Goal: Task Accomplishment & Management: Use online tool/utility

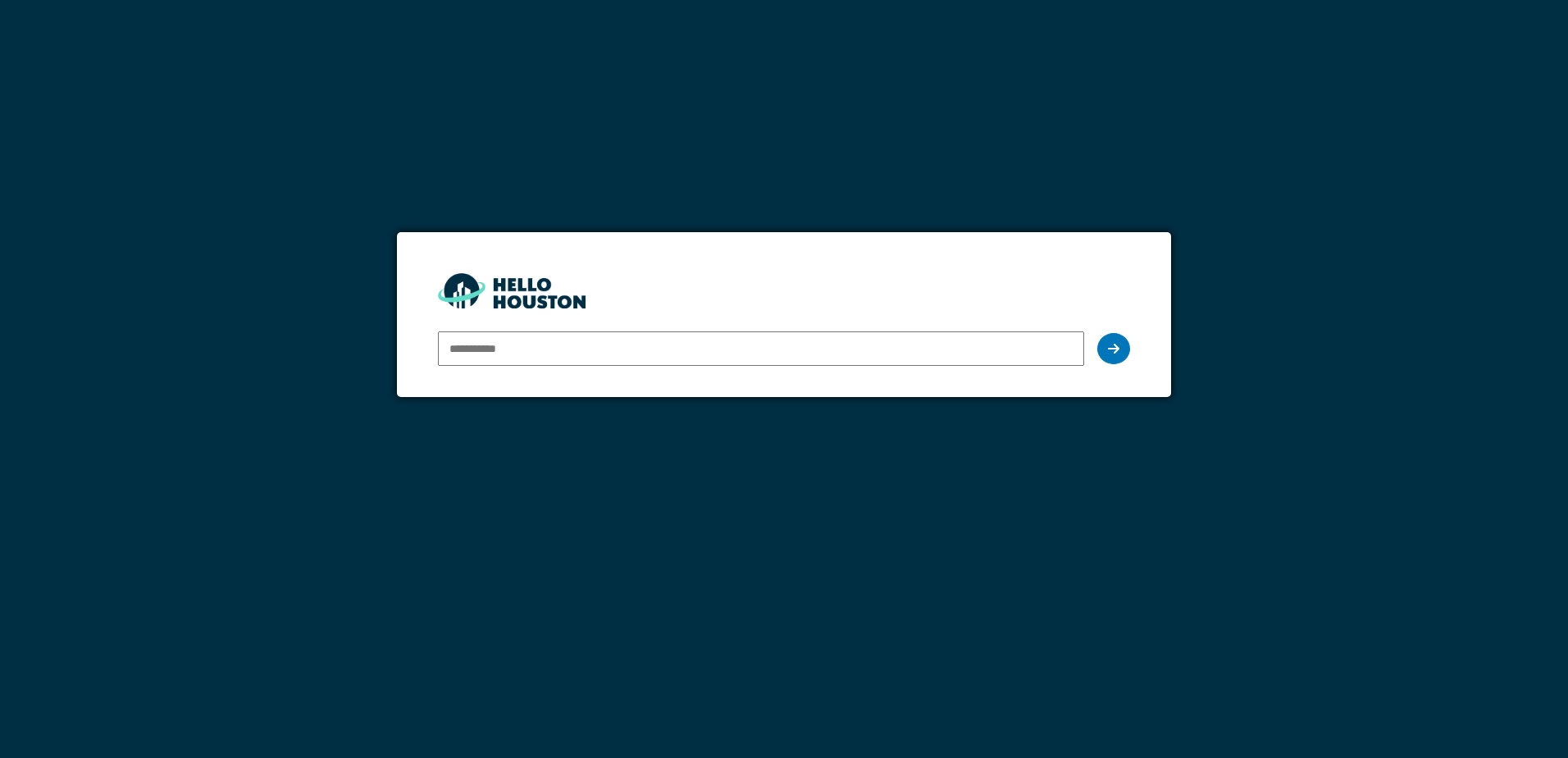
type input "**********"
click at [1116, 344] on icon at bounding box center [1113, 348] width 11 height 13
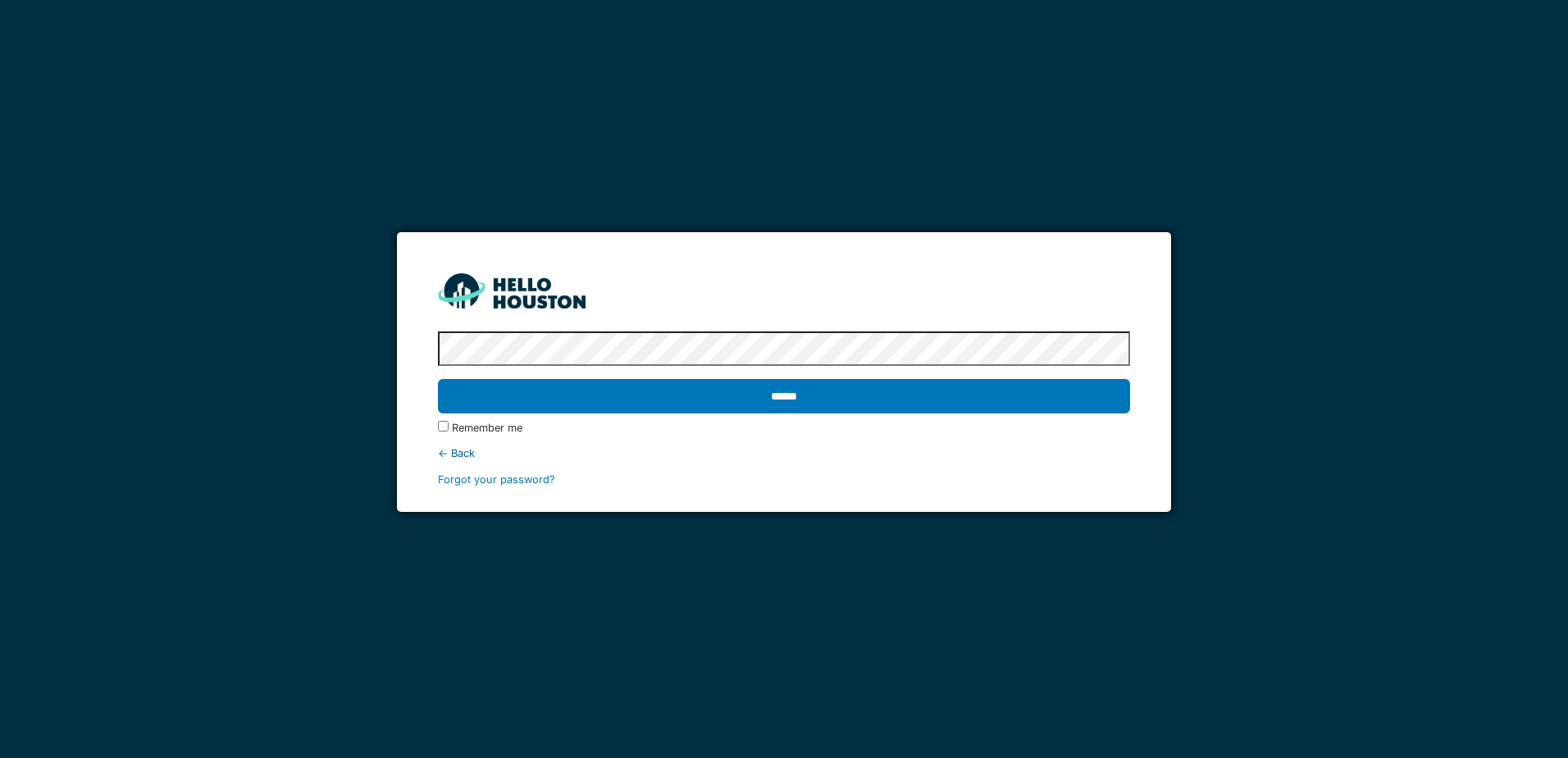
click at [438, 379] on input "******" at bounding box center [784, 396] width 691 height 34
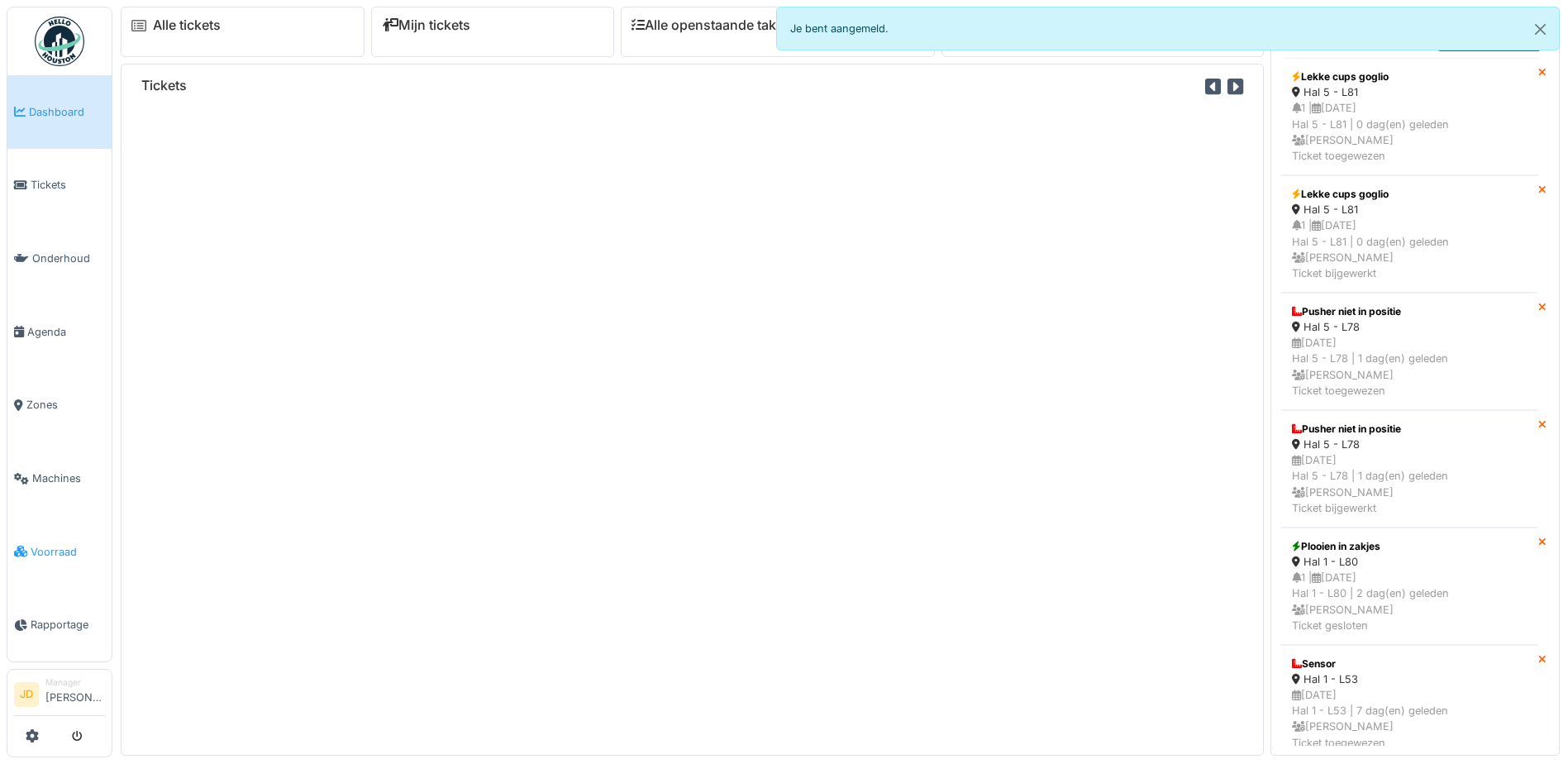
click at [70, 529] on link "Voorraad" at bounding box center [59, 552] width 104 height 74
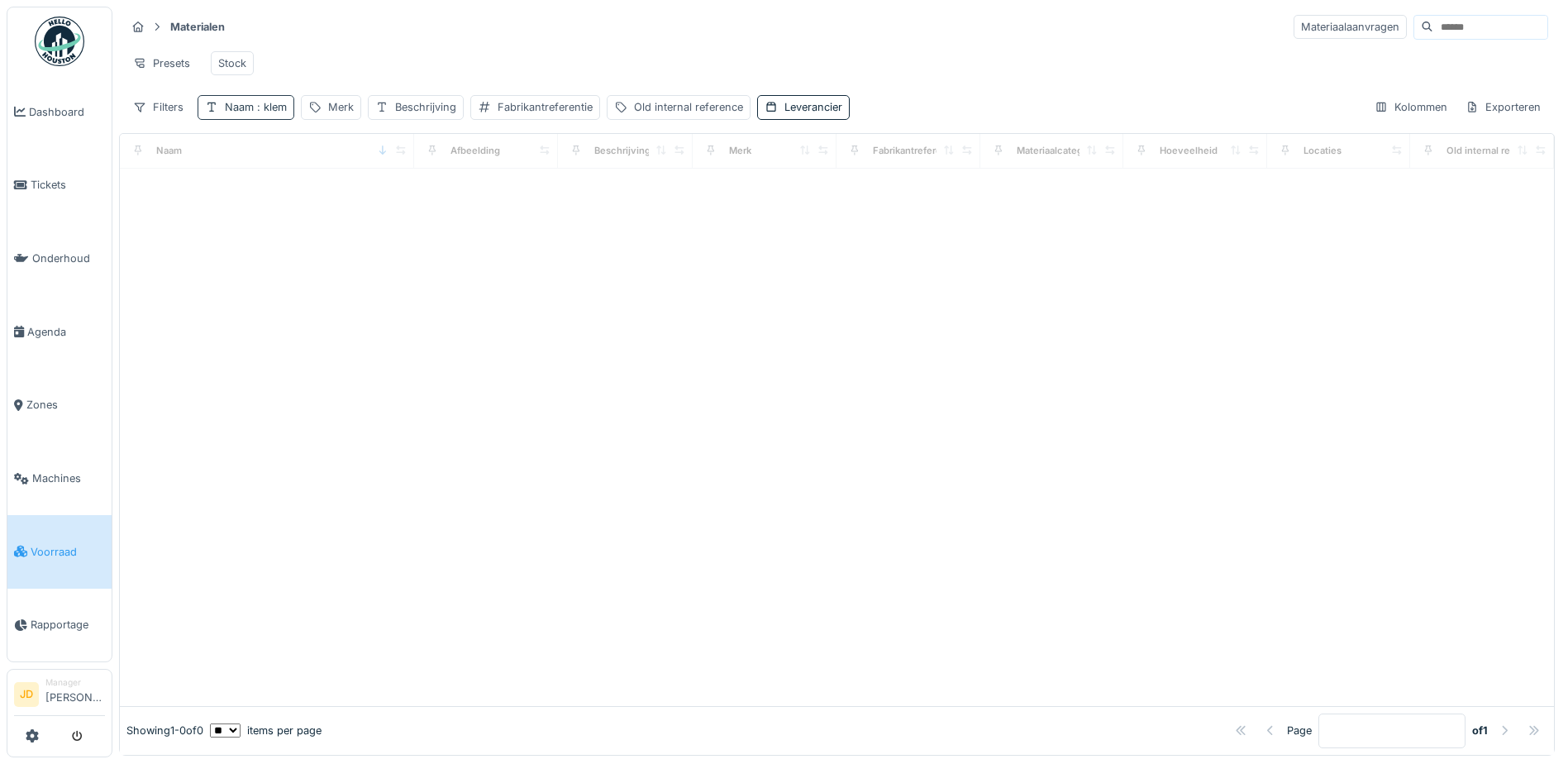
click at [235, 115] on div "Naam : klem" at bounding box center [256, 107] width 62 height 15
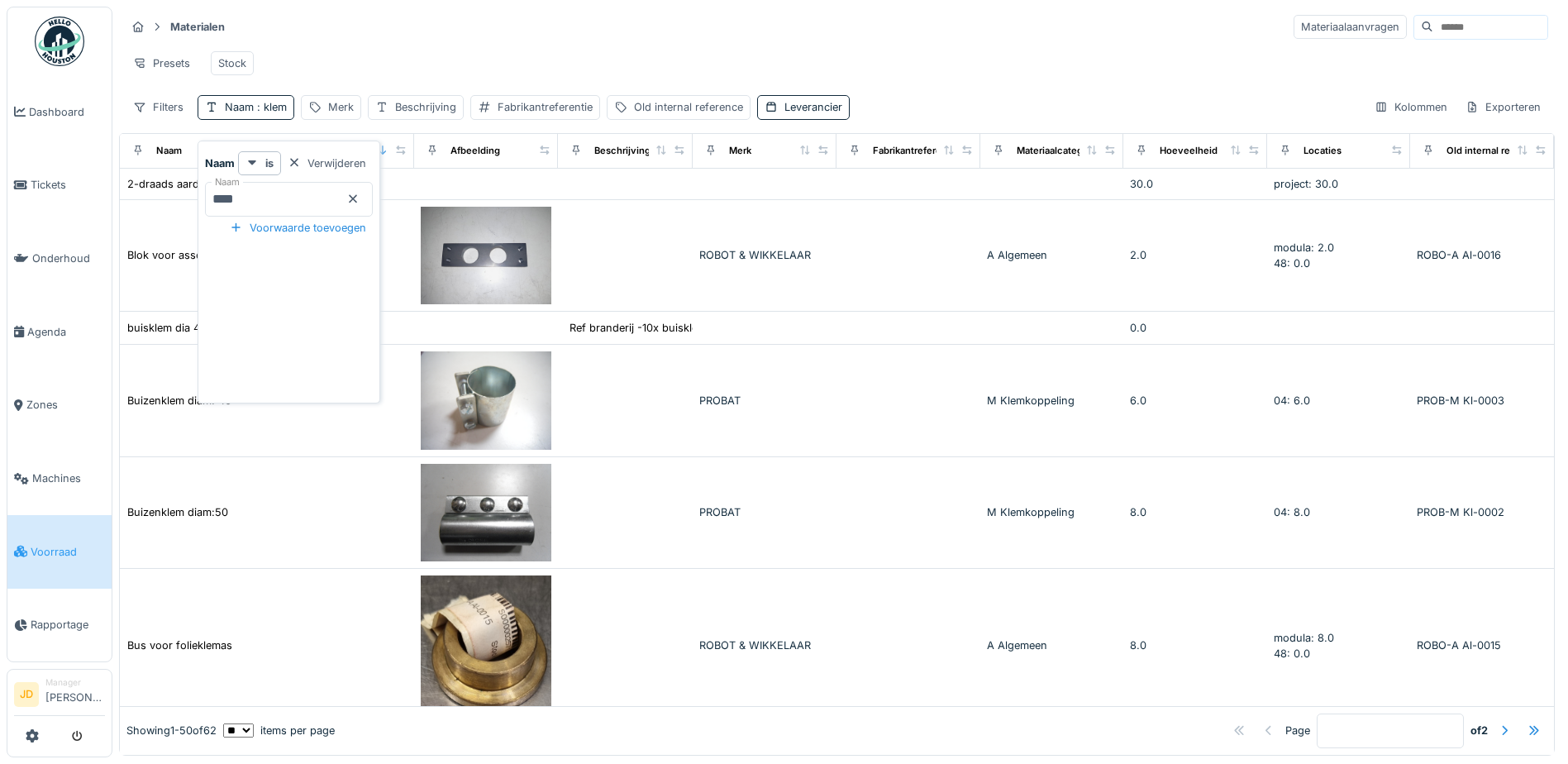
click at [359, 201] on icon at bounding box center [352, 199] width 13 height 11
click at [345, 200] on input "Naam" at bounding box center [289, 199] width 168 height 34
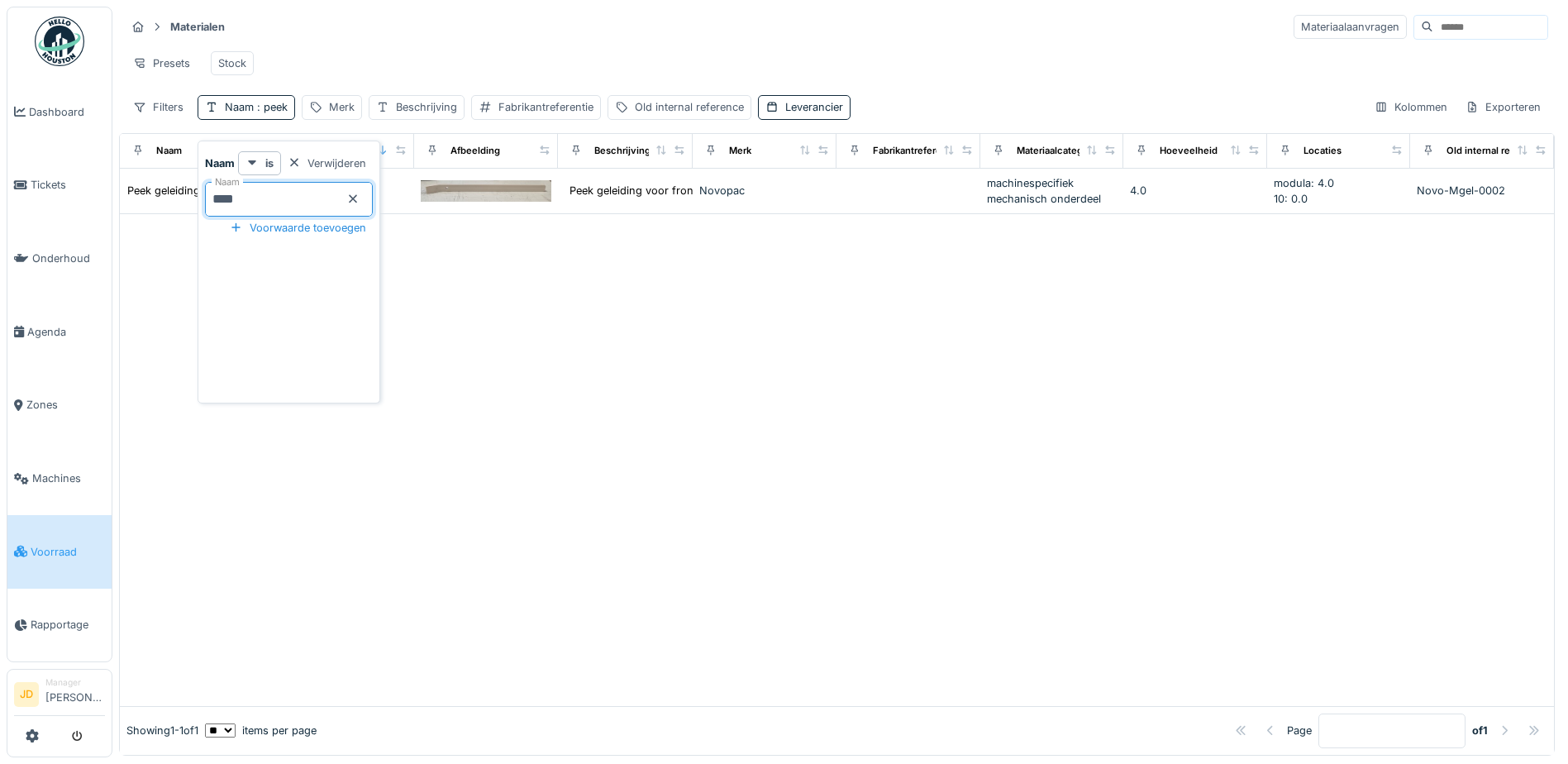
type input "****"
click at [467, 279] on div at bounding box center [836, 459] width 1434 height 491
click at [276, 113] on span ": peek" at bounding box center [270, 107] width 34 height 12
click at [359, 200] on icon at bounding box center [352, 199] width 13 height 11
click at [329, 200] on input "Naam" at bounding box center [289, 199] width 168 height 34
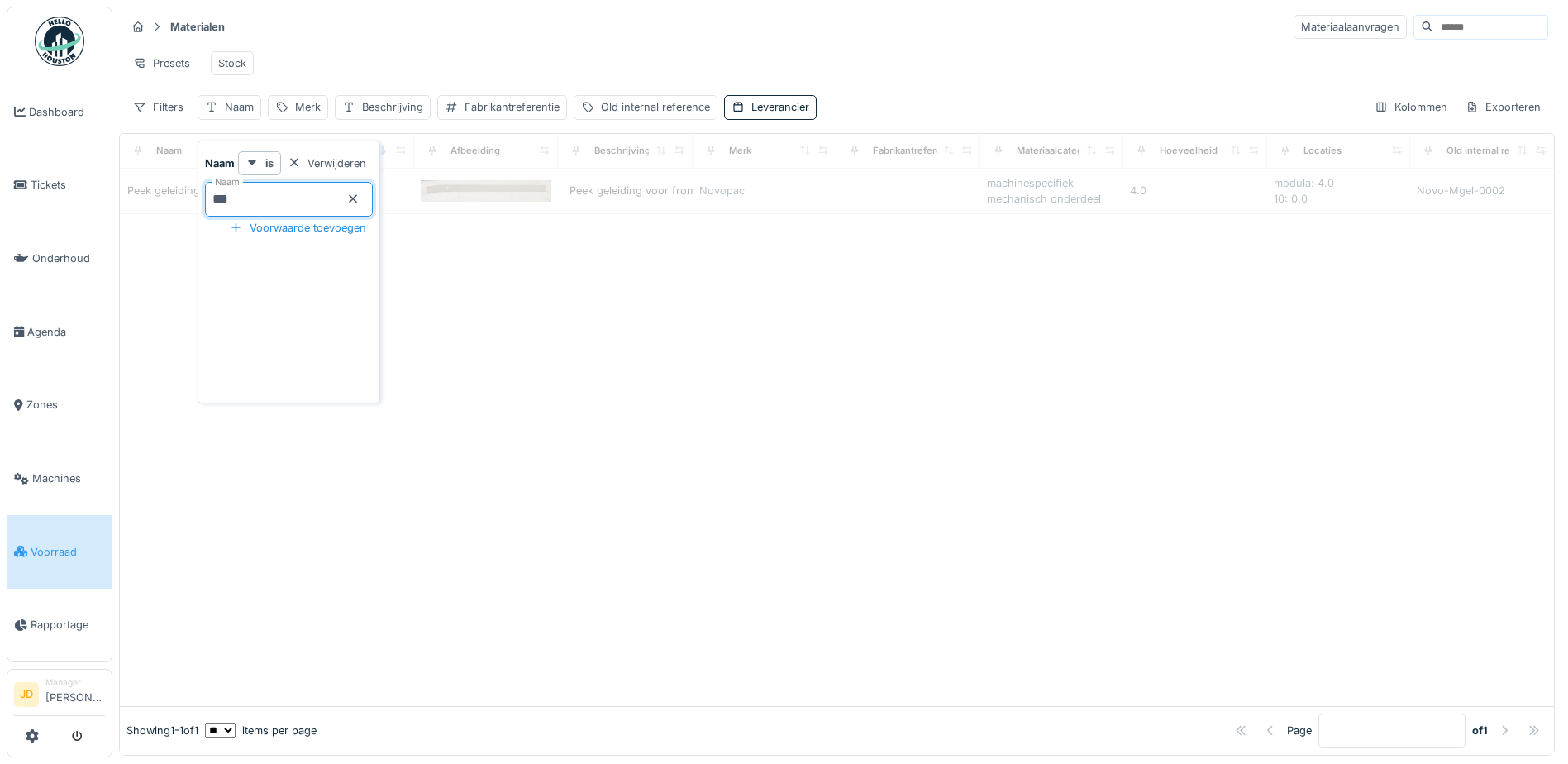
type input "****"
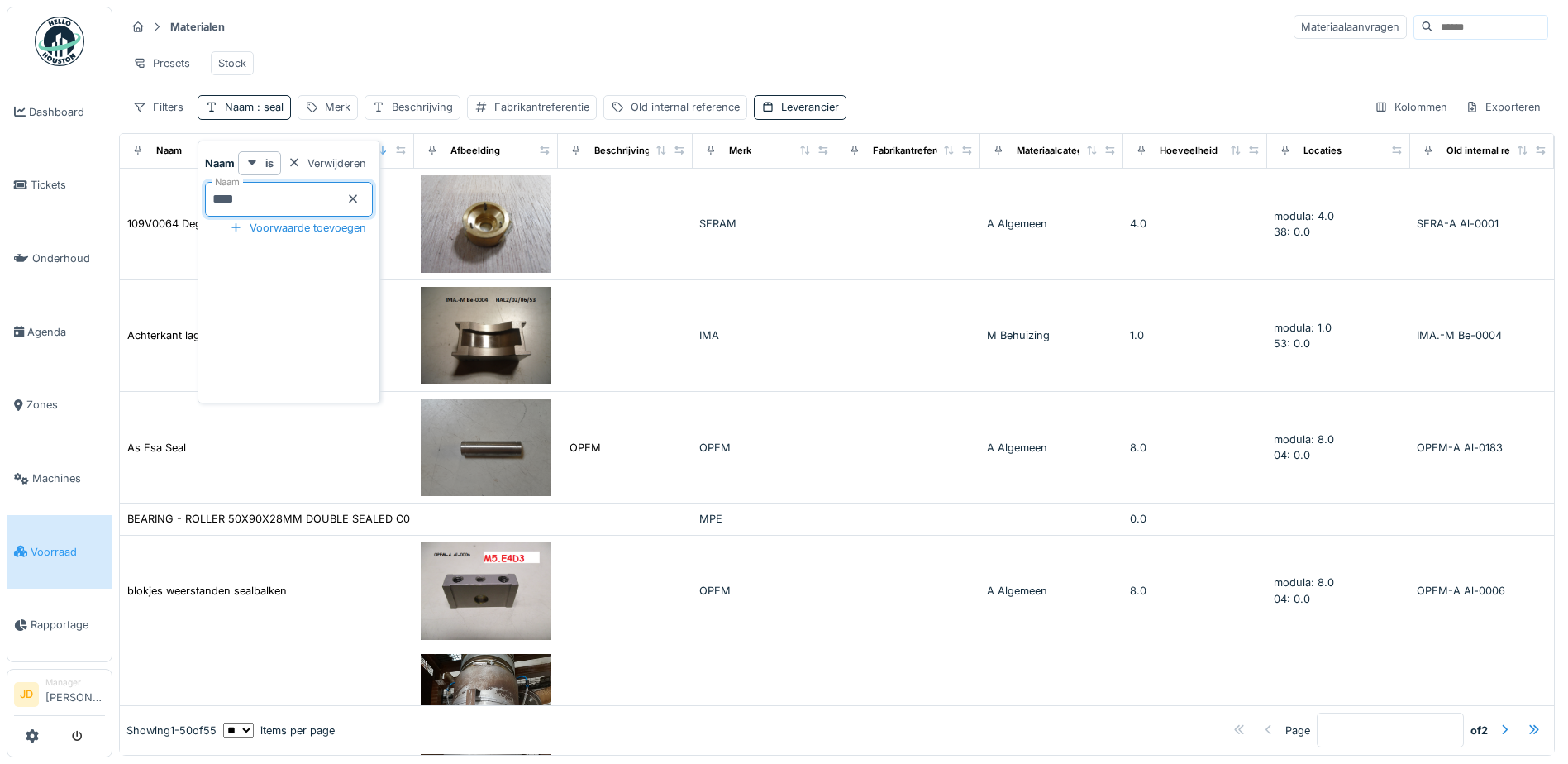
click at [478, 57] on div "Presets Stock" at bounding box center [836, 63] width 1422 height 37
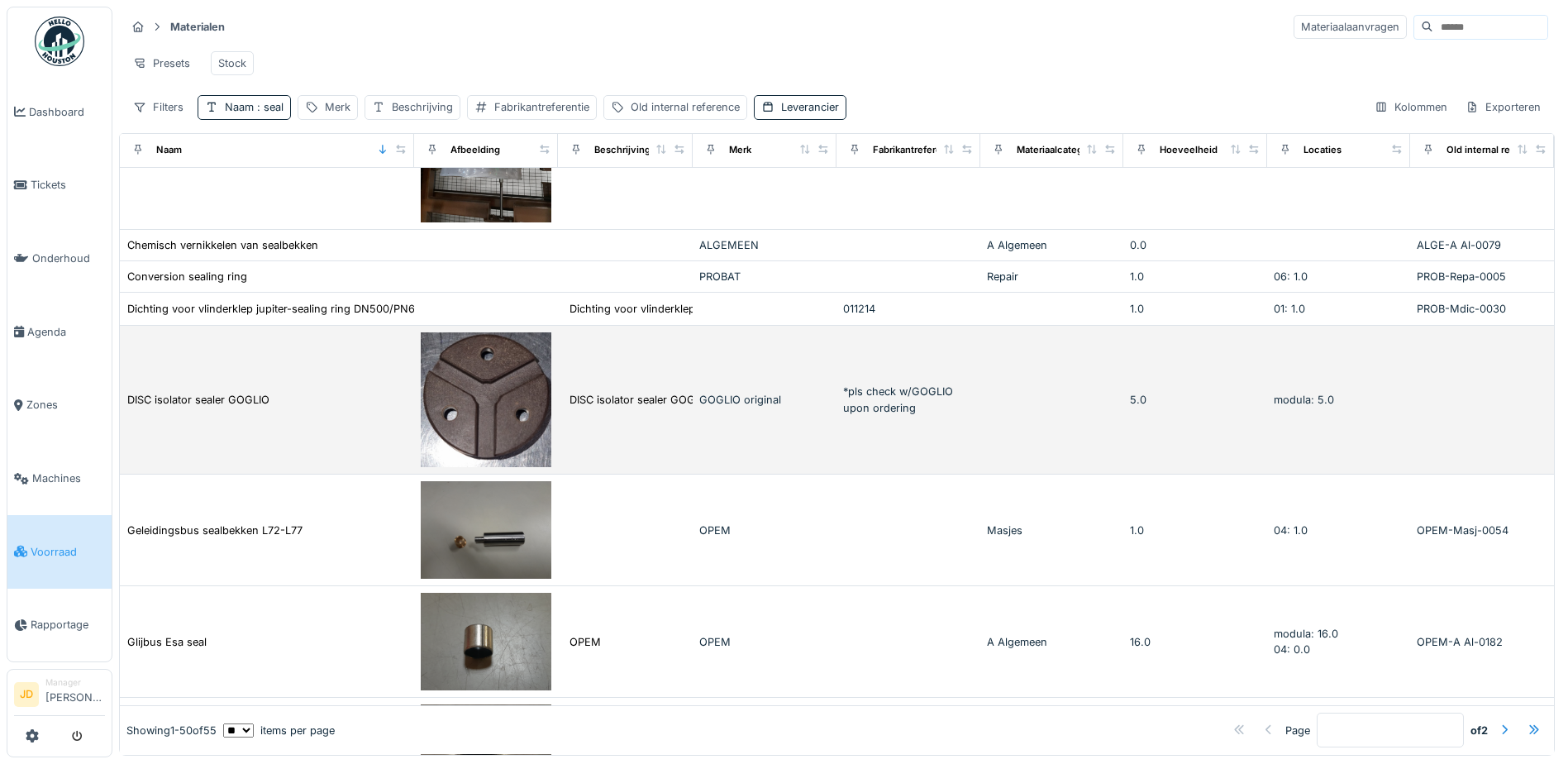
scroll to position [744, 0]
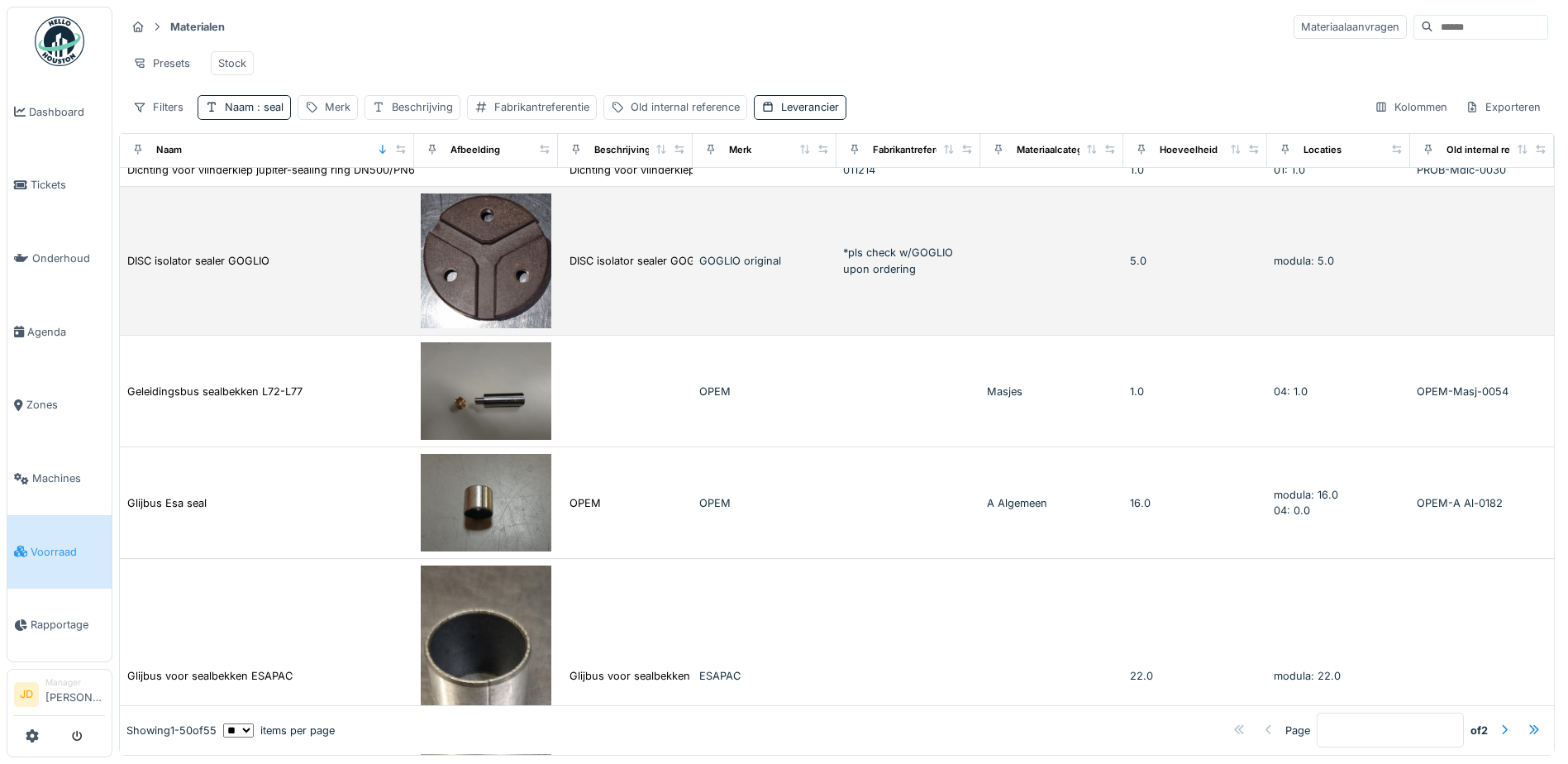
click at [263, 244] on td "DISC isolator sealer GOGLIO" at bounding box center [266, 260] width 294 height 149
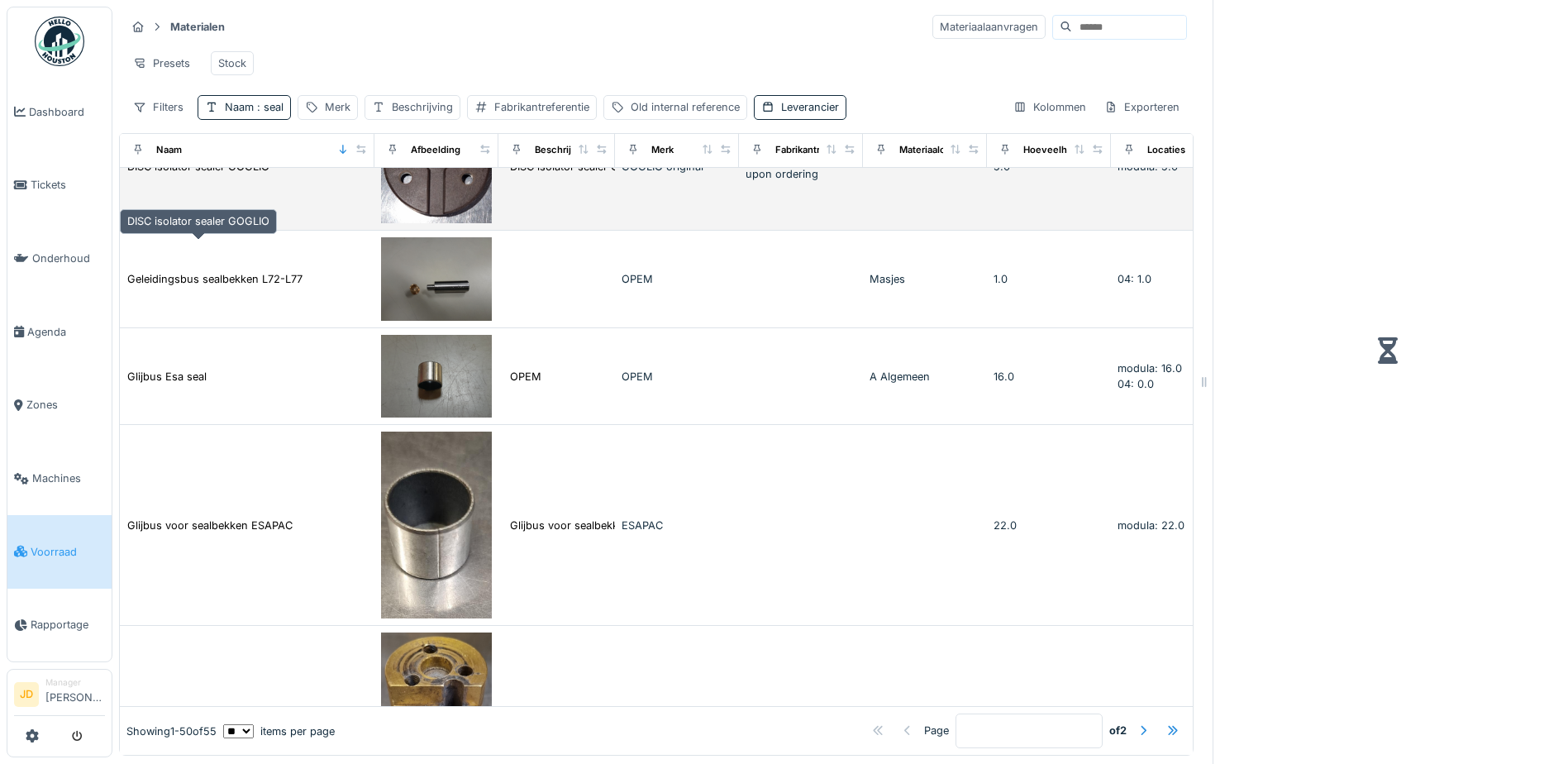
scroll to position [675, 0]
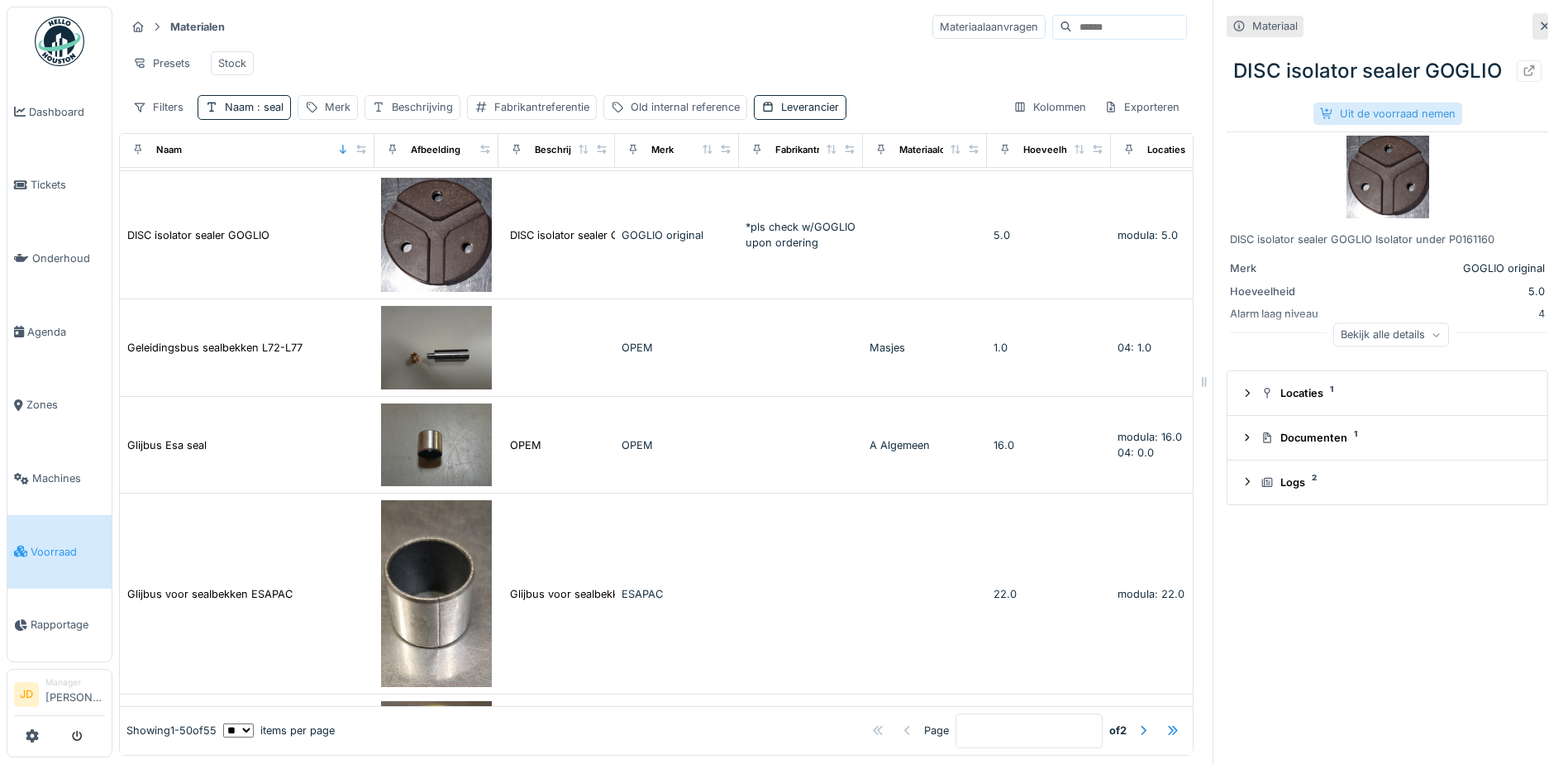
click at [1325, 125] on div "Uit de voorraad nemen" at bounding box center [1387, 113] width 149 height 22
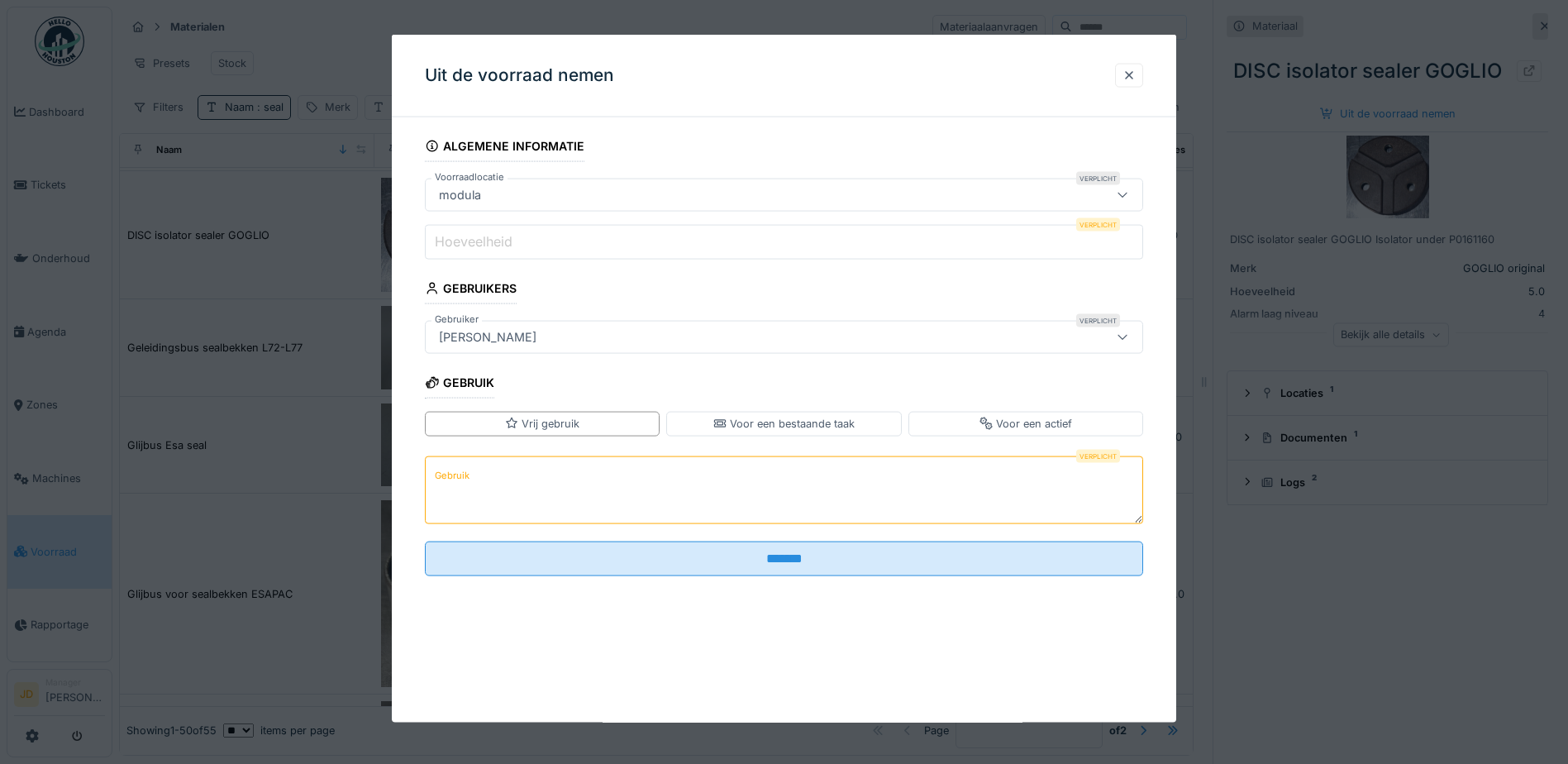
click at [686, 230] on input "Hoeveelheid" at bounding box center [784, 242] width 718 height 34
type input "*"
click at [656, 469] on textarea "Gebruik" at bounding box center [784, 489] width 718 height 68
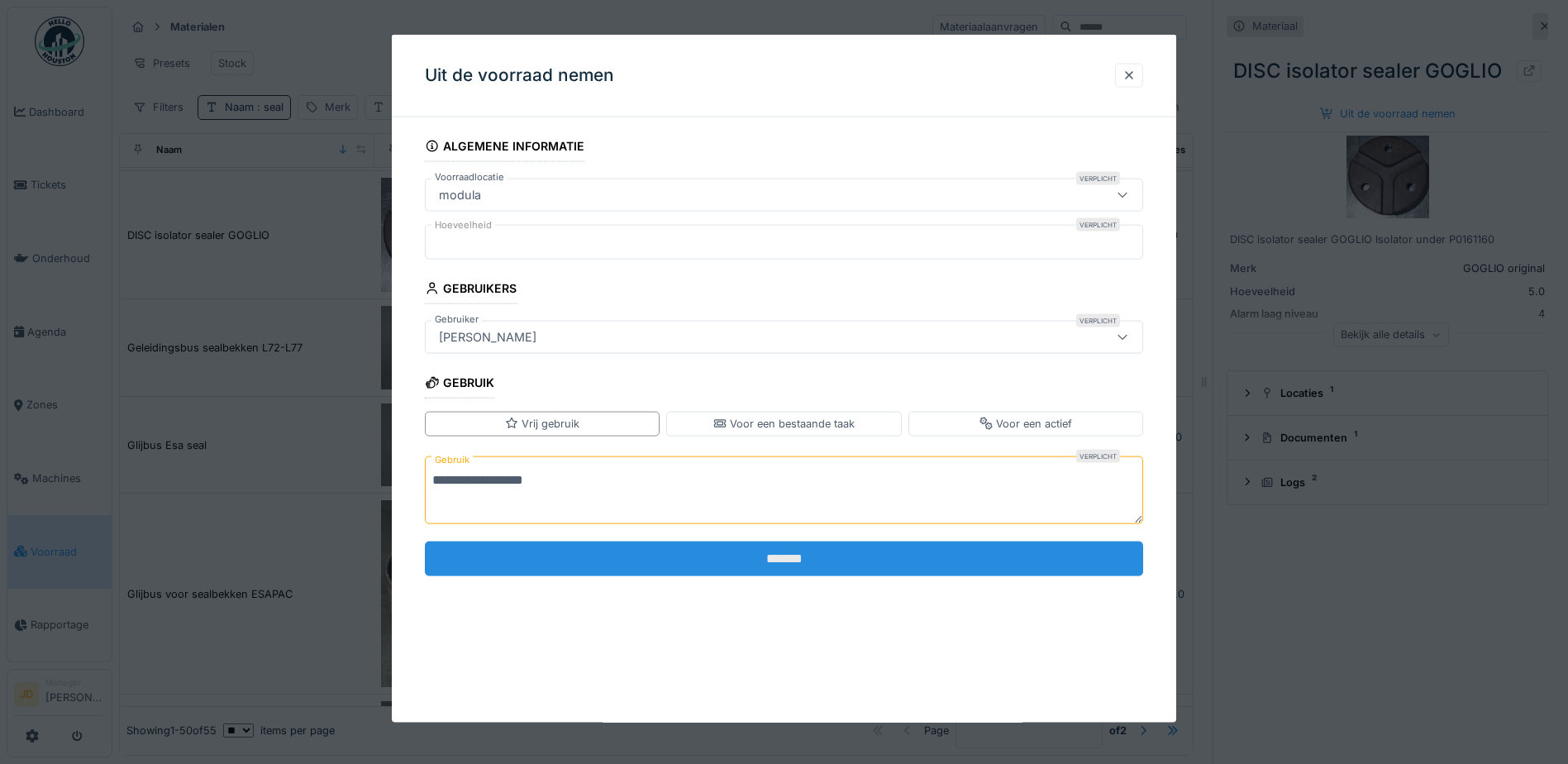
type textarea "**********"
click at [604, 556] on input "*******" at bounding box center [784, 558] width 718 height 34
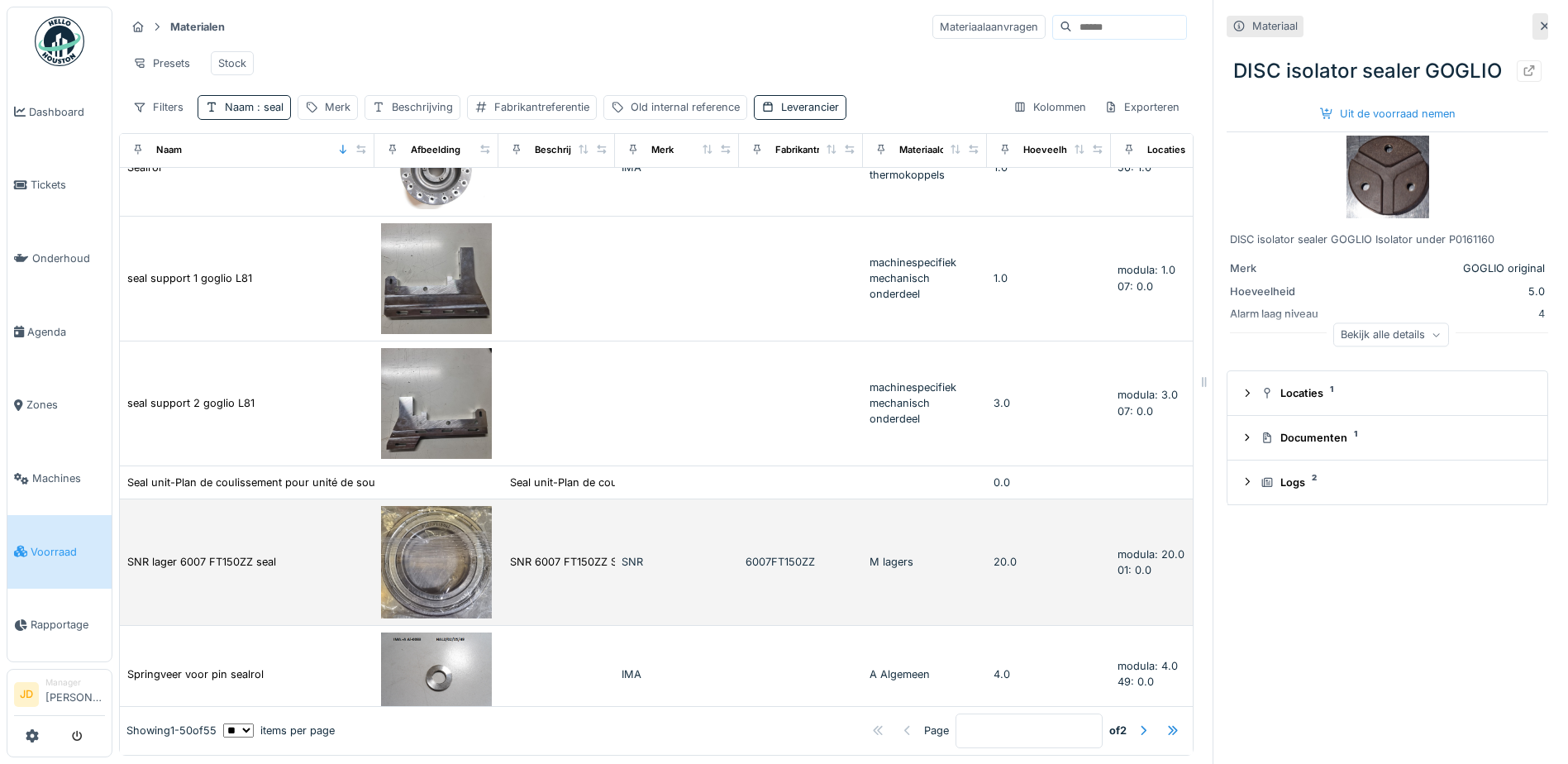
scroll to position [4420, 0]
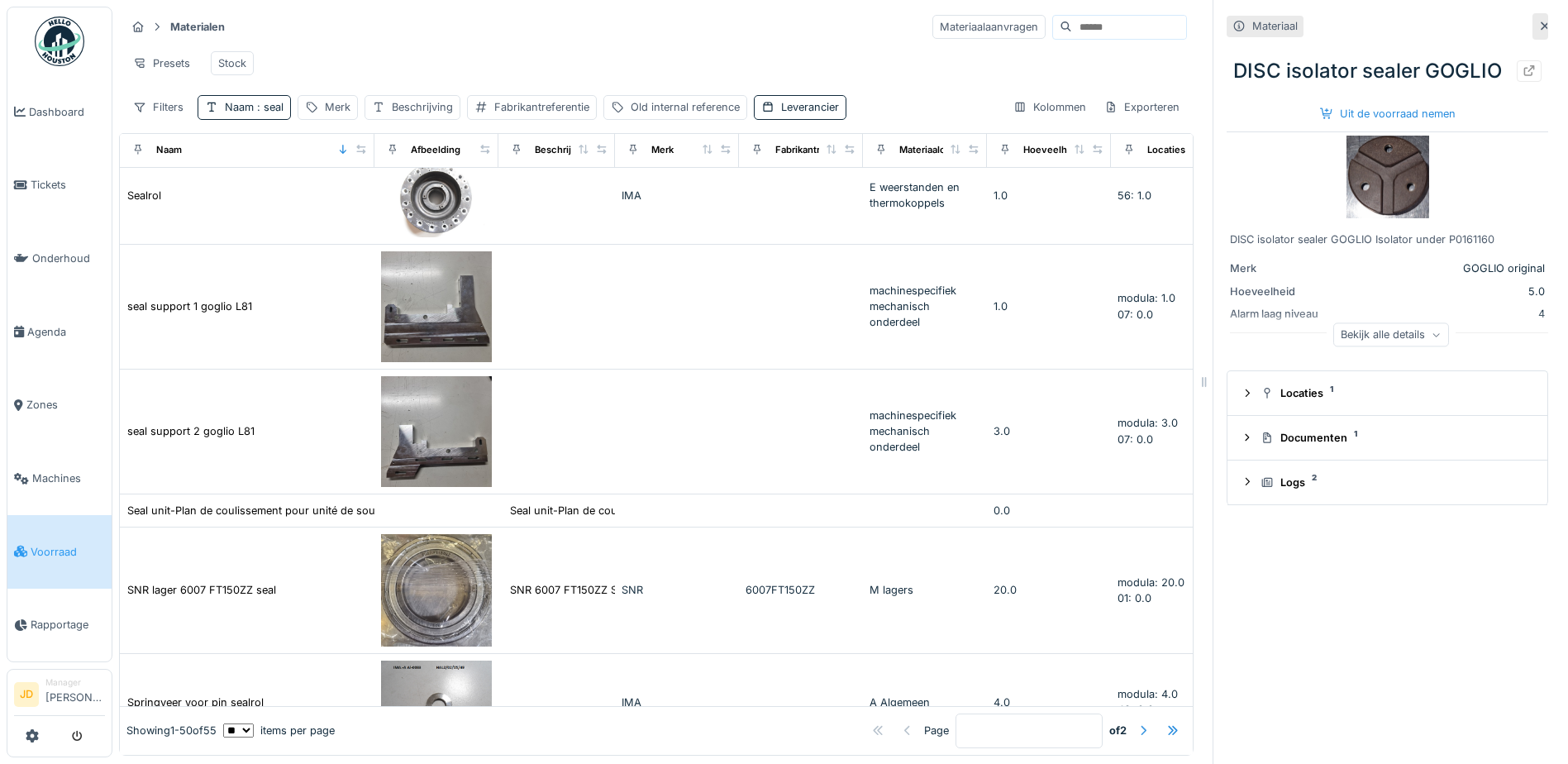
click at [1137, 723] on div at bounding box center [1143, 730] width 13 height 15
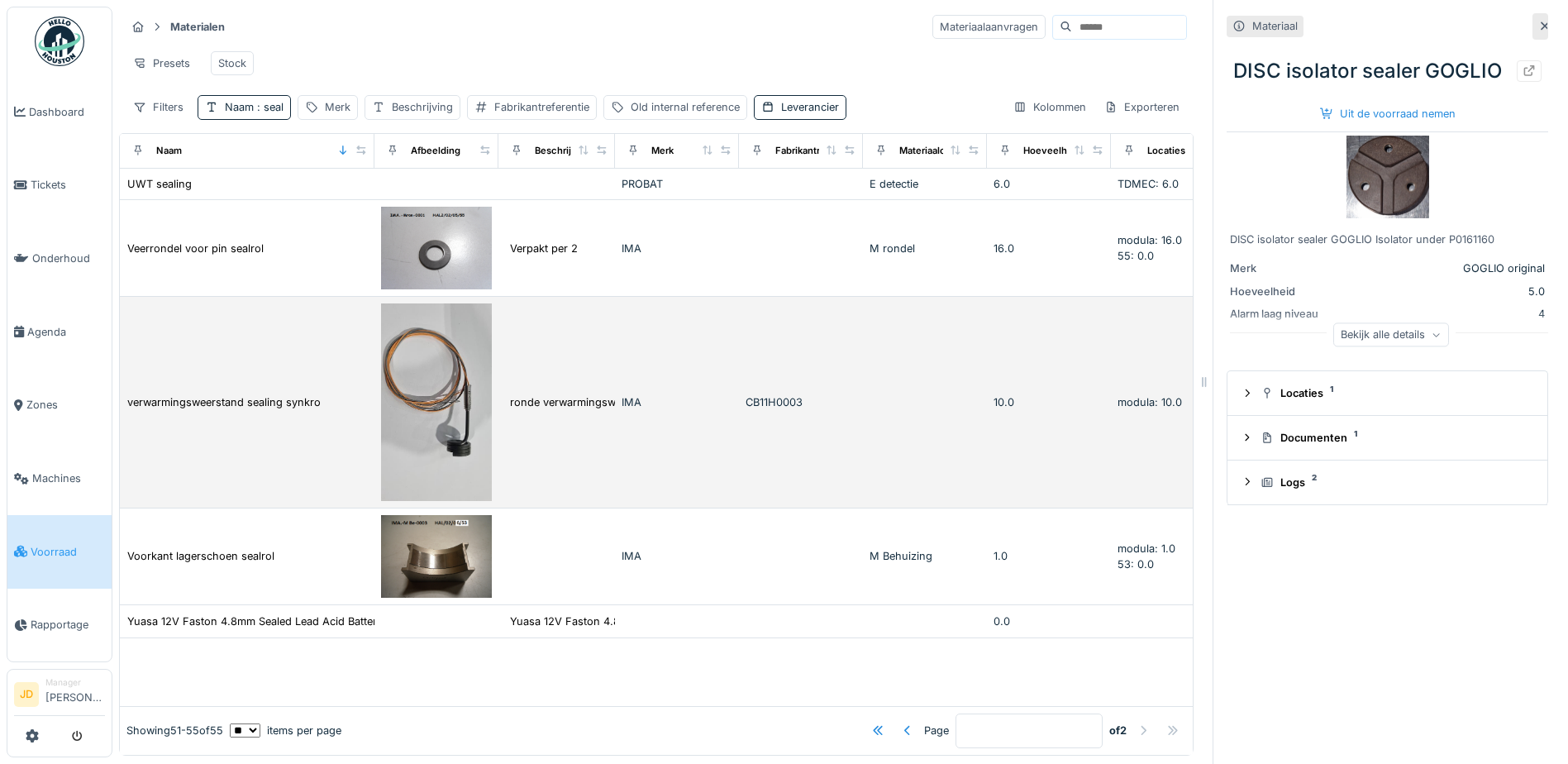
scroll to position [12, 0]
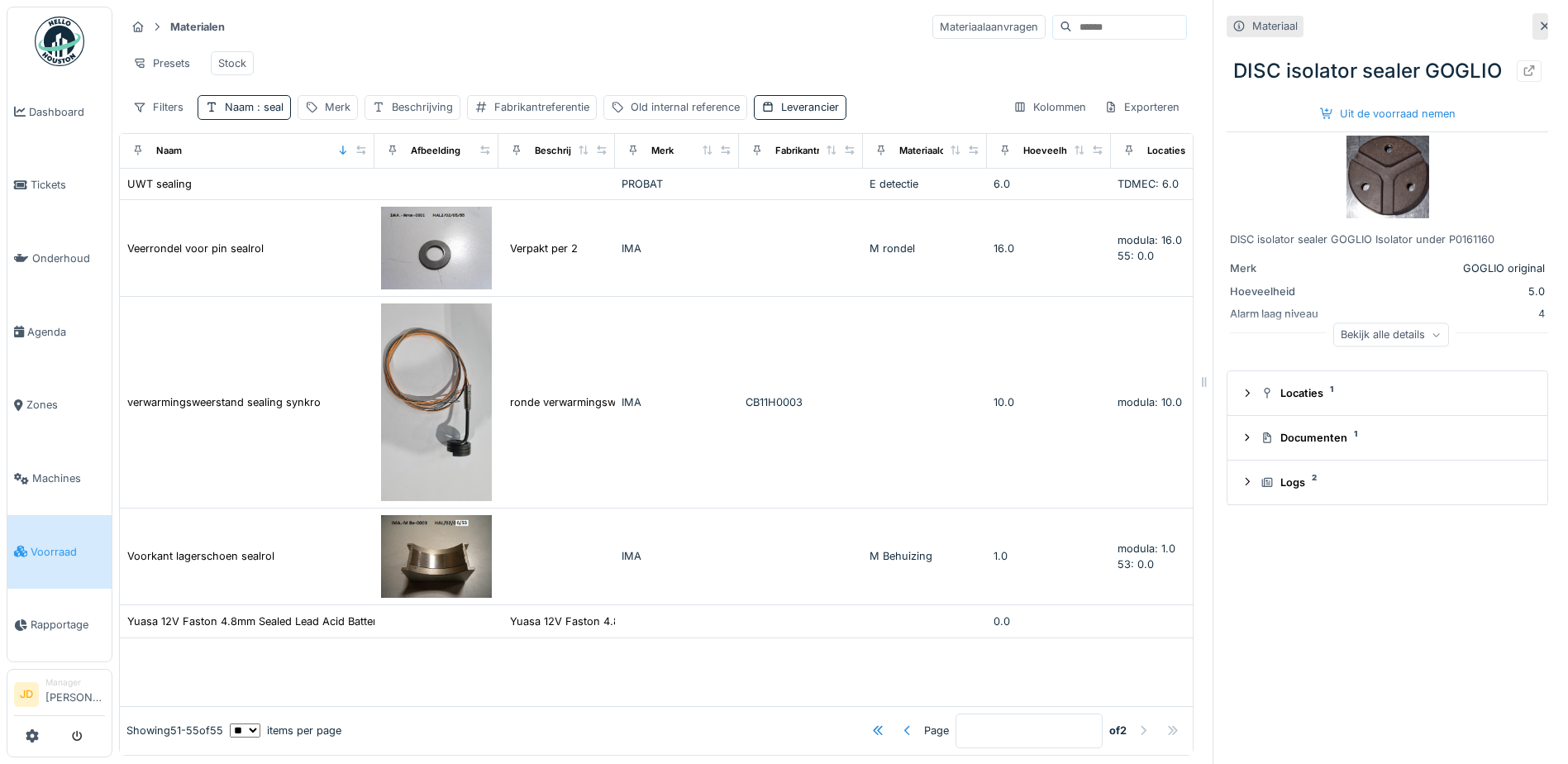
click at [900, 723] on div at bounding box center [906, 730] width 13 height 15
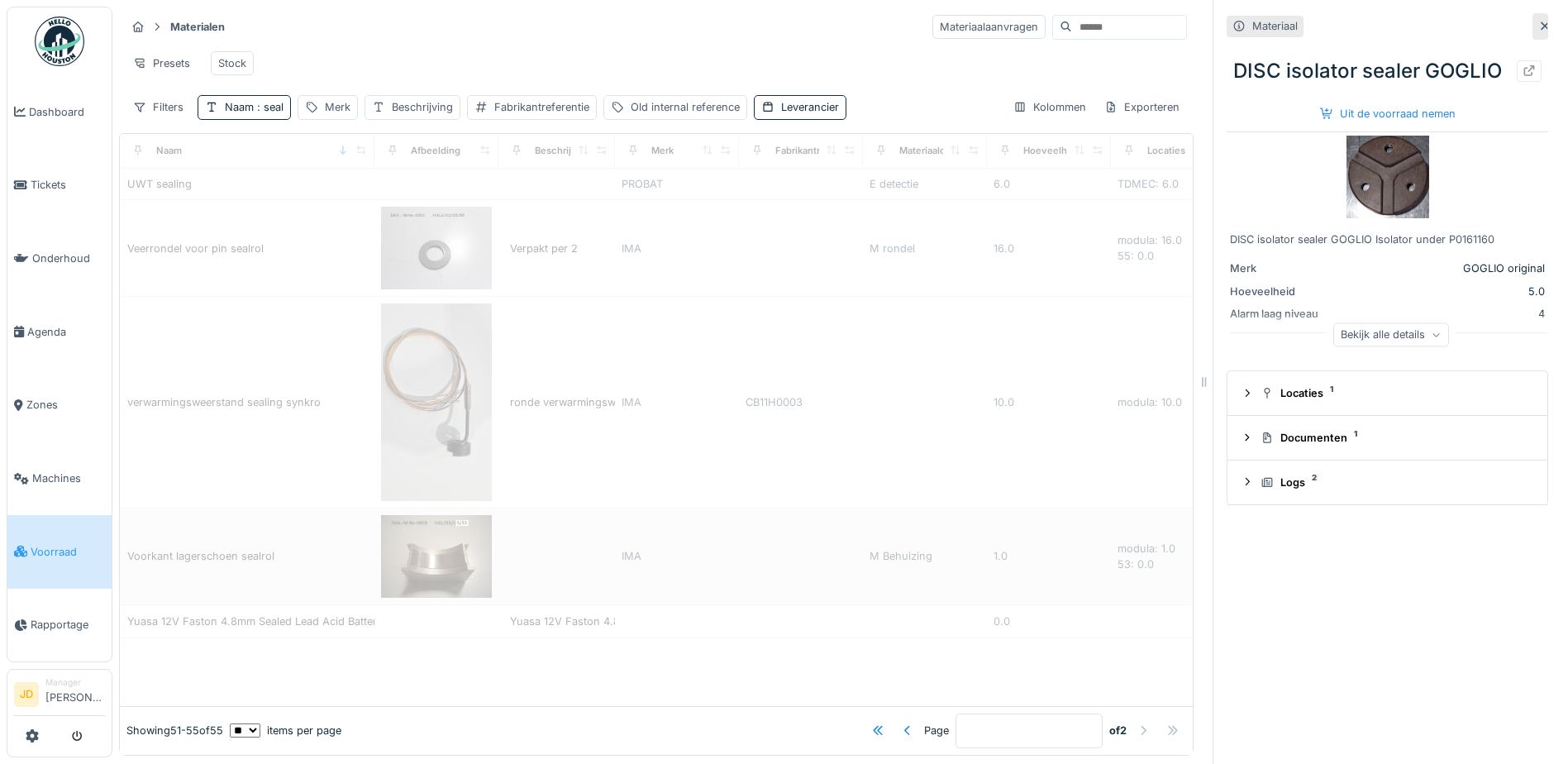
type input "*"
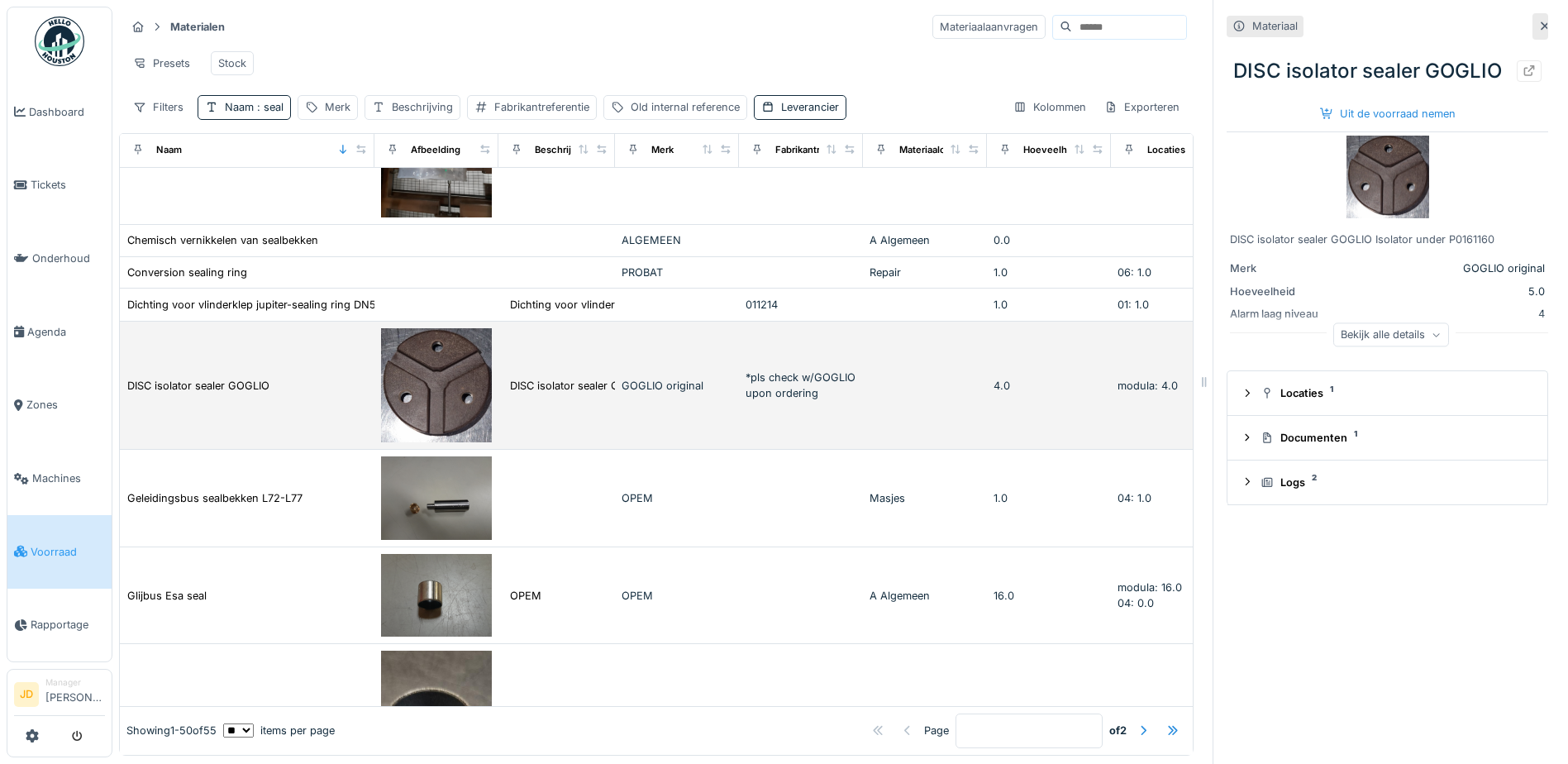
scroll to position [496, 0]
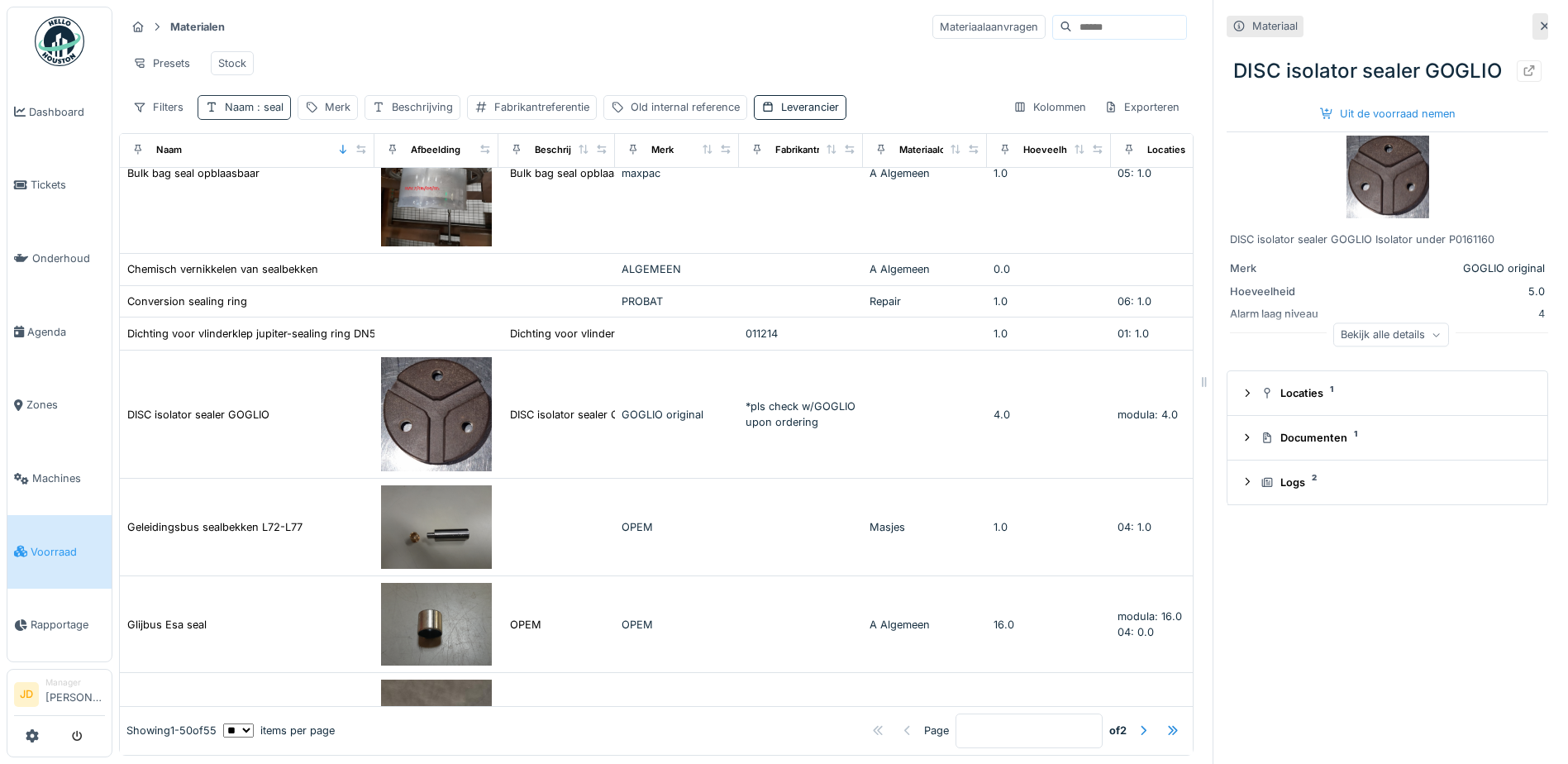
click at [266, 113] on span ": seal" at bounding box center [268, 107] width 30 height 12
click at [296, 201] on input "****" at bounding box center [289, 199] width 168 height 34
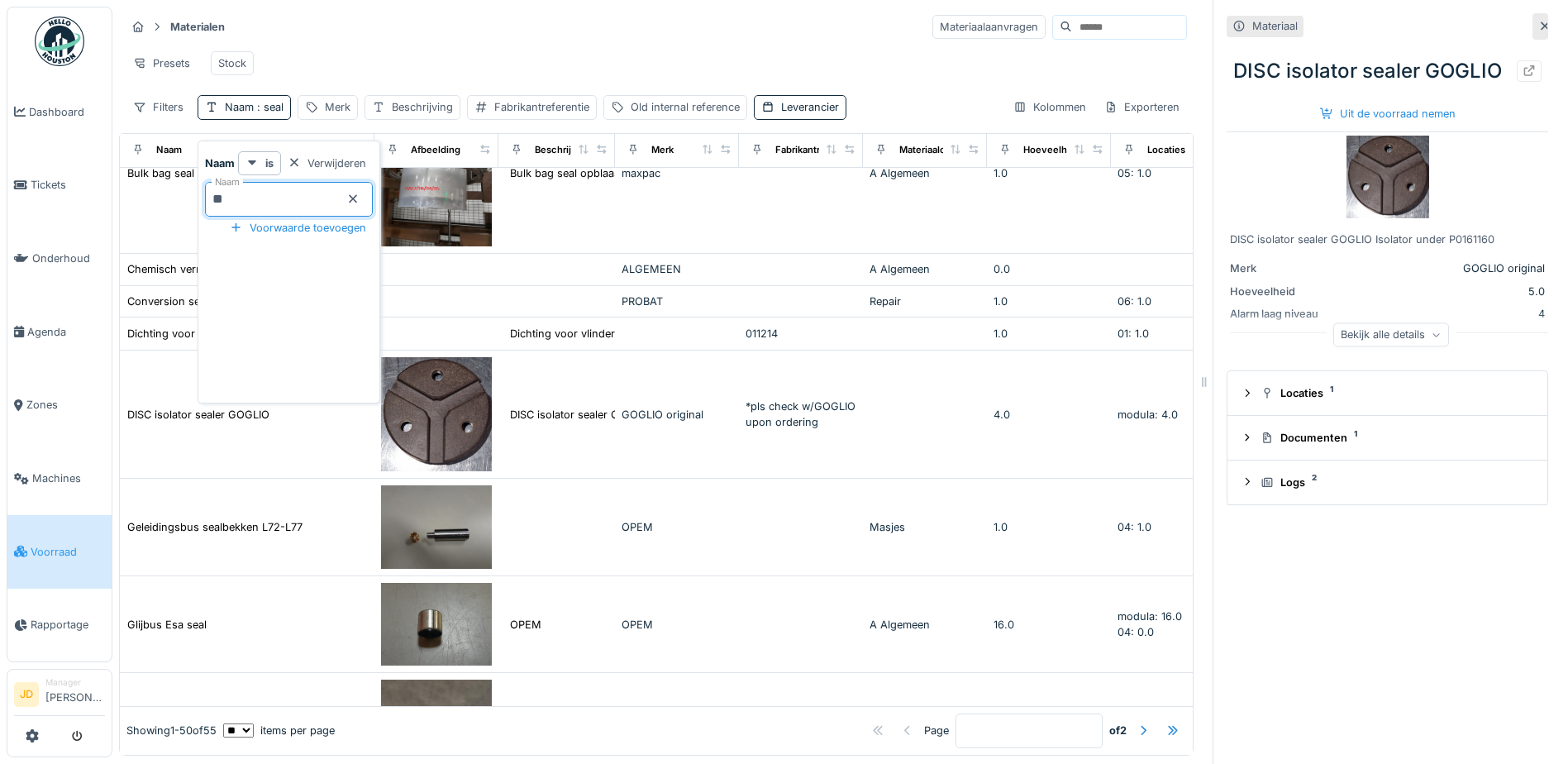
type input "*"
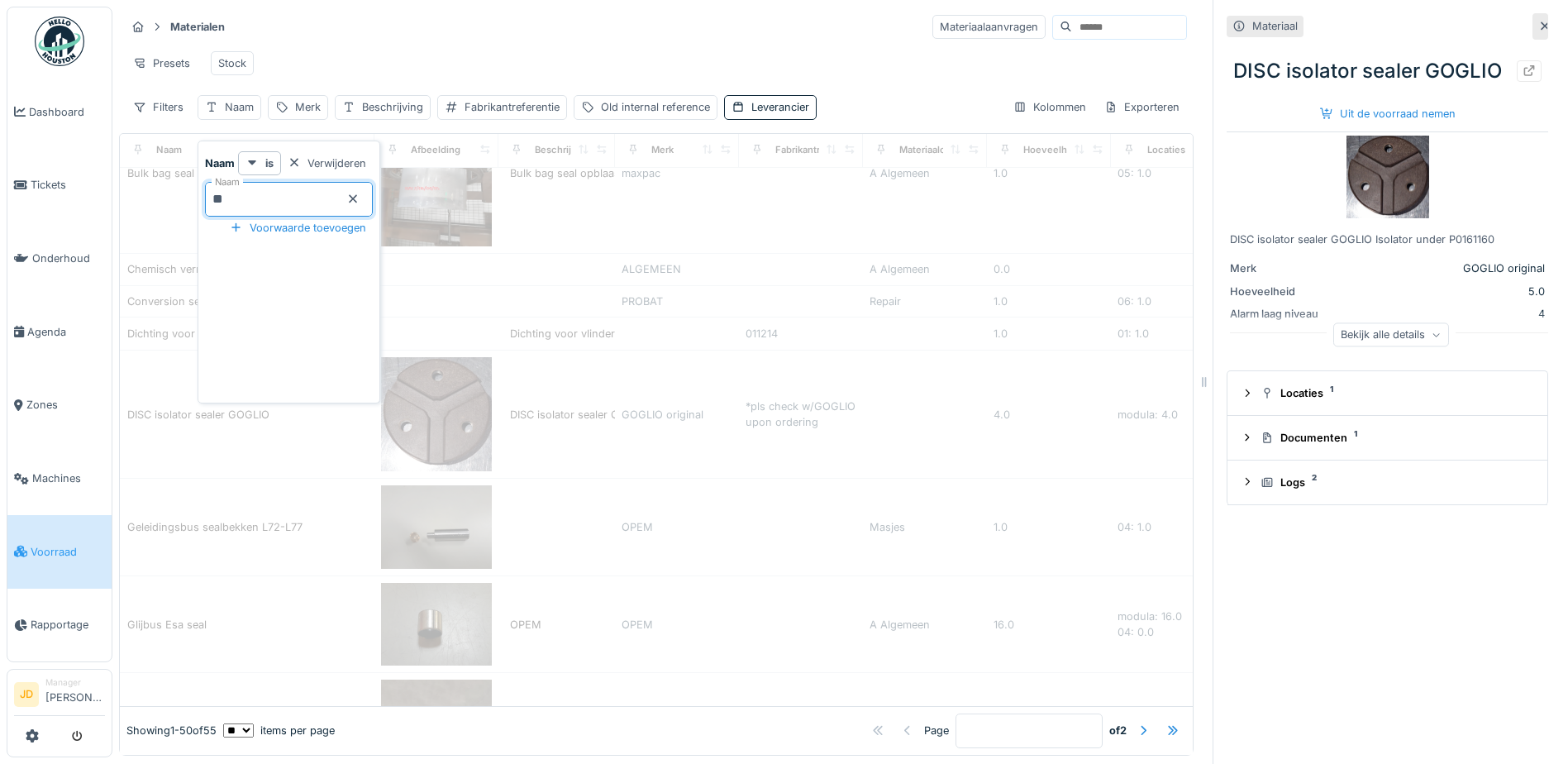
type input "***"
click at [365, 56] on div "Presets Stock" at bounding box center [656, 63] width 1061 height 37
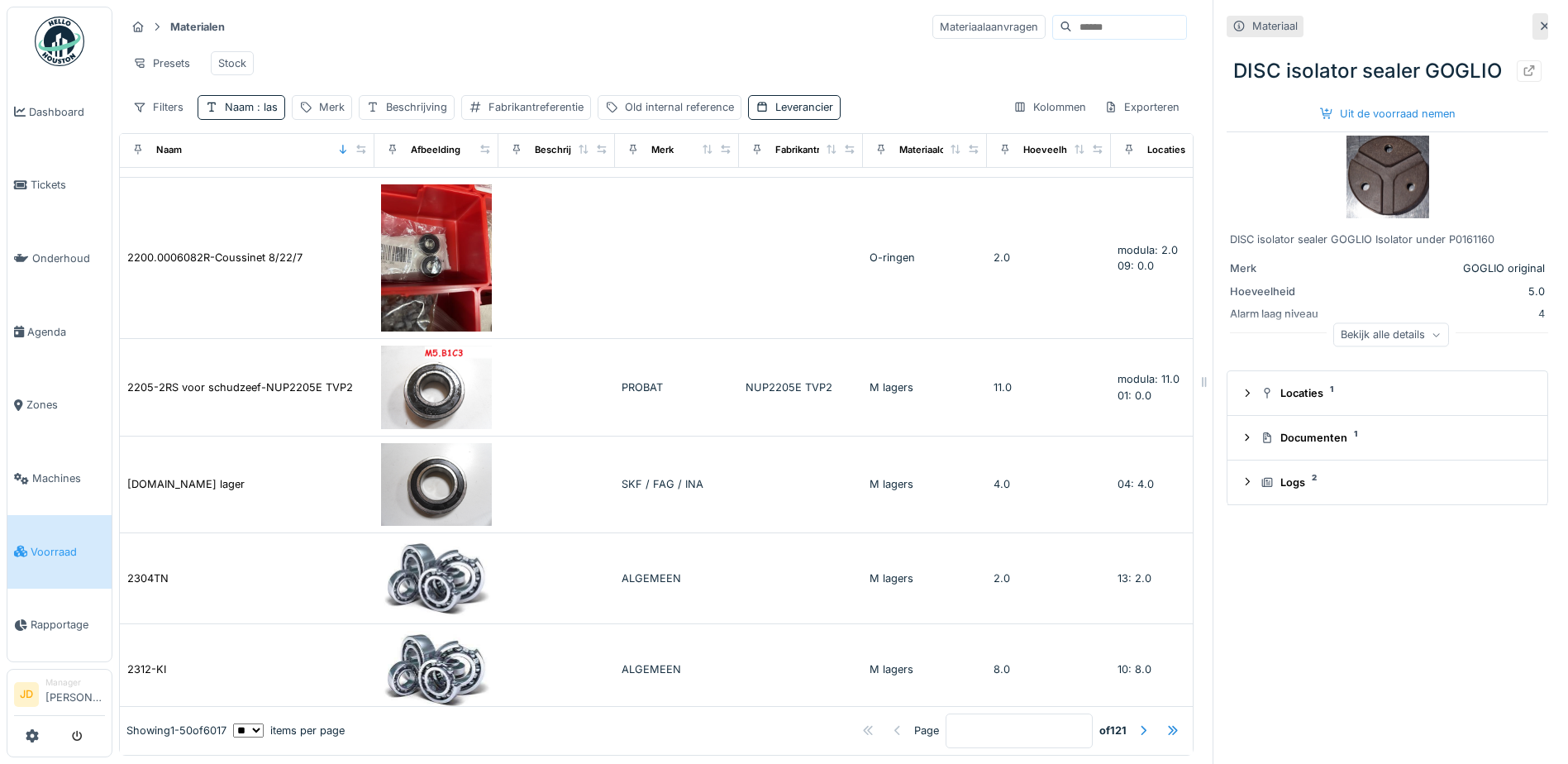
scroll to position [1449, 0]
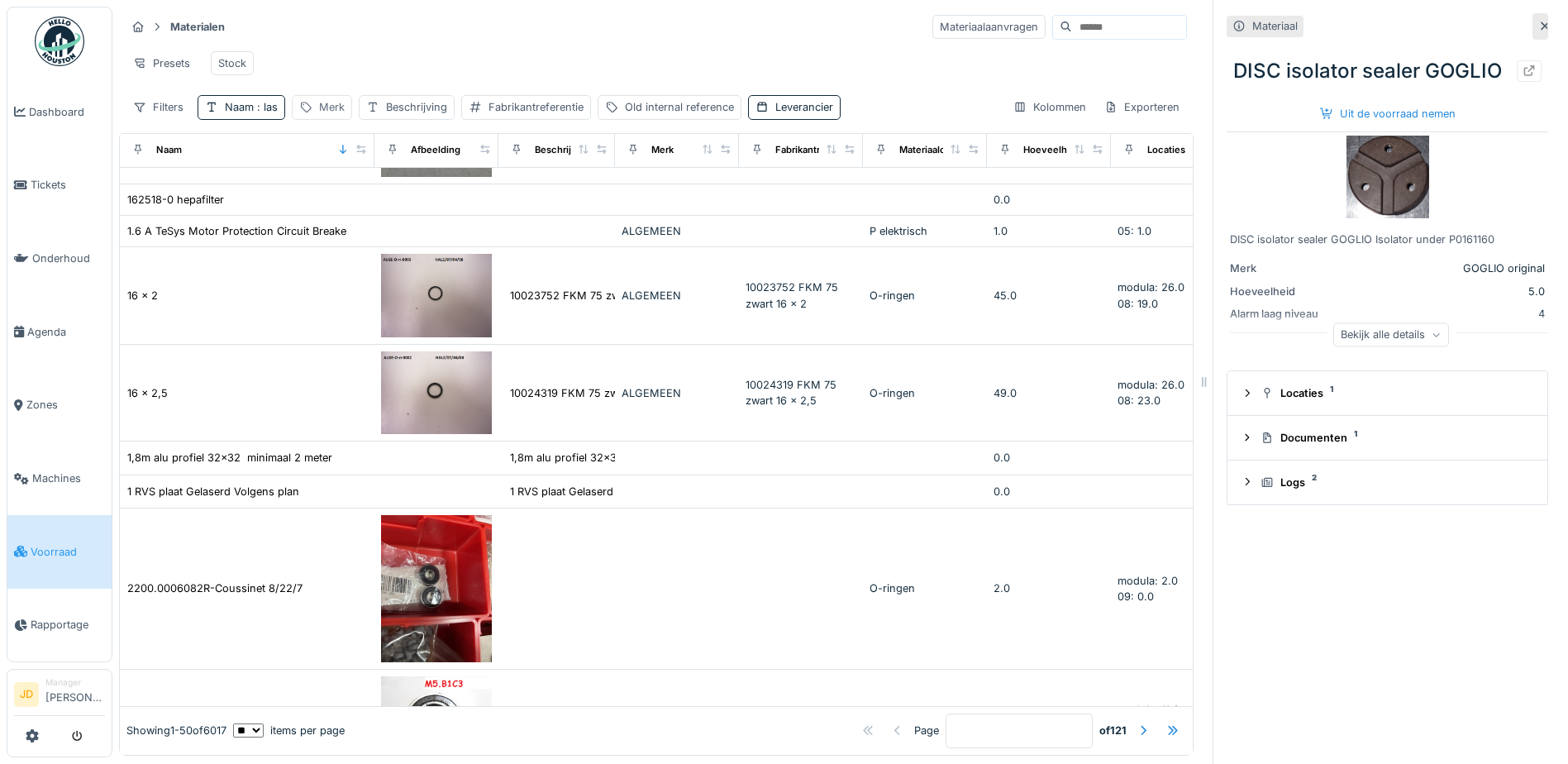
click at [328, 115] on div "Merk" at bounding box center [332, 107] width 26 height 15
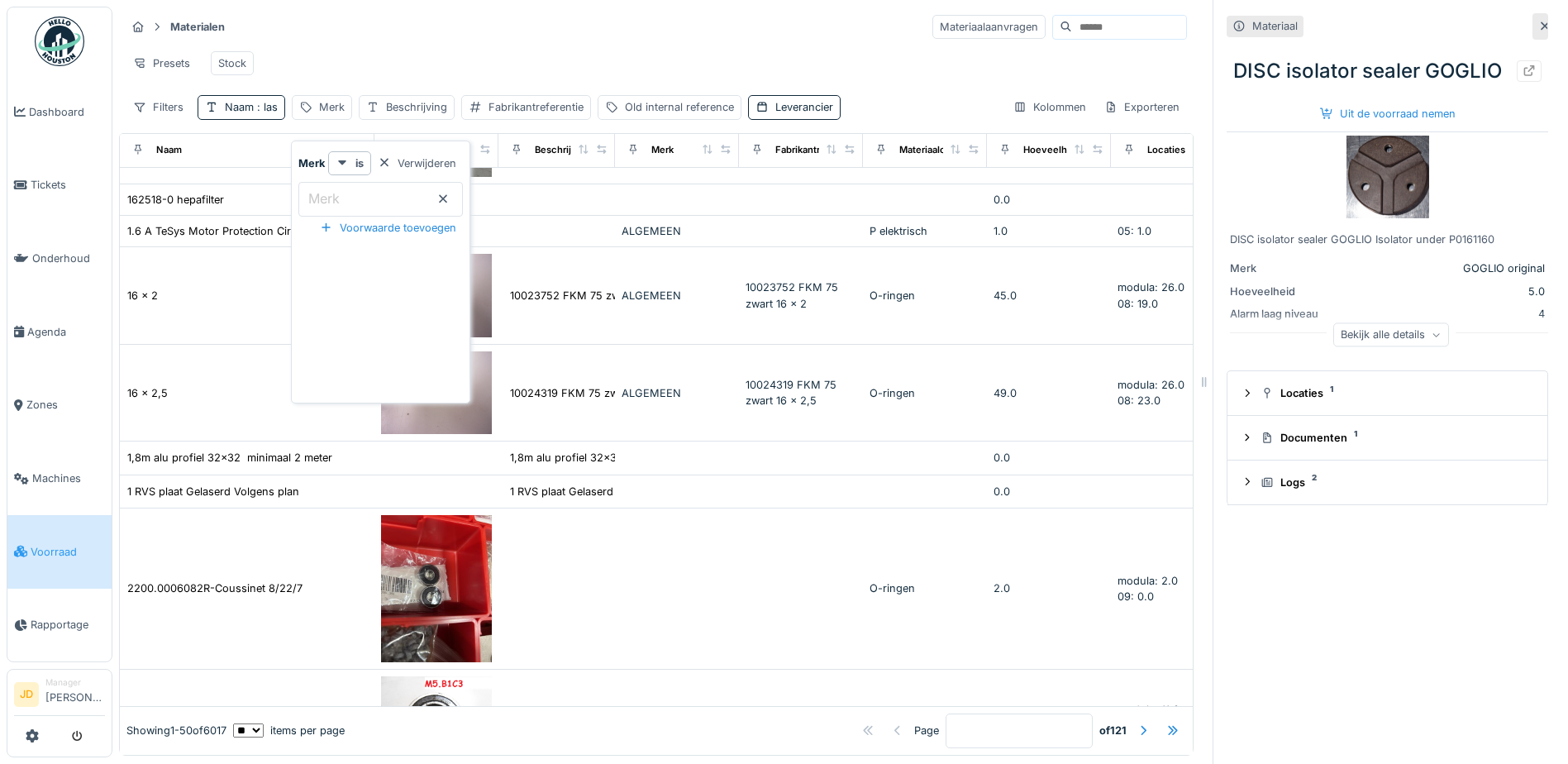
click at [333, 192] on label "Merk" at bounding box center [324, 198] width 38 height 20
click at [333, 192] on input "Merk" at bounding box center [380, 199] width 164 height 34
type input "****"
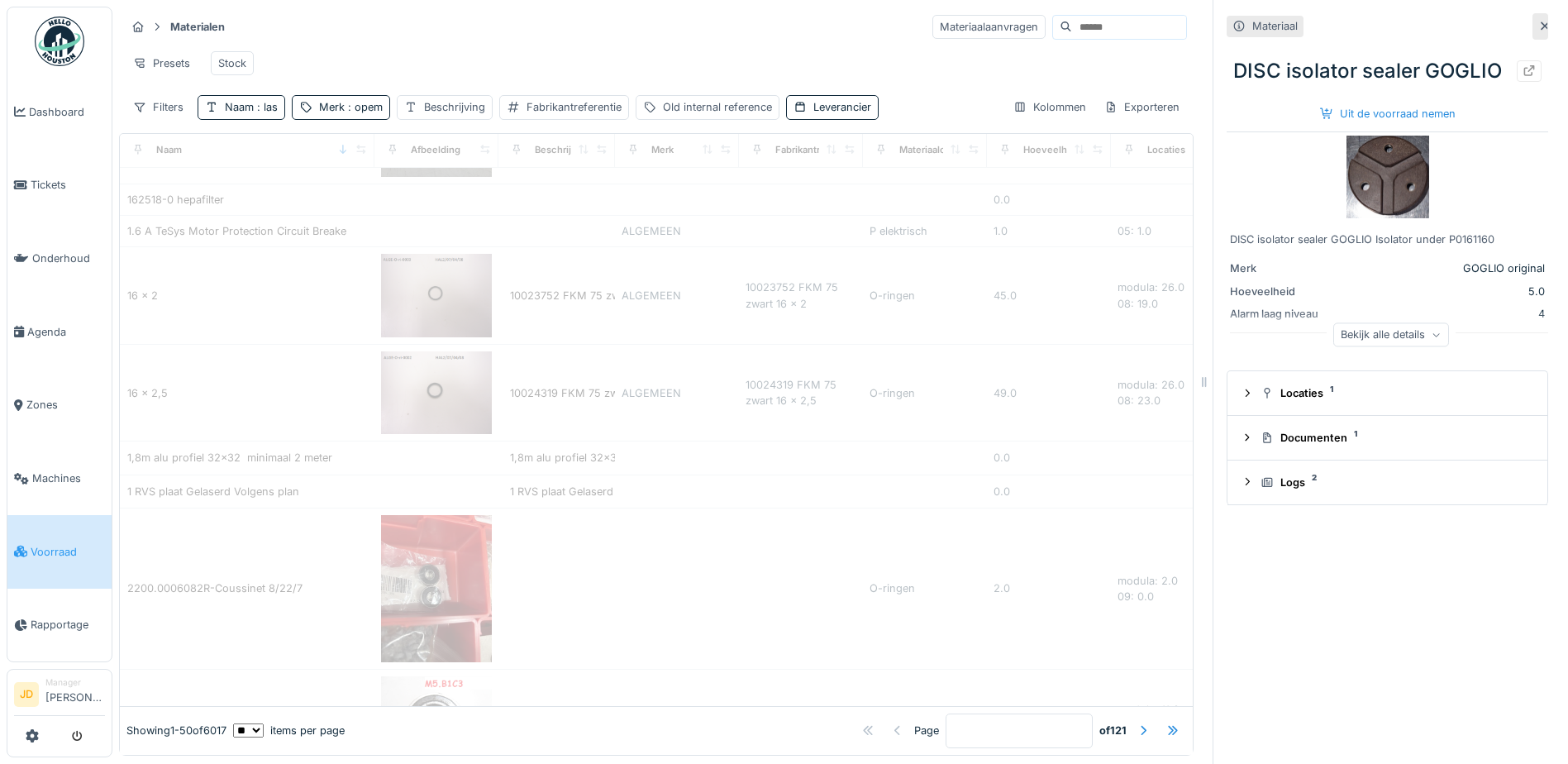
click at [401, 79] on div "Presets Stock" at bounding box center [656, 63] width 1061 height 37
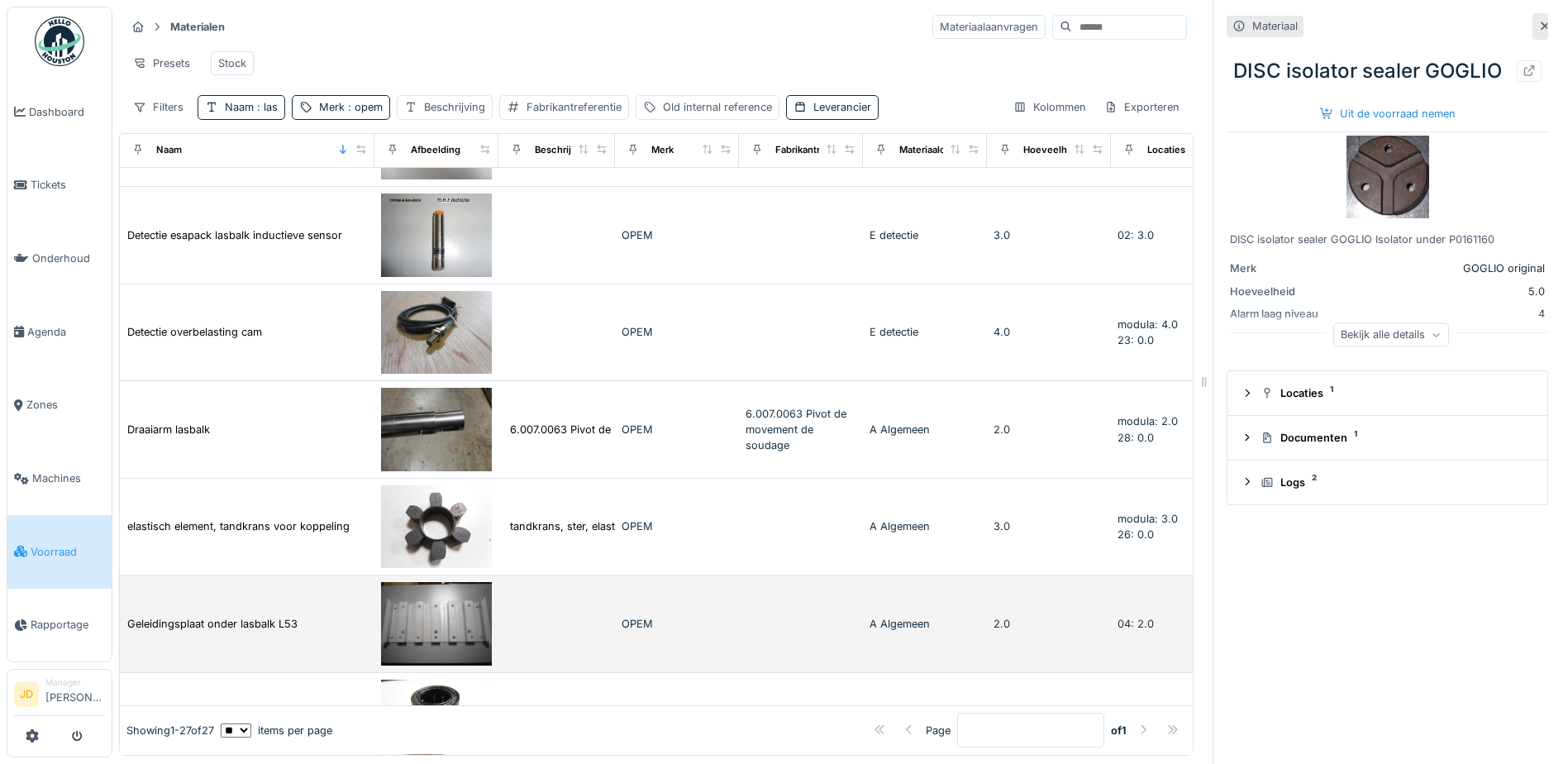
scroll to position [0, 0]
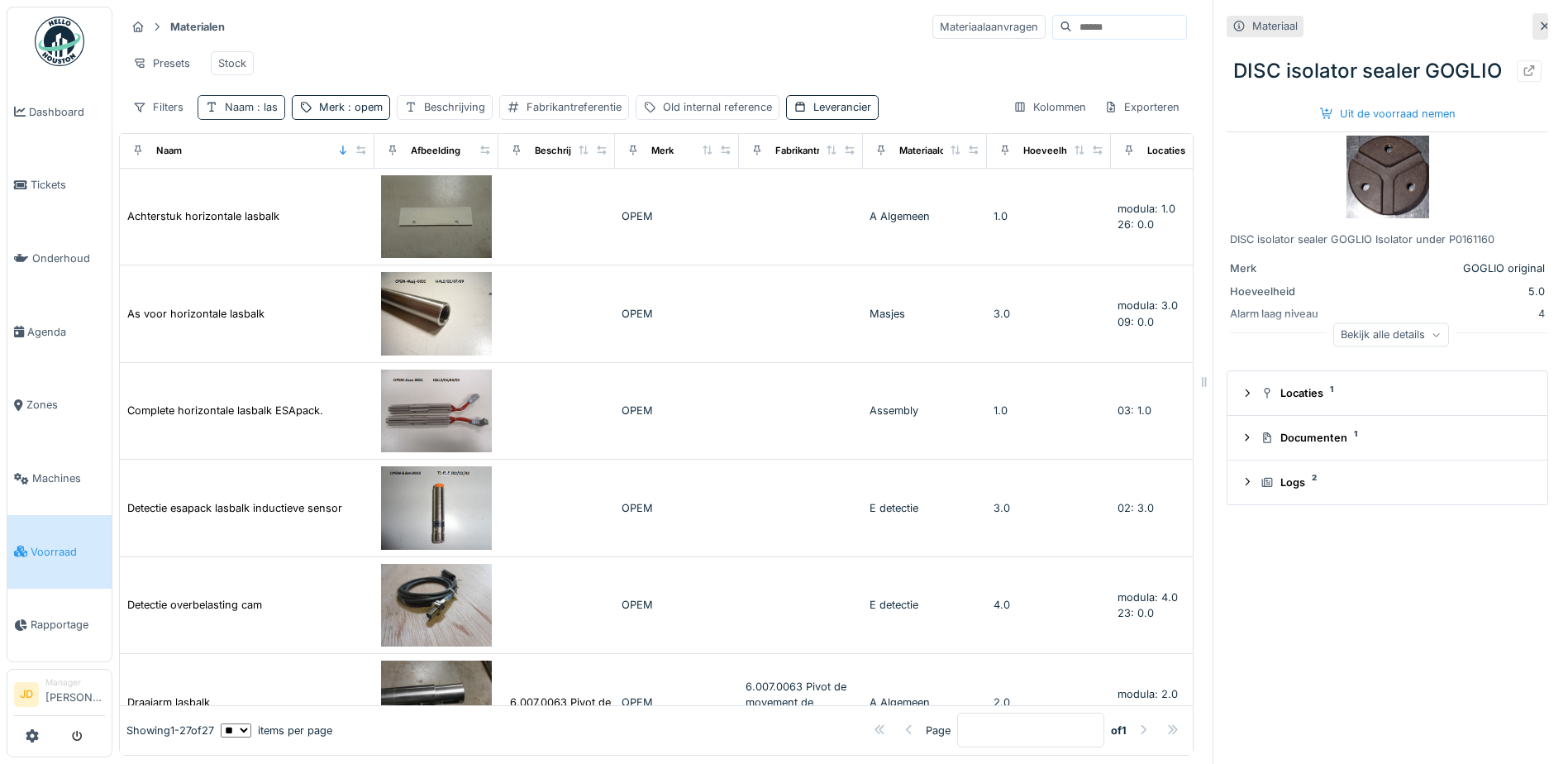
click at [271, 113] on span ": las" at bounding box center [265, 107] width 24 height 12
click at [276, 203] on input "***" at bounding box center [289, 199] width 168 height 34
type input "*"
type input "****"
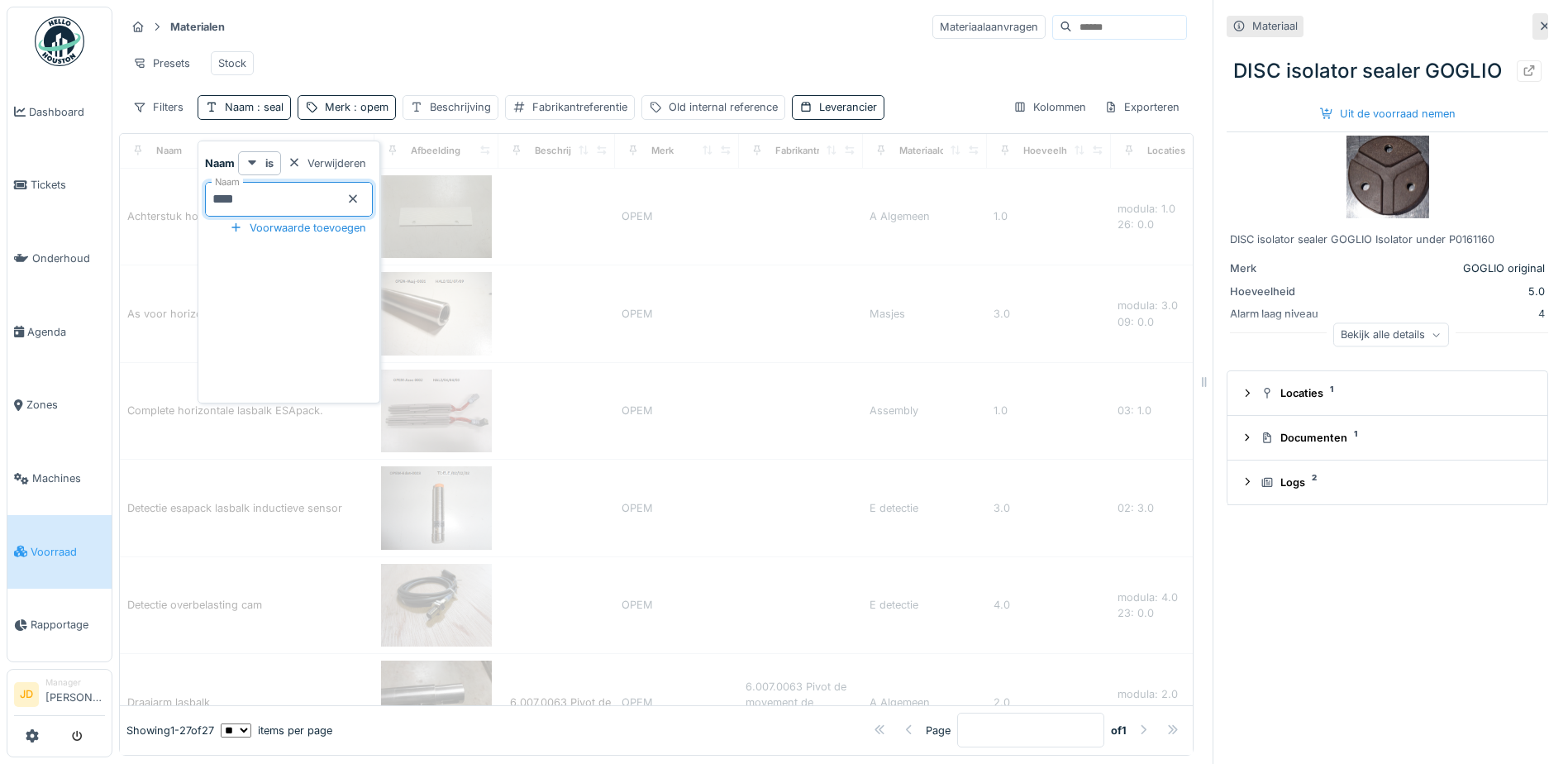
click at [391, 34] on div "Materialen Materiaalaanvragen" at bounding box center [656, 27] width 1061 height 28
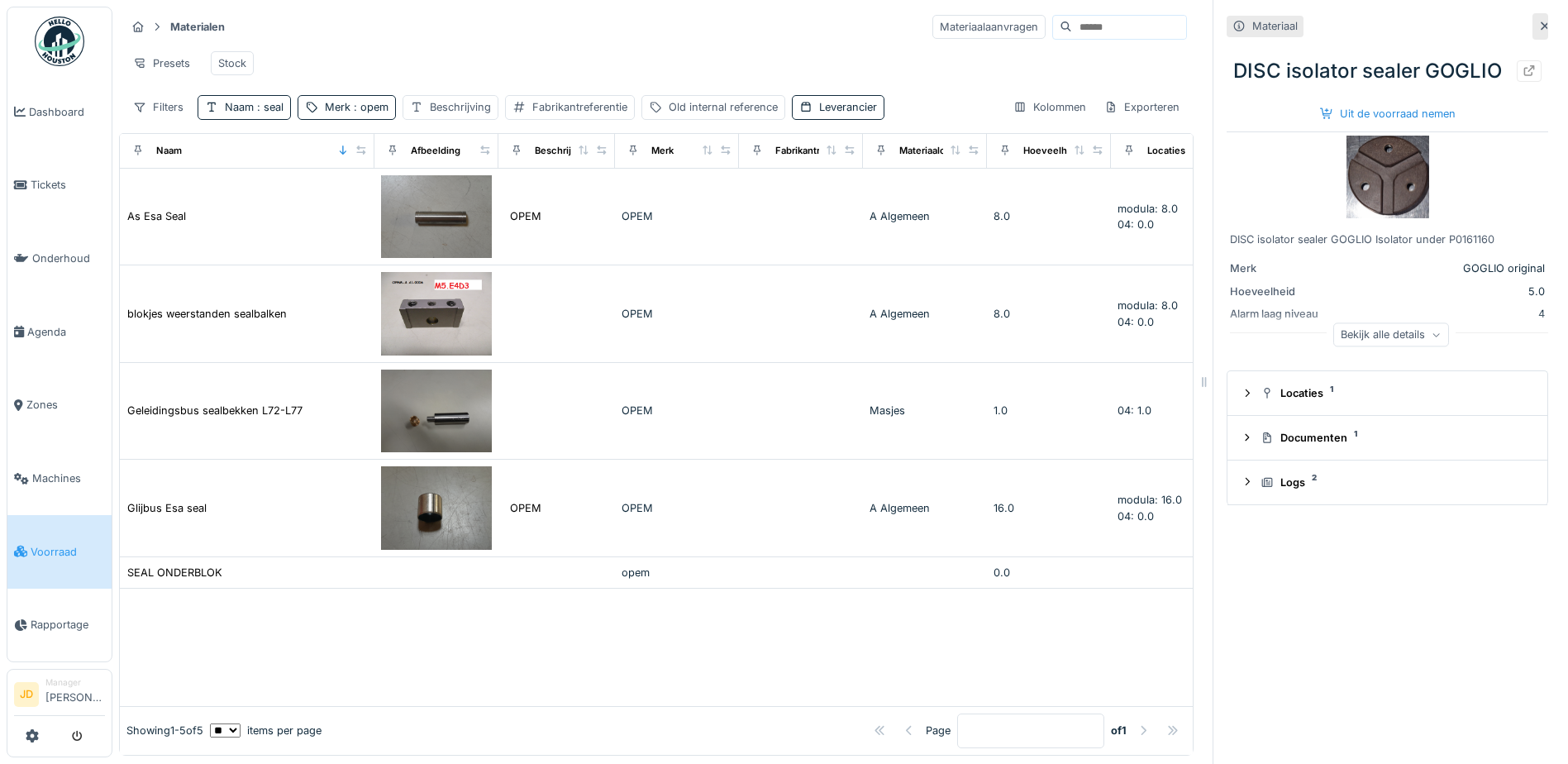
drag, startPoint x: 278, startPoint y: 123, endPoint x: 278, endPoint y: 138, distance: 15.0
click at [278, 113] on span ": seal" at bounding box center [268, 107] width 30 height 12
click at [327, 199] on input "****" at bounding box center [289, 199] width 168 height 34
type input "*"
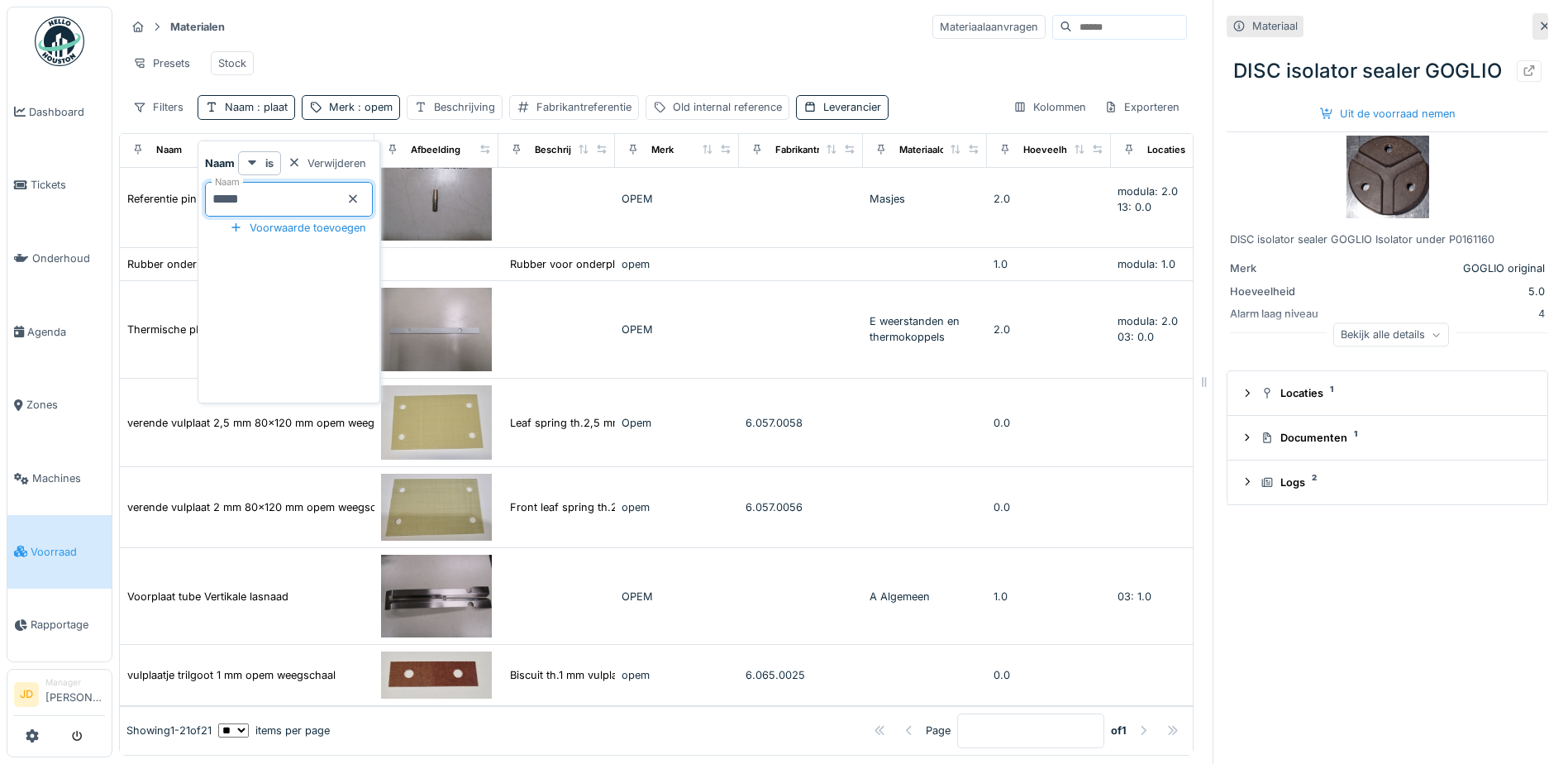
scroll to position [12, 0]
type input "*"
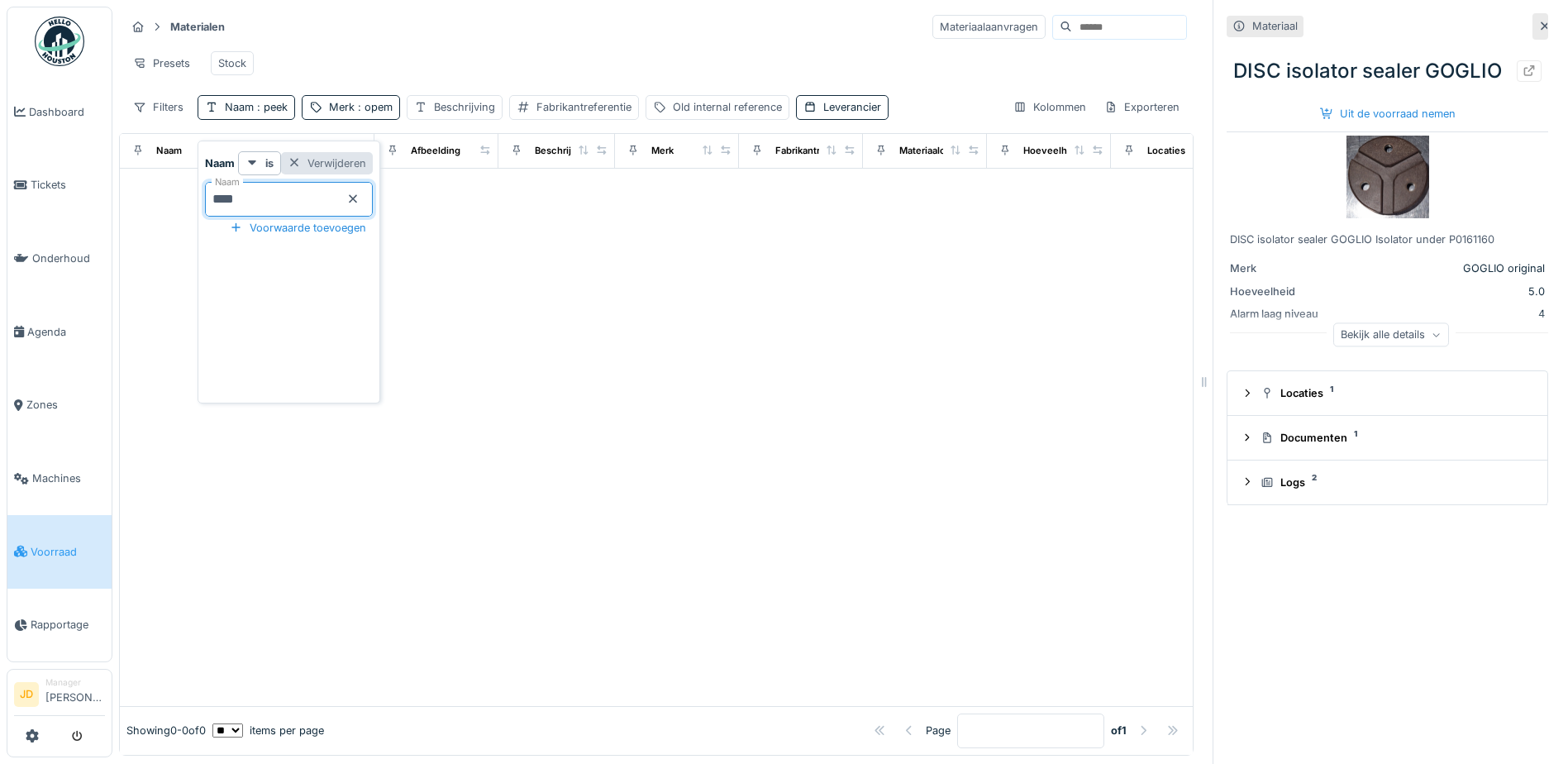
scroll to position [0, 0]
type input "*"
click at [455, 107] on div "Beschrijving" at bounding box center [464, 107] width 61 height 15
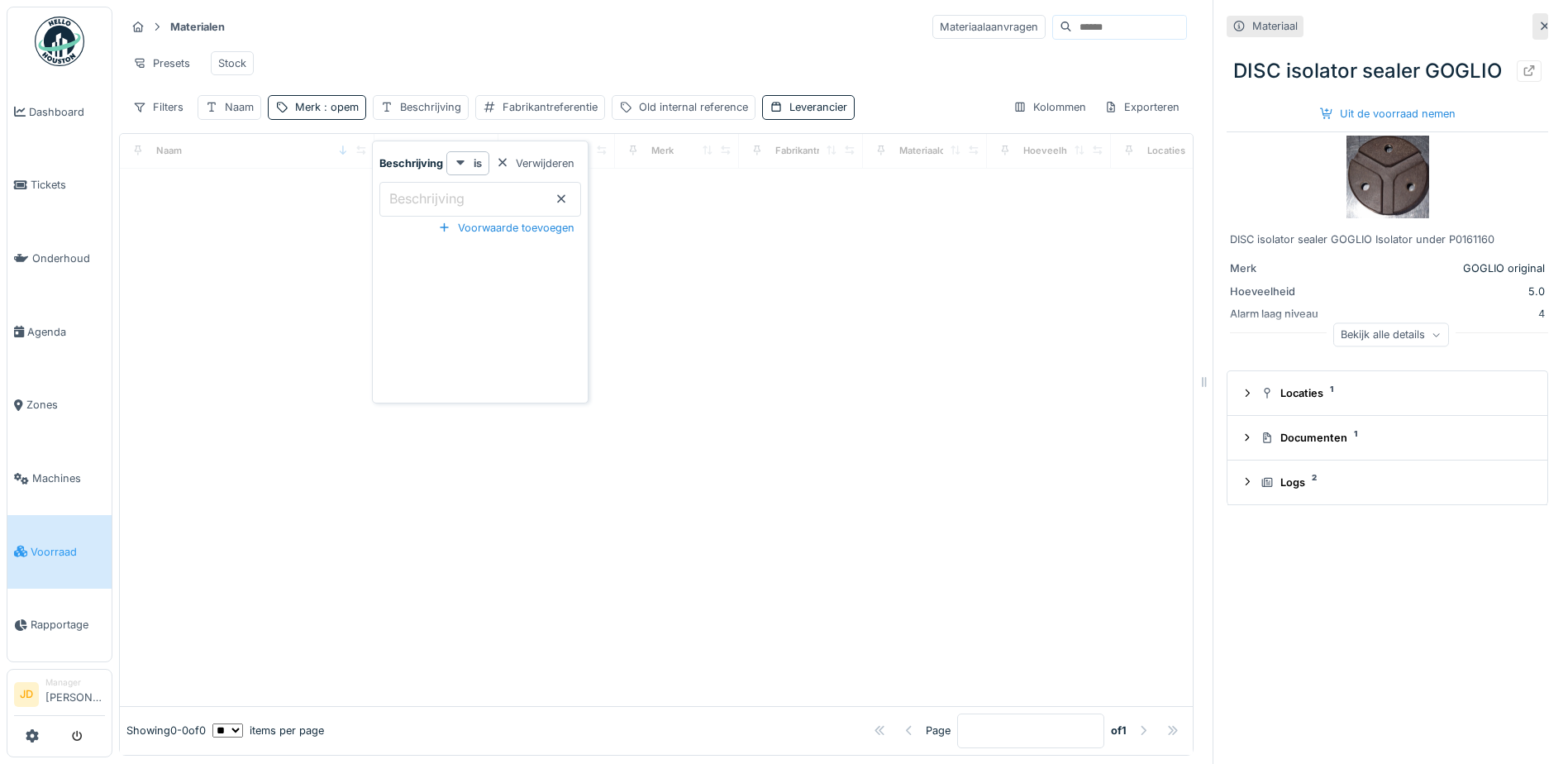
click at [436, 188] on label "Beschrijving" at bounding box center [426, 198] width 82 height 20
click at [436, 186] on input "Beschrijving" at bounding box center [479, 199] width 202 height 34
type input "****"
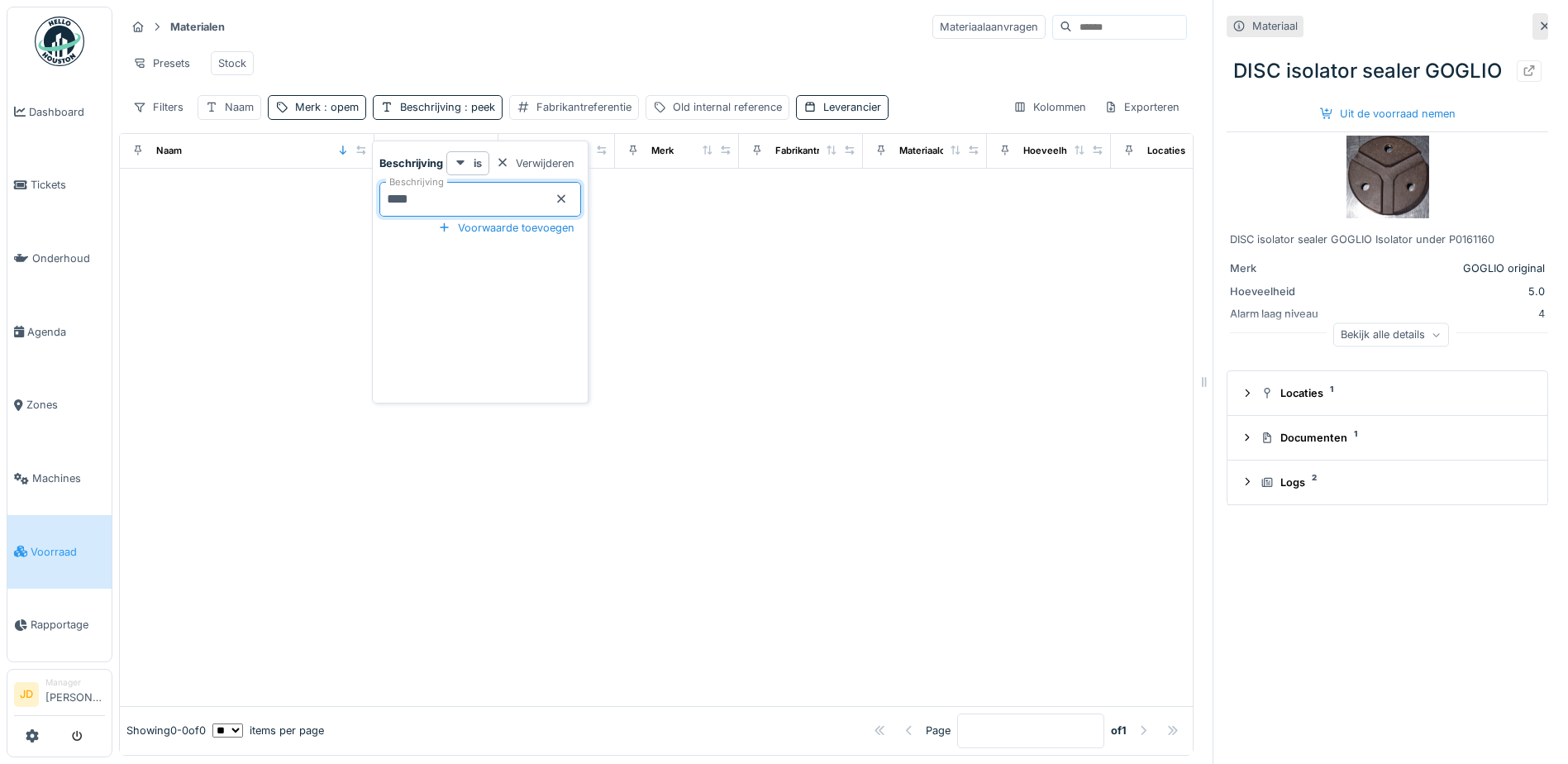
click at [500, 50] on div "Presets Stock" at bounding box center [656, 63] width 1061 height 37
click at [481, 98] on div "Beschrijving : peek" at bounding box center [437, 107] width 130 height 24
click at [567, 193] on icon at bounding box center [560, 199] width 13 height 11
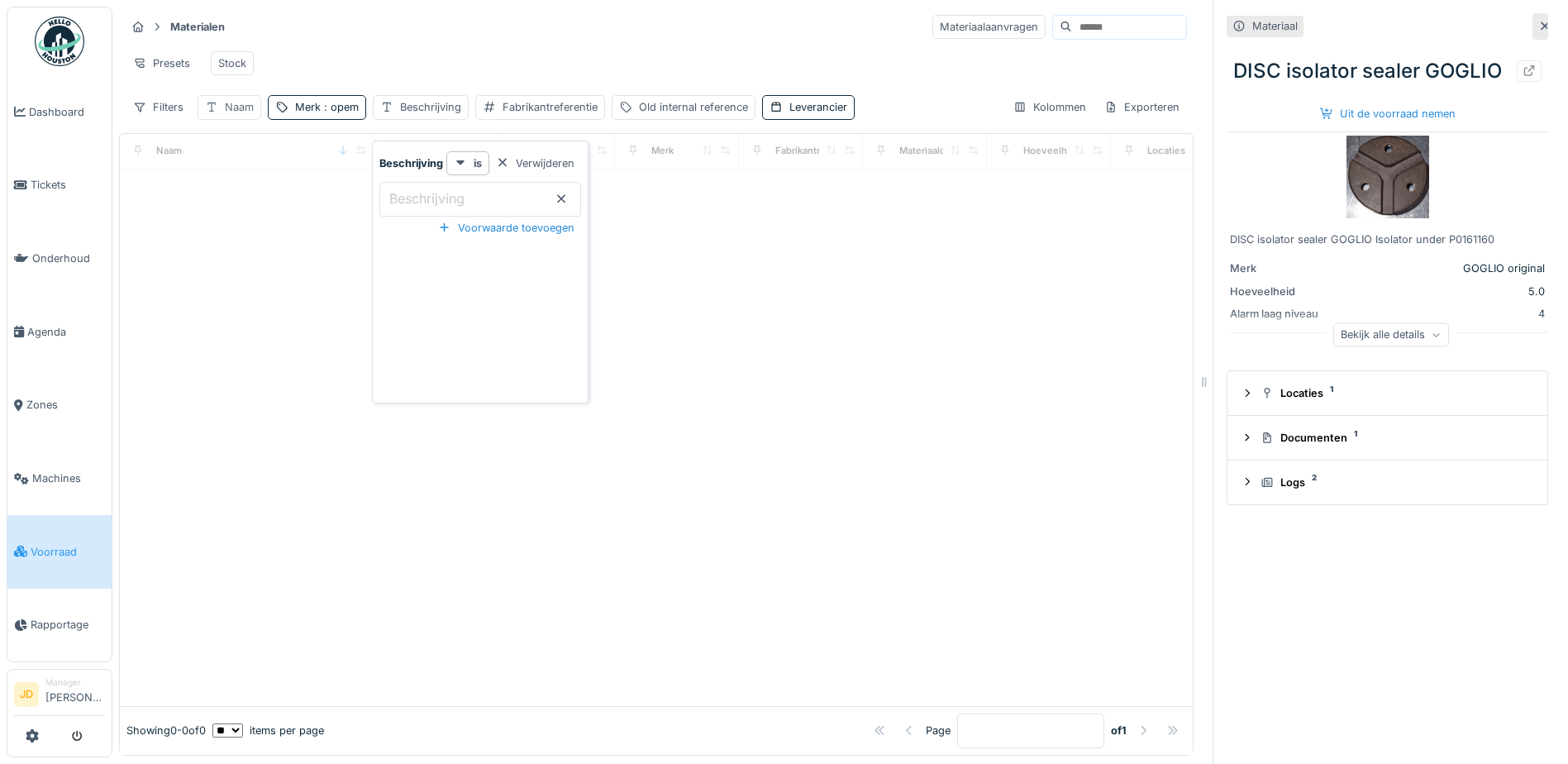
click at [238, 97] on div "Naam" at bounding box center [229, 107] width 64 height 24
click at [278, 185] on input "Naam" at bounding box center [289, 199] width 168 height 34
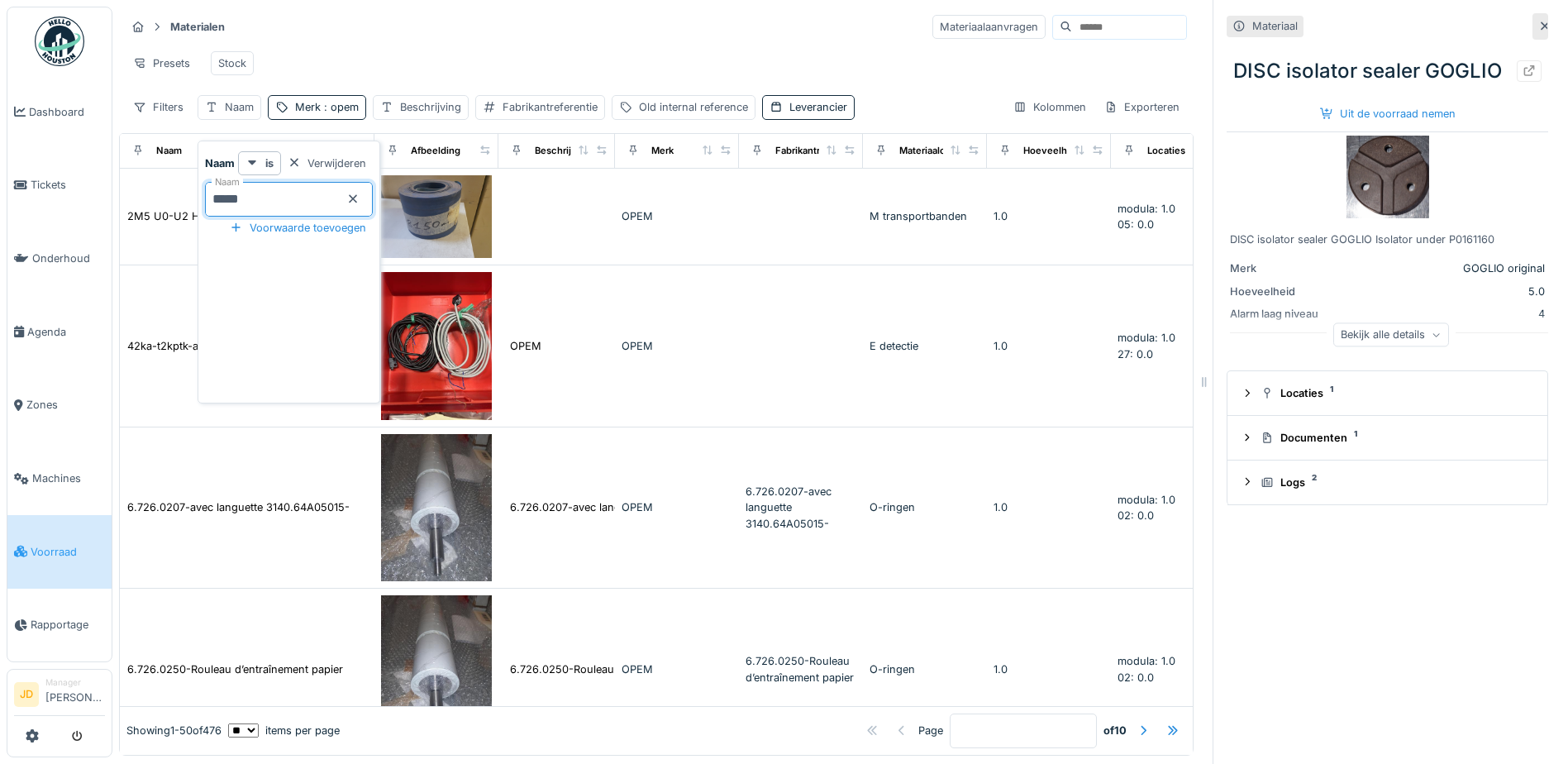
type input "******"
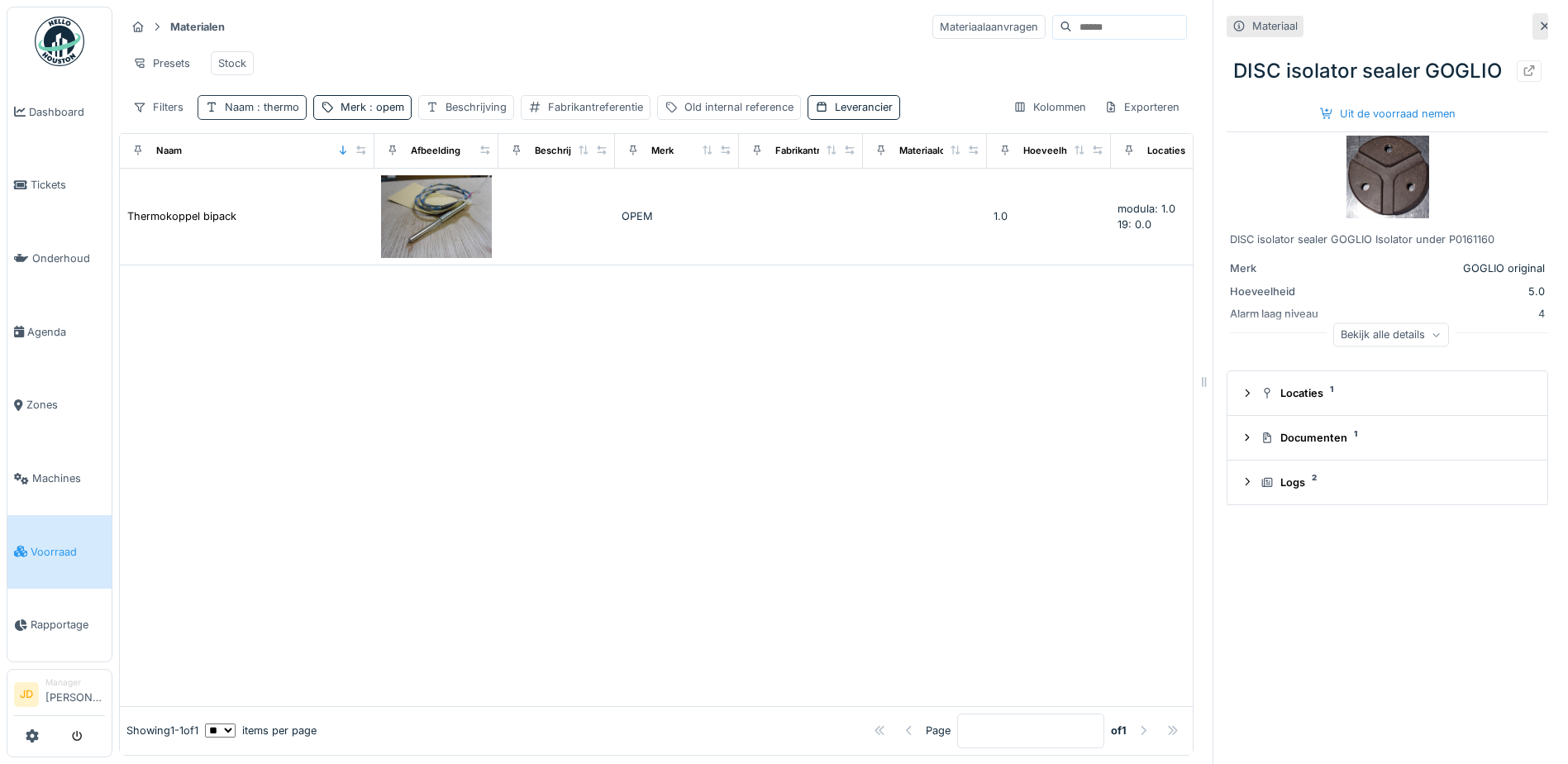
click at [270, 107] on span ": thermo" at bounding box center [276, 107] width 46 height 12
drag, startPoint x: 333, startPoint y: 179, endPoint x: 340, endPoint y: 183, distance: 8.1
click at [333, 182] on input "******" at bounding box center [289, 199] width 168 height 34
type input "*"
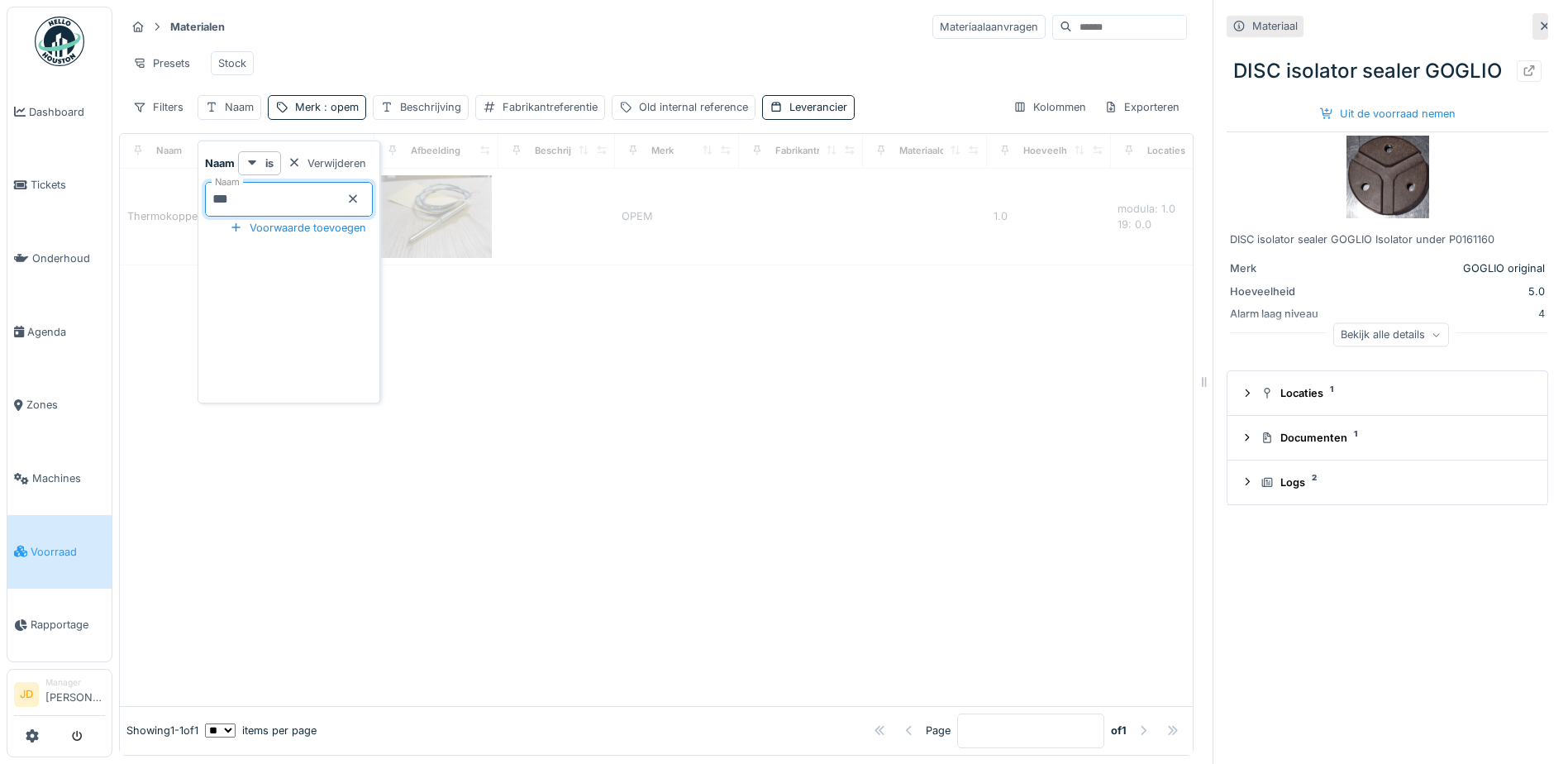
type input "****"
click at [447, 24] on div "Materialen Materiaalaanvragen" at bounding box center [656, 27] width 1061 height 28
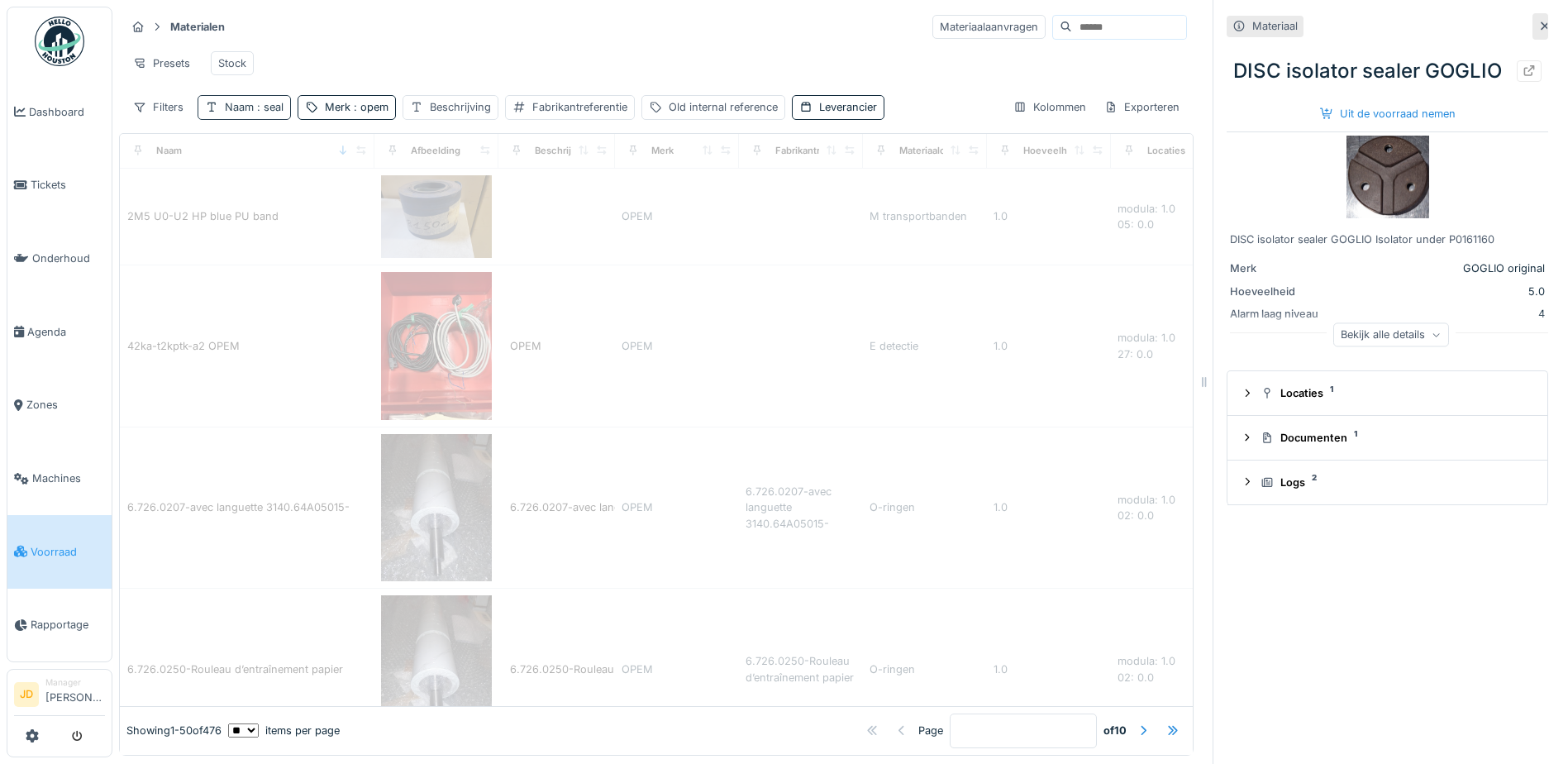
click at [228, 101] on div "Naam : seal" at bounding box center [254, 107] width 58 height 15
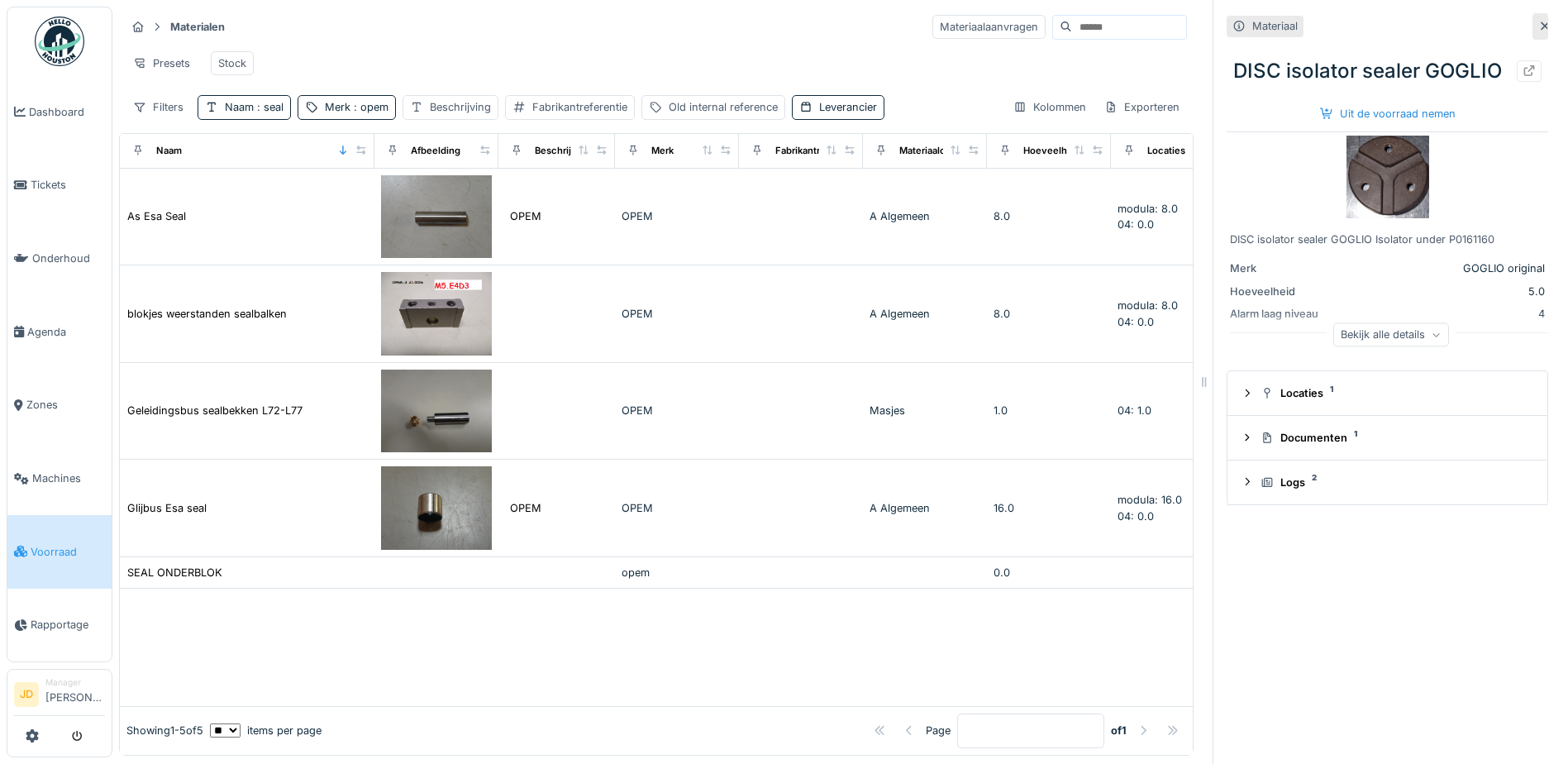
click at [381, 57] on div "Presets Stock" at bounding box center [656, 63] width 1061 height 37
click at [362, 113] on span ": opem" at bounding box center [369, 107] width 38 height 12
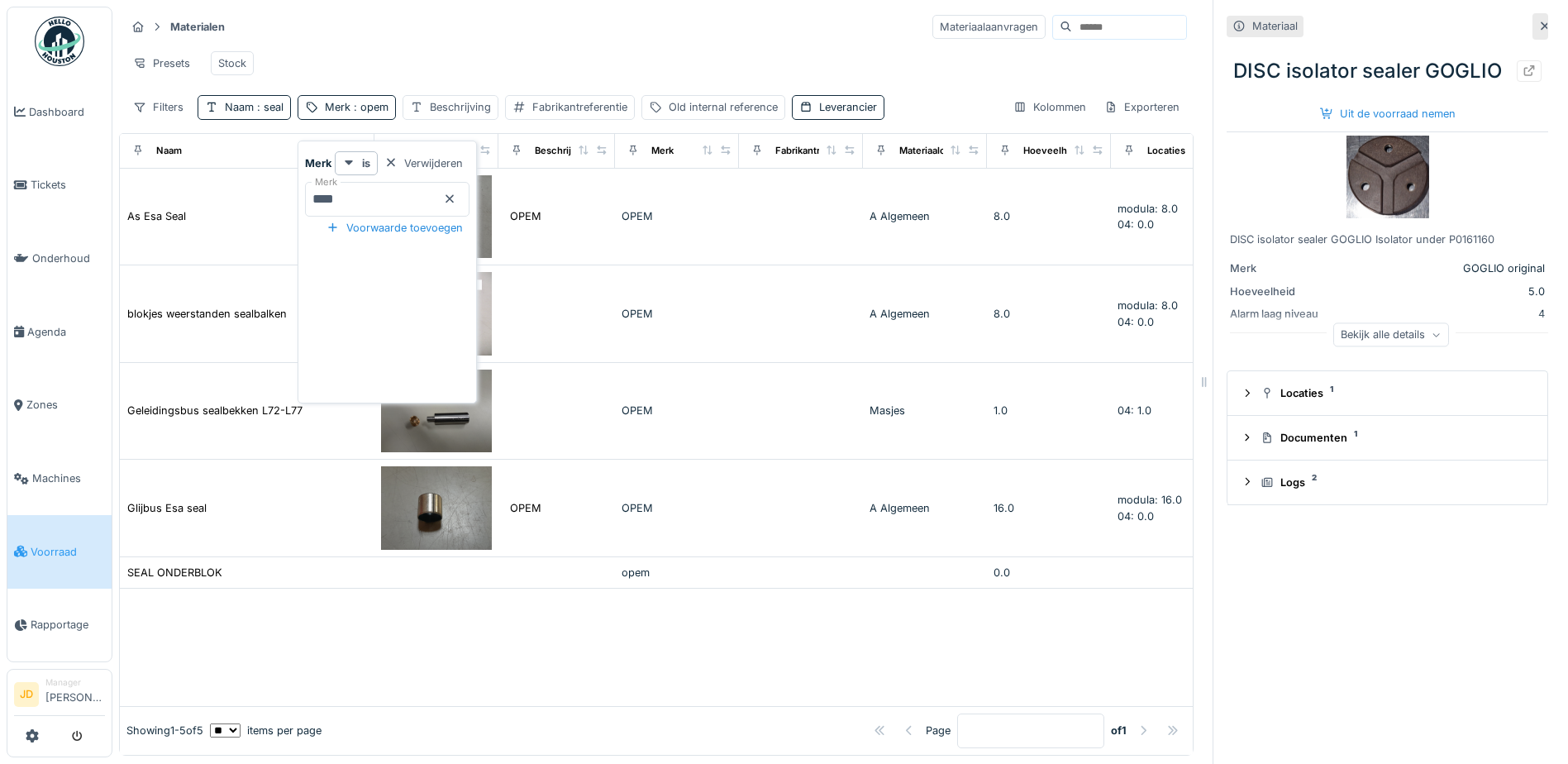
click at [456, 200] on icon at bounding box center [449, 199] width 13 height 11
click at [433, 205] on input "Merk" at bounding box center [387, 199] width 164 height 34
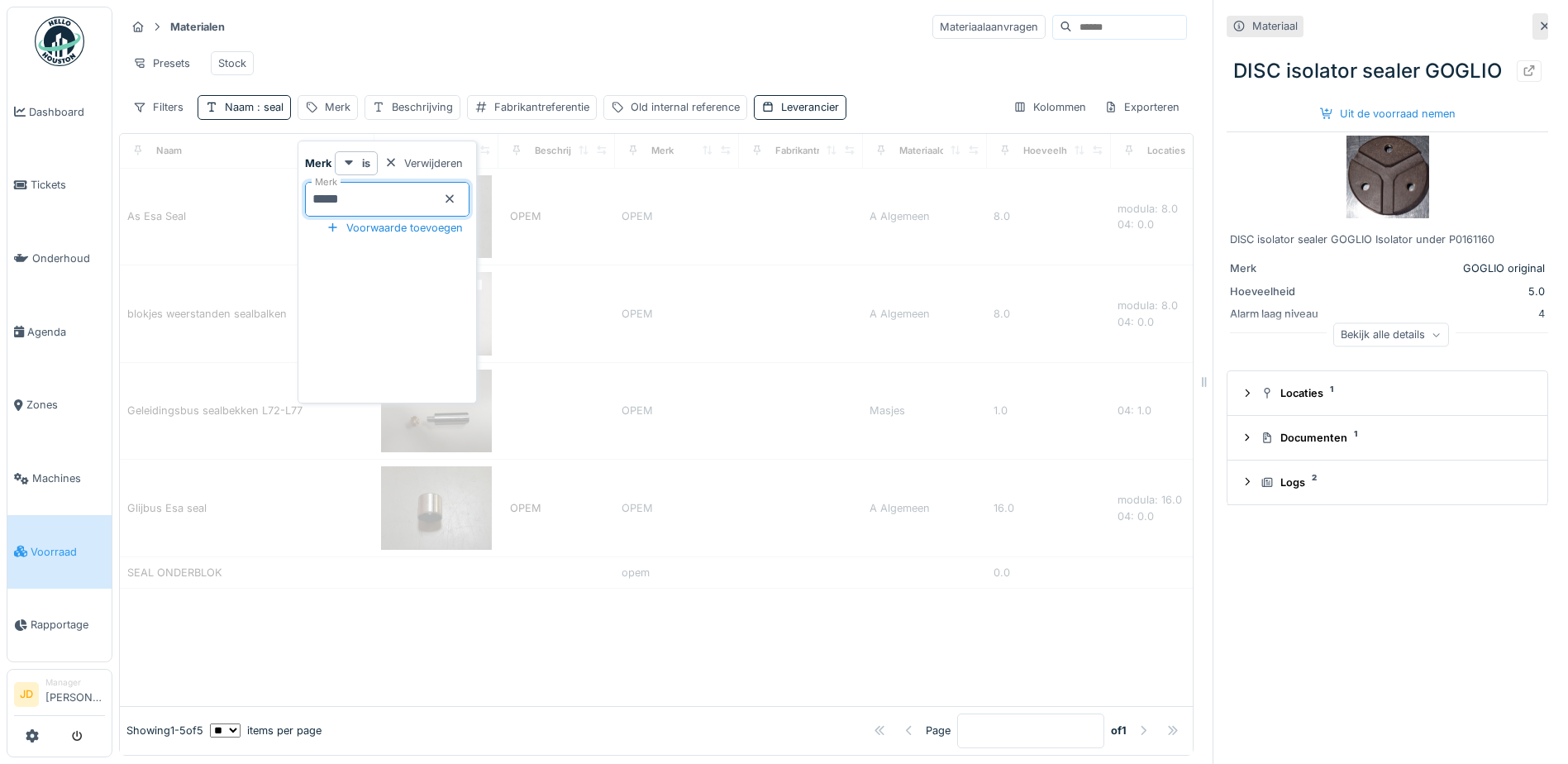
type input "******"
click at [480, 69] on div "Presets Stock" at bounding box center [656, 63] width 1061 height 37
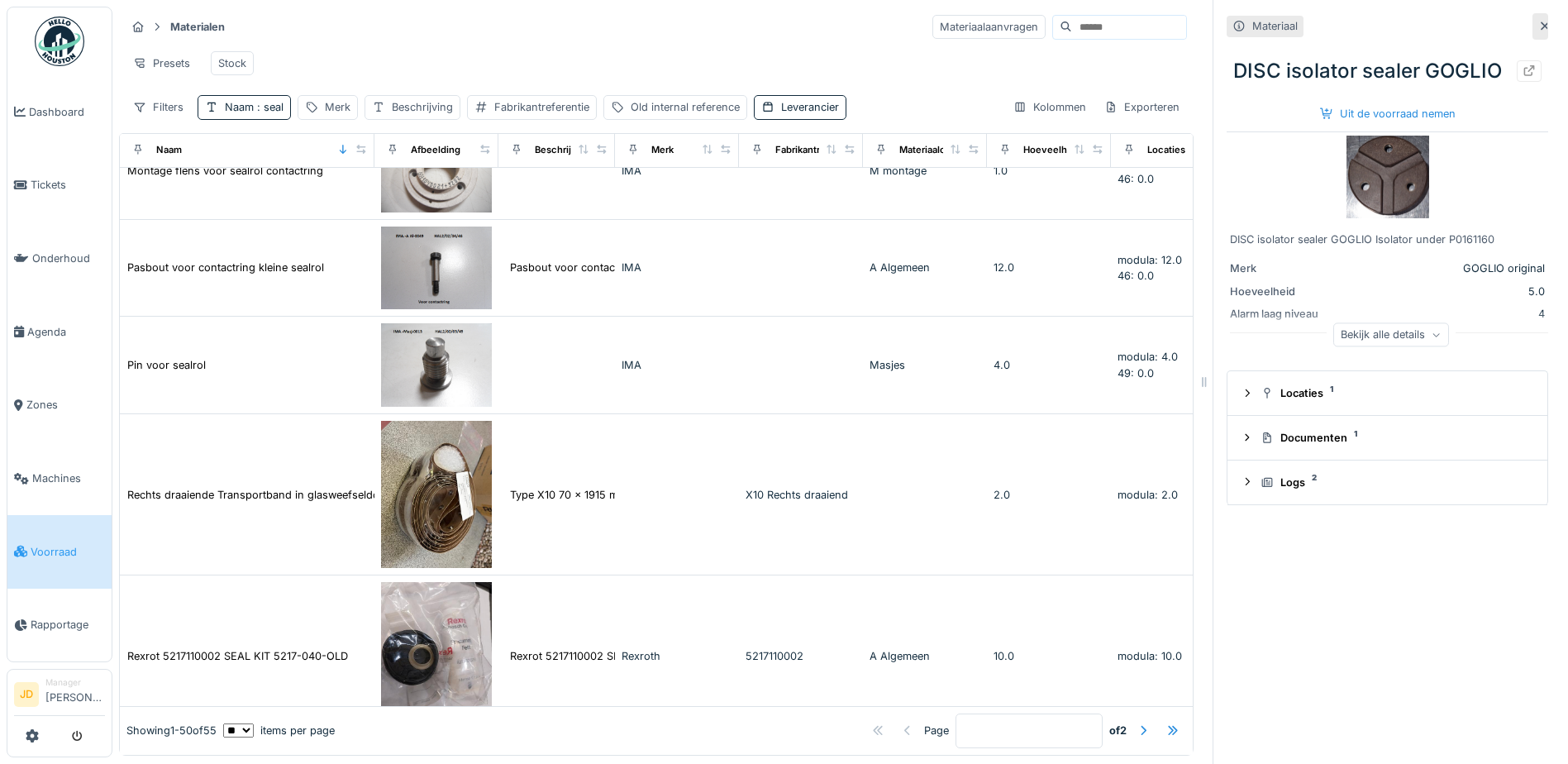
scroll to position [2397, 0]
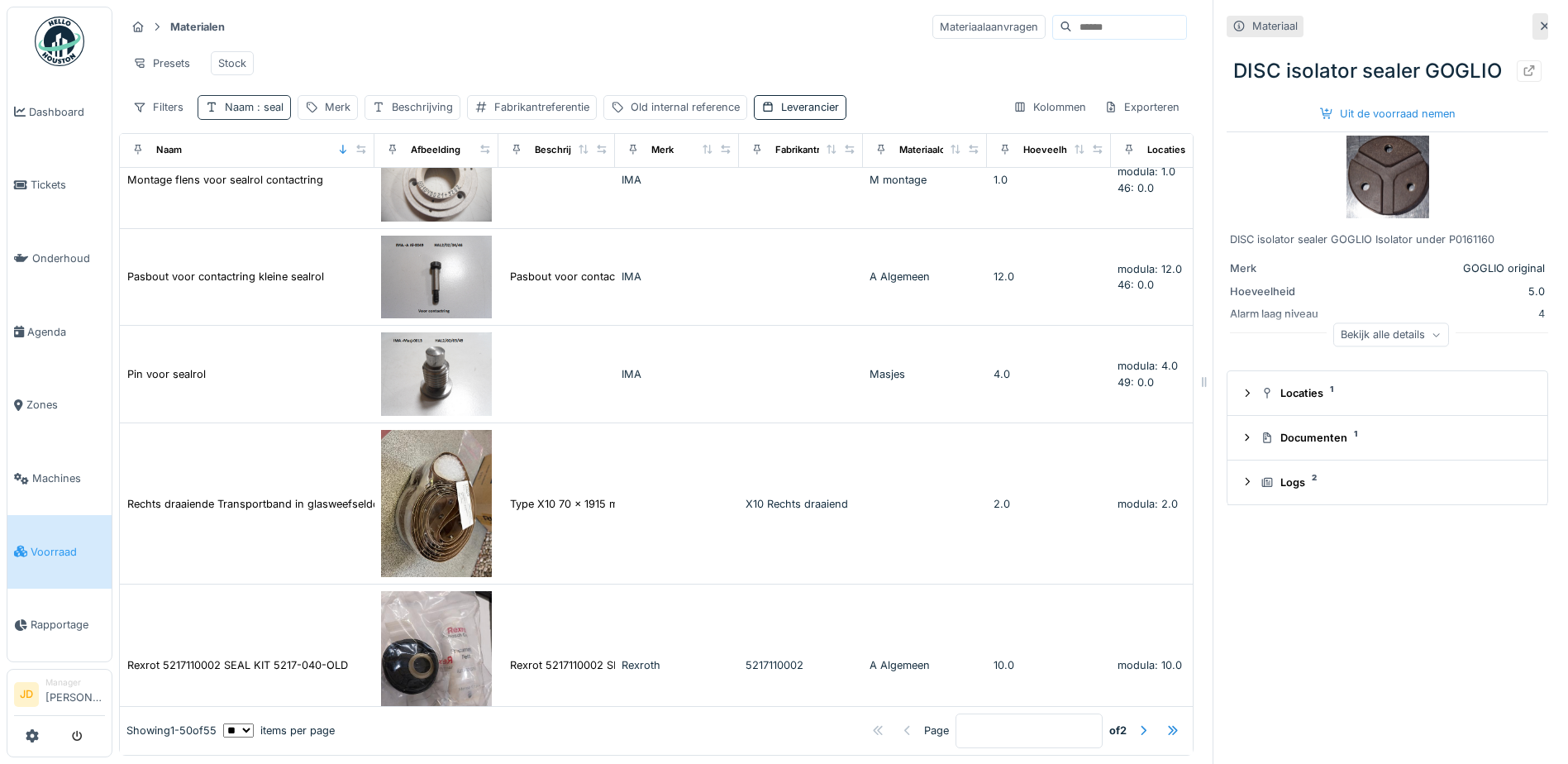
click at [271, 113] on span ": seal" at bounding box center [268, 107] width 30 height 12
click at [359, 196] on icon at bounding box center [352, 199] width 13 height 11
click at [314, 193] on input "Naam" at bounding box center [289, 199] width 168 height 34
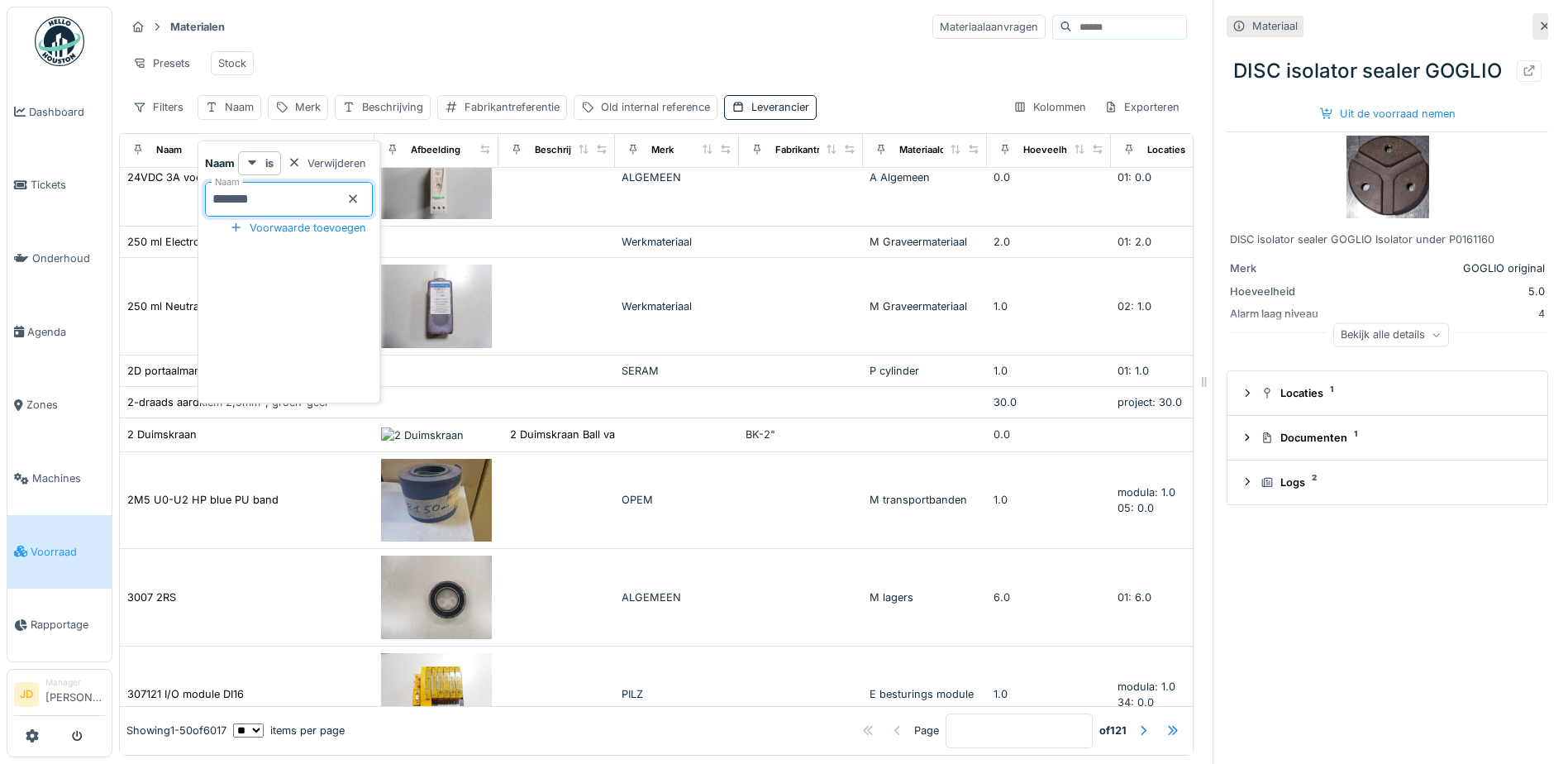
type input "********"
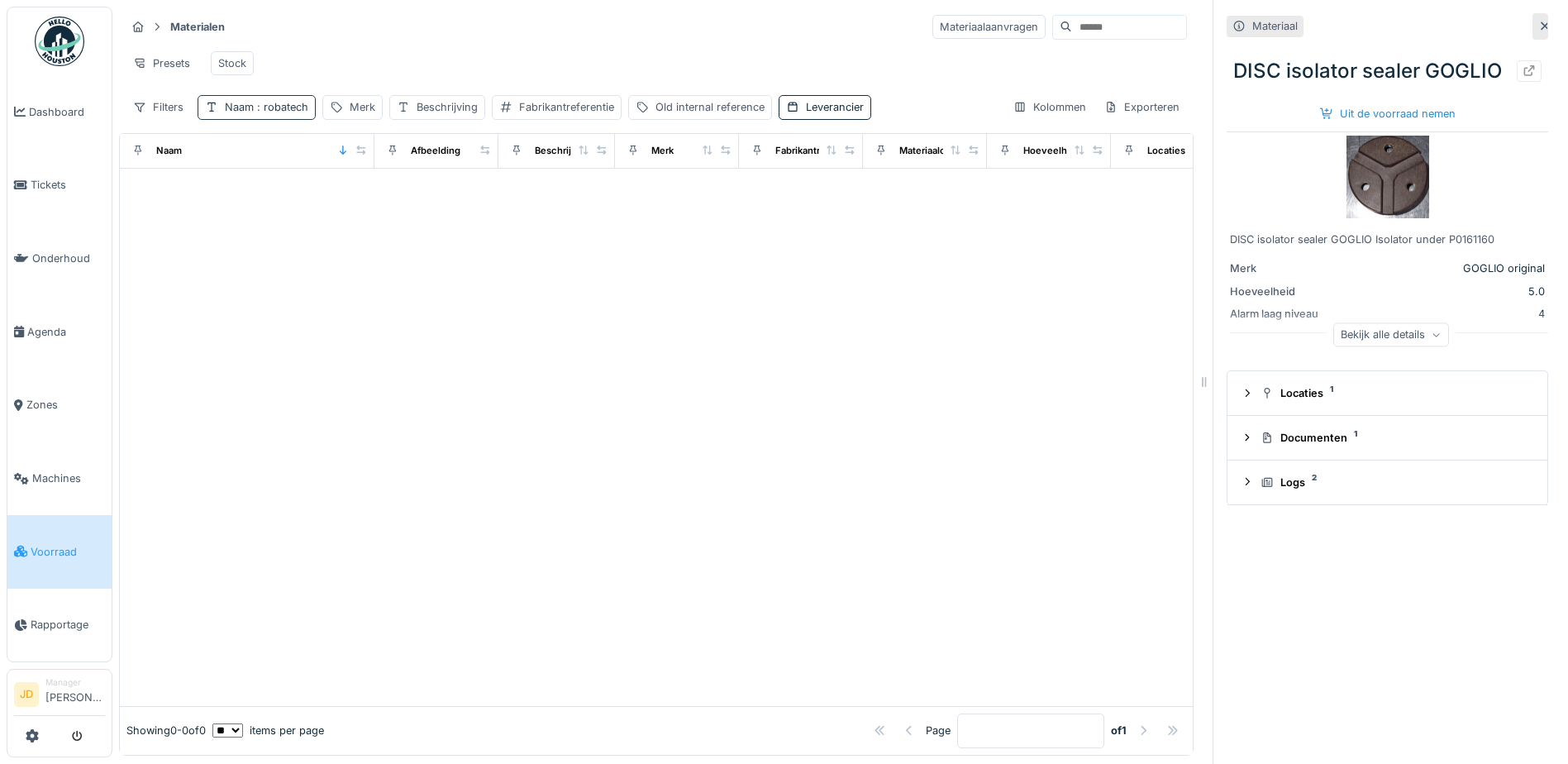
click at [284, 113] on span ": robatech" at bounding box center [280, 107] width 54 height 12
click at [342, 195] on input "********" at bounding box center [289, 199] width 168 height 34
type input "*"
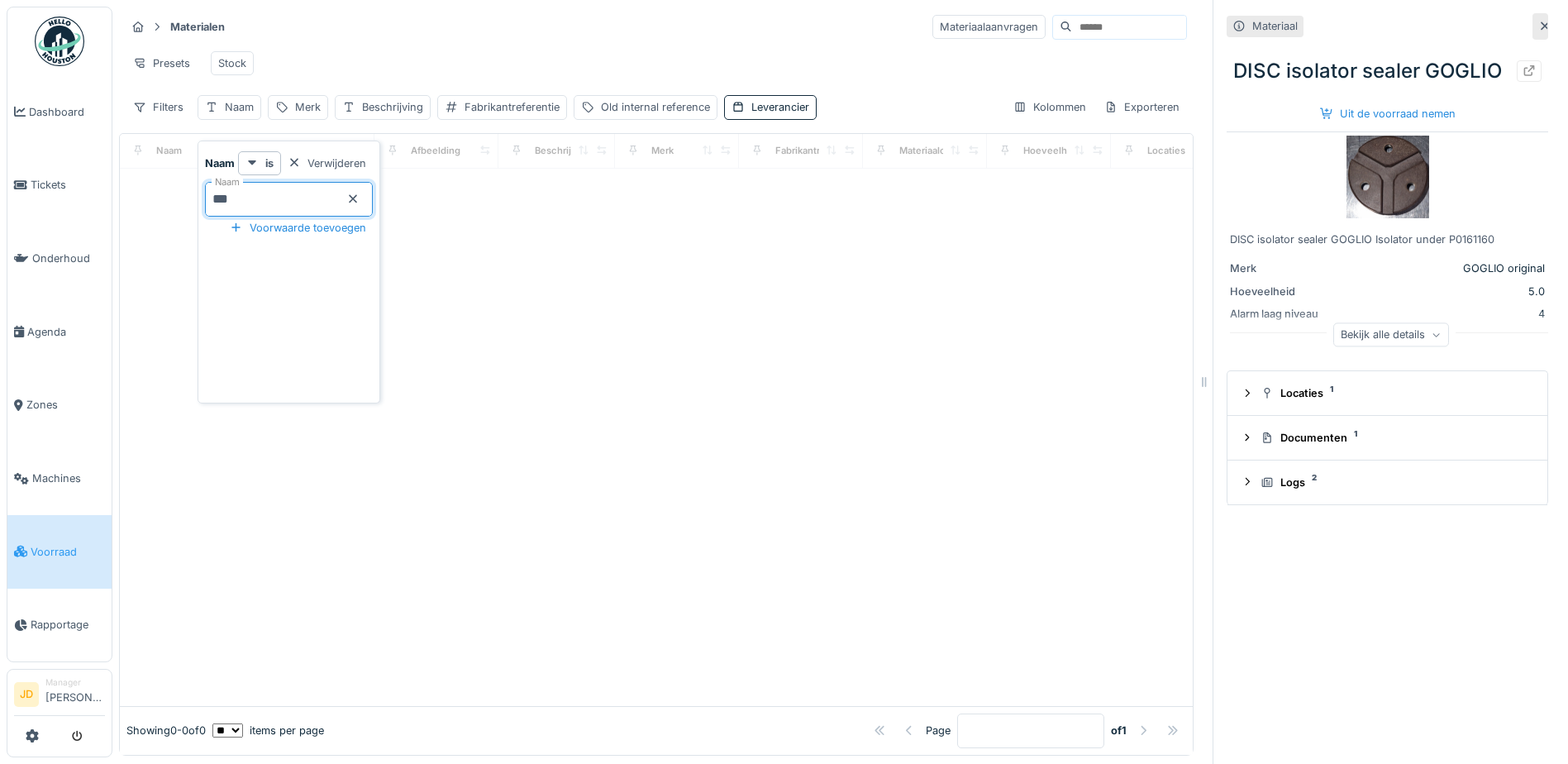
type input "****"
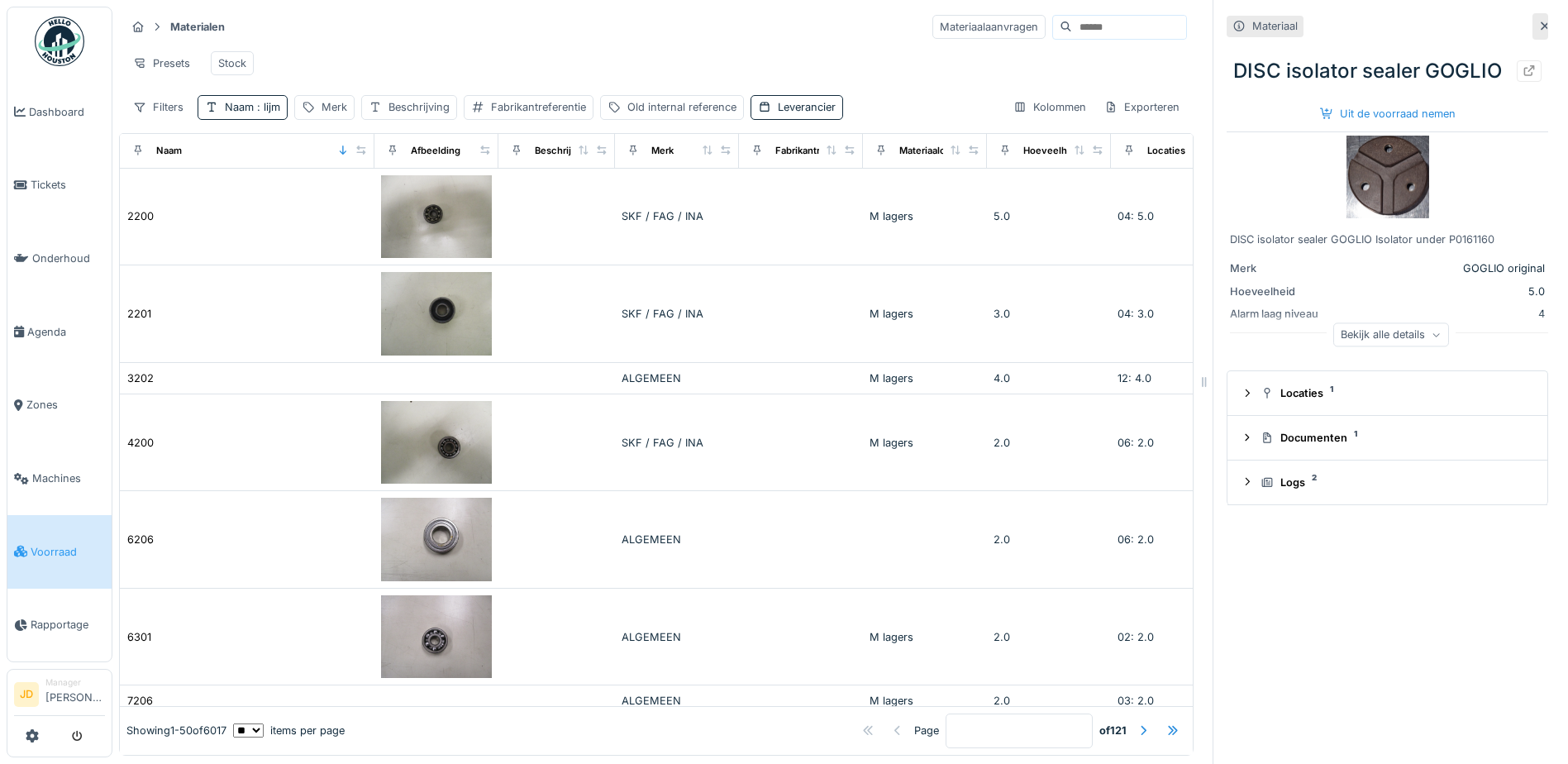
click at [371, 75] on div "Presets Stock" at bounding box center [656, 63] width 1061 height 37
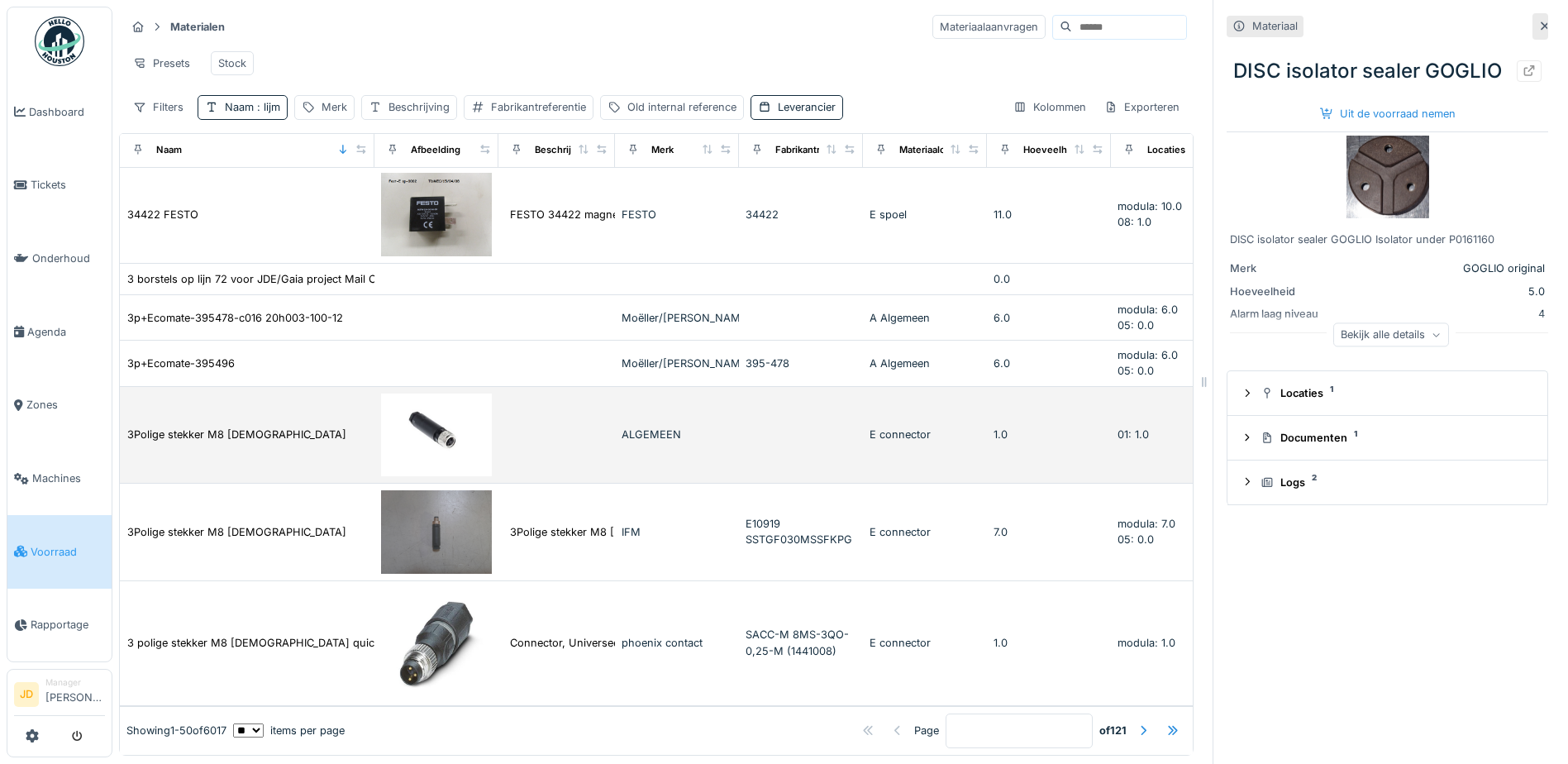
scroll to position [12, 0]
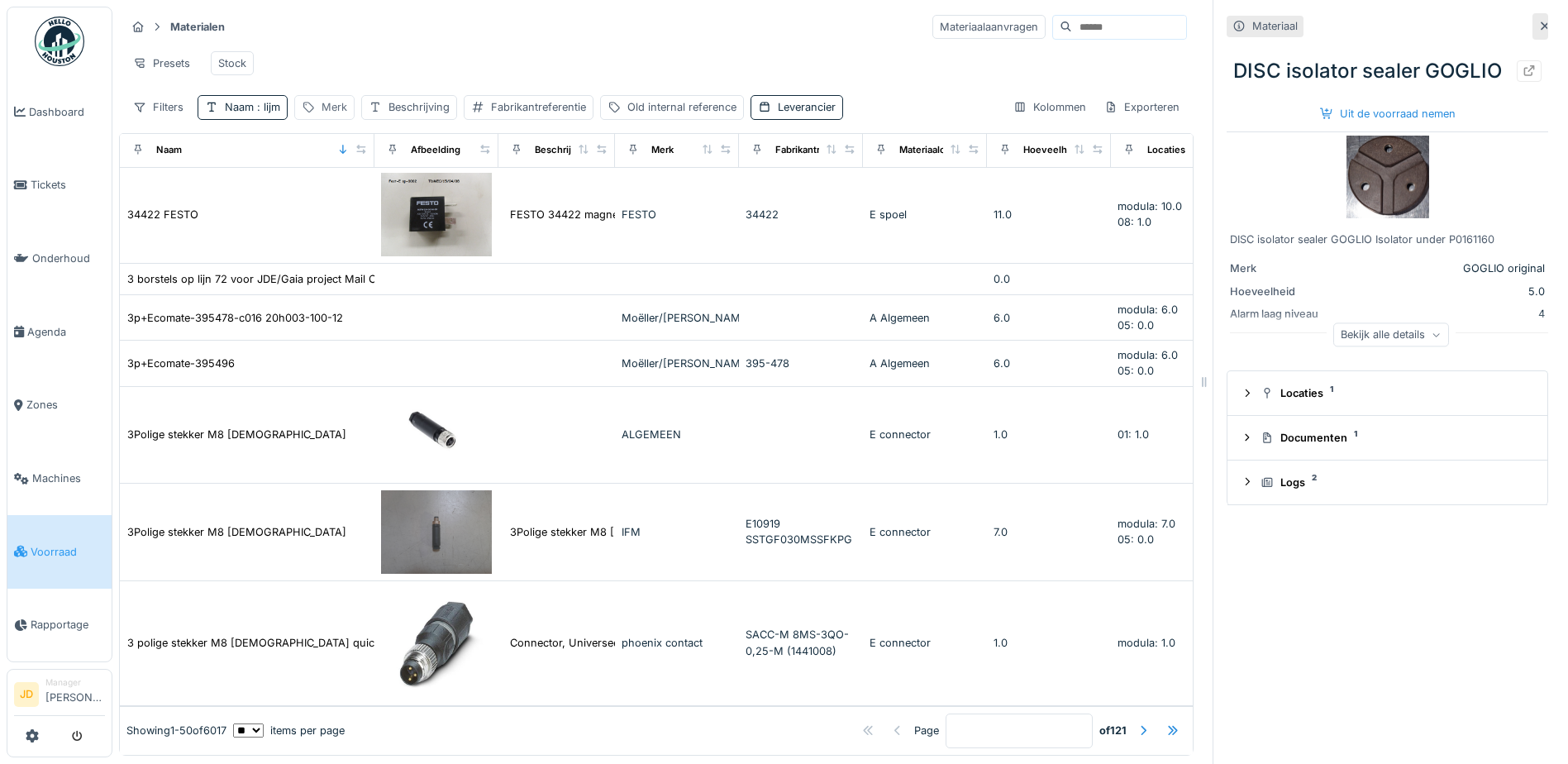
click at [316, 112] on div "Merk" at bounding box center [324, 107] width 60 height 24
click at [342, 204] on input "Merk" at bounding box center [383, 199] width 164 height 34
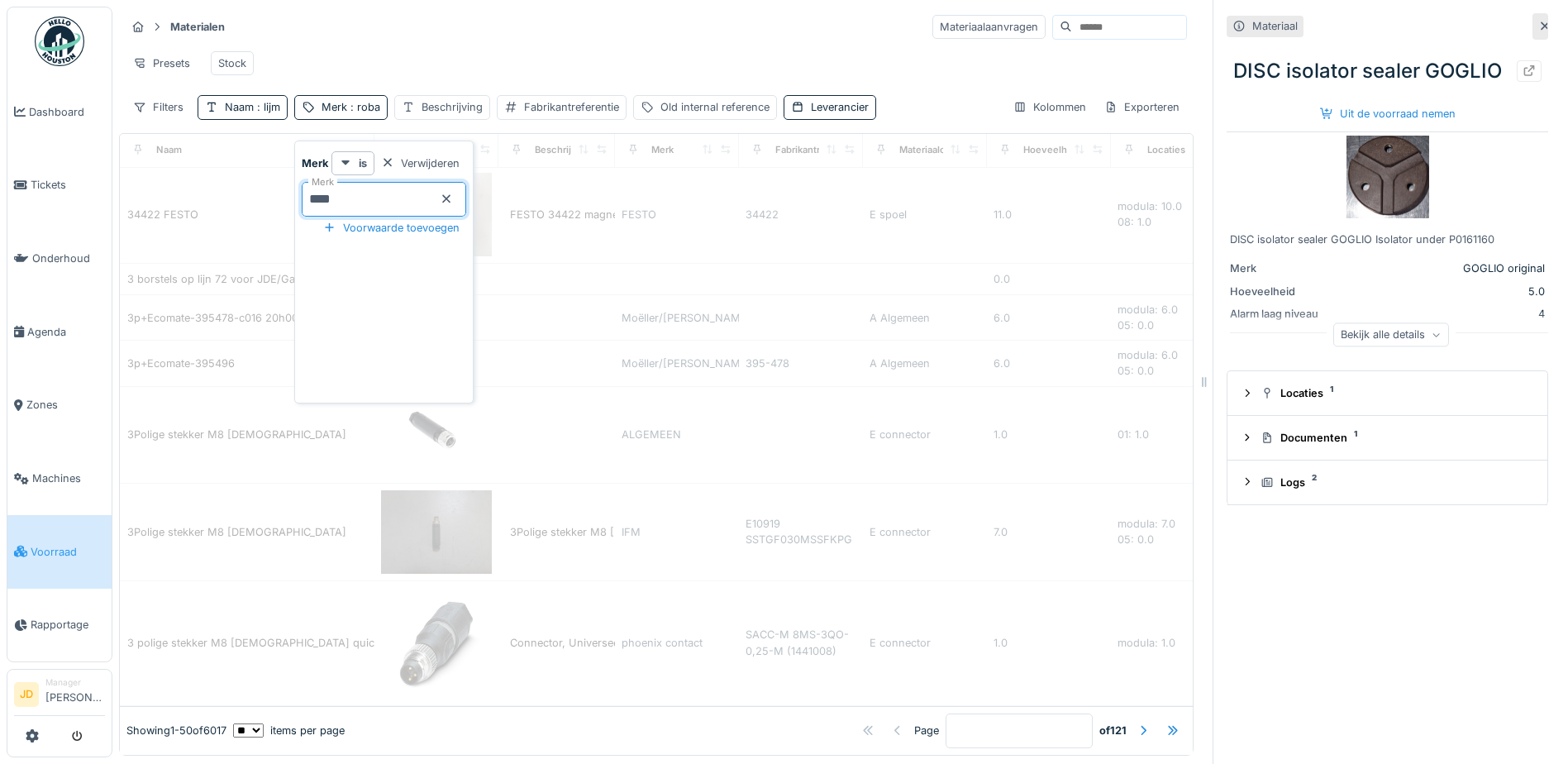
scroll to position [0, 0]
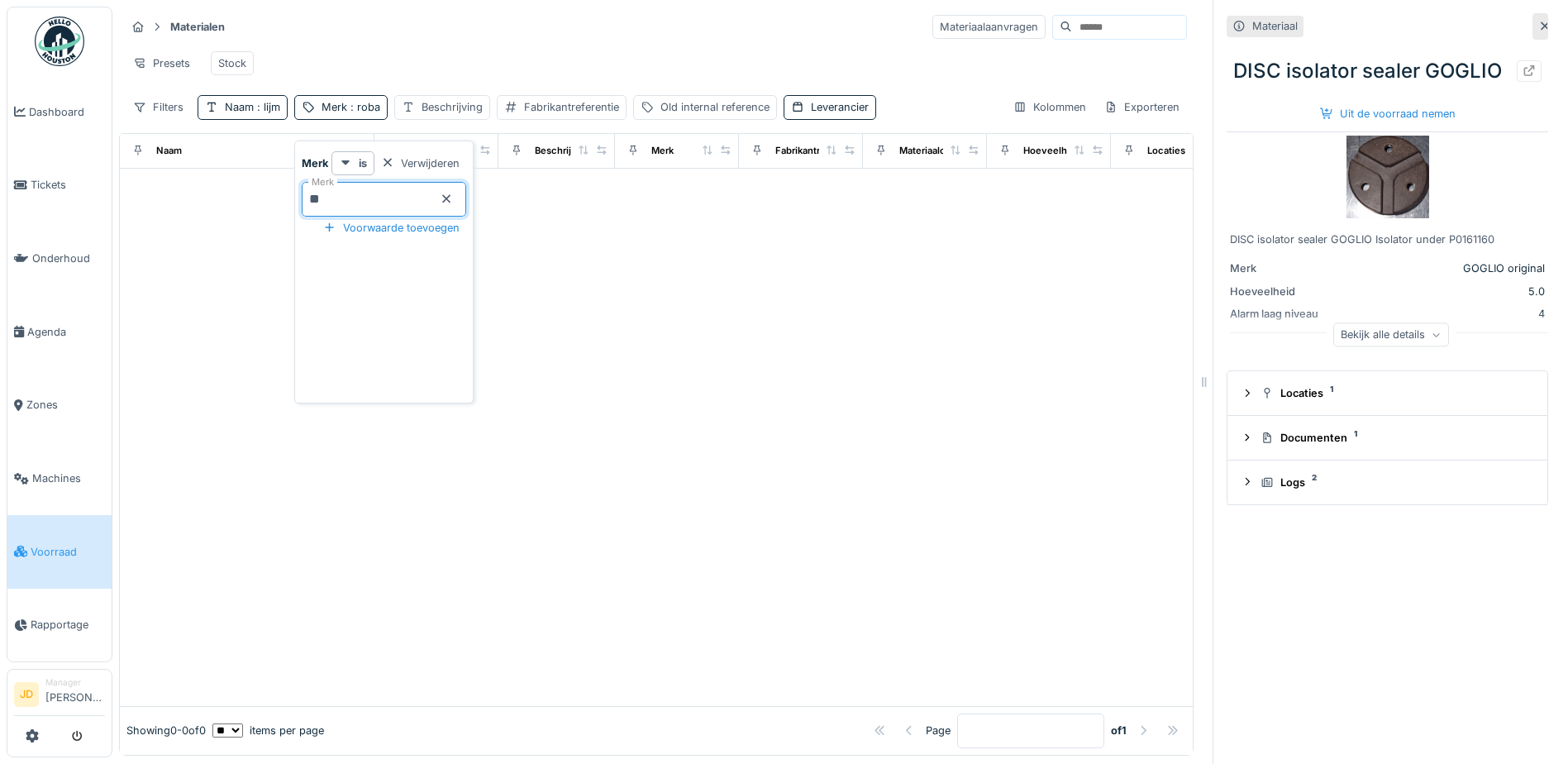
type input "*"
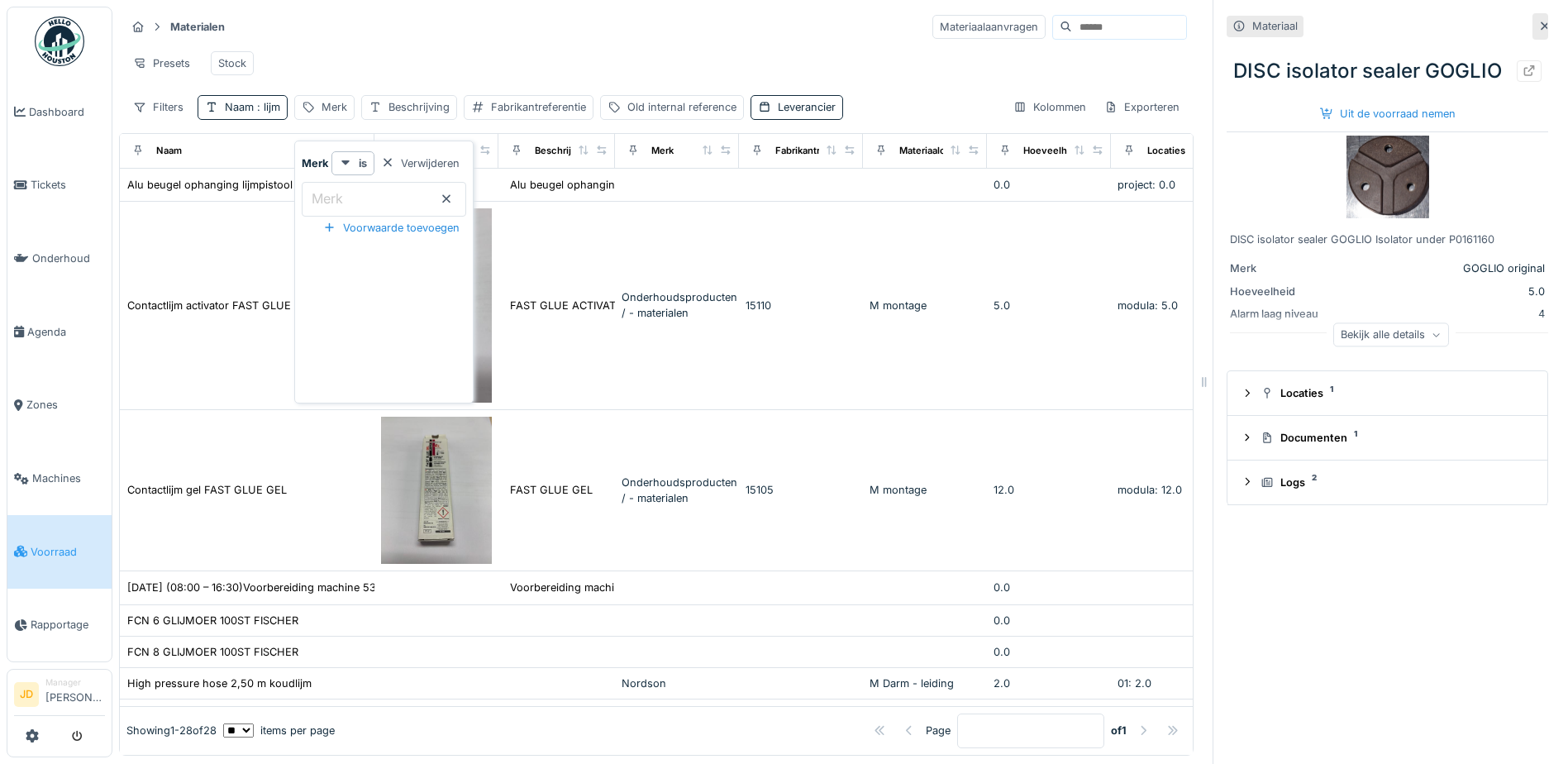
click at [398, 59] on div "Presets Stock" at bounding box center [656, 63] width 1061 height 37
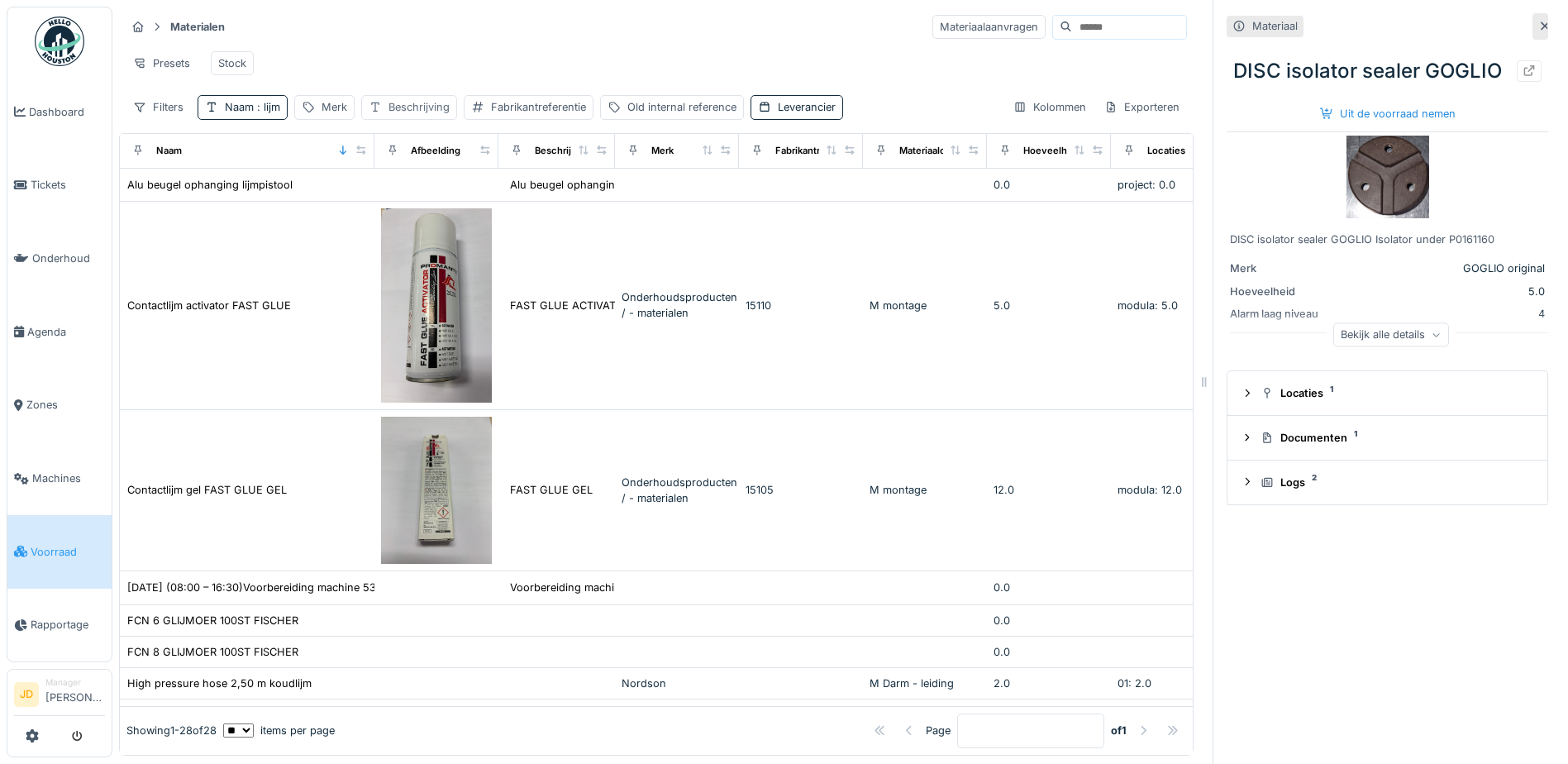
click at [412, 118] on div "Beschrijving" at bounding box center [409, 107] width 96 height 24
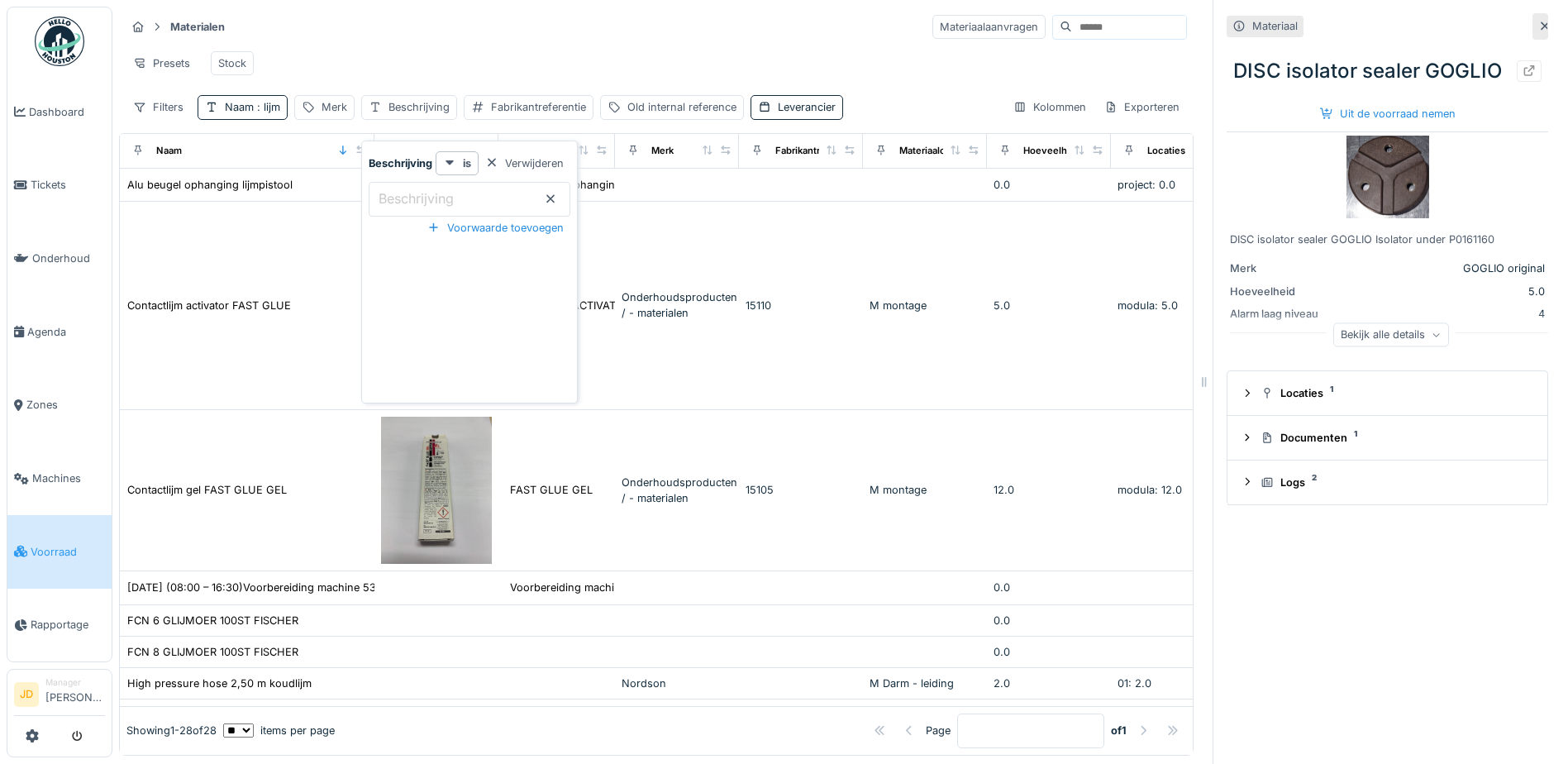
click at [406, 188] on label "Beschrijving" at bounding box center [416, 198] width 82 height 20
click at [406, 182] on input "Beschrijving" at bounding box center [469, 199] width 202 height 34
type input "****"
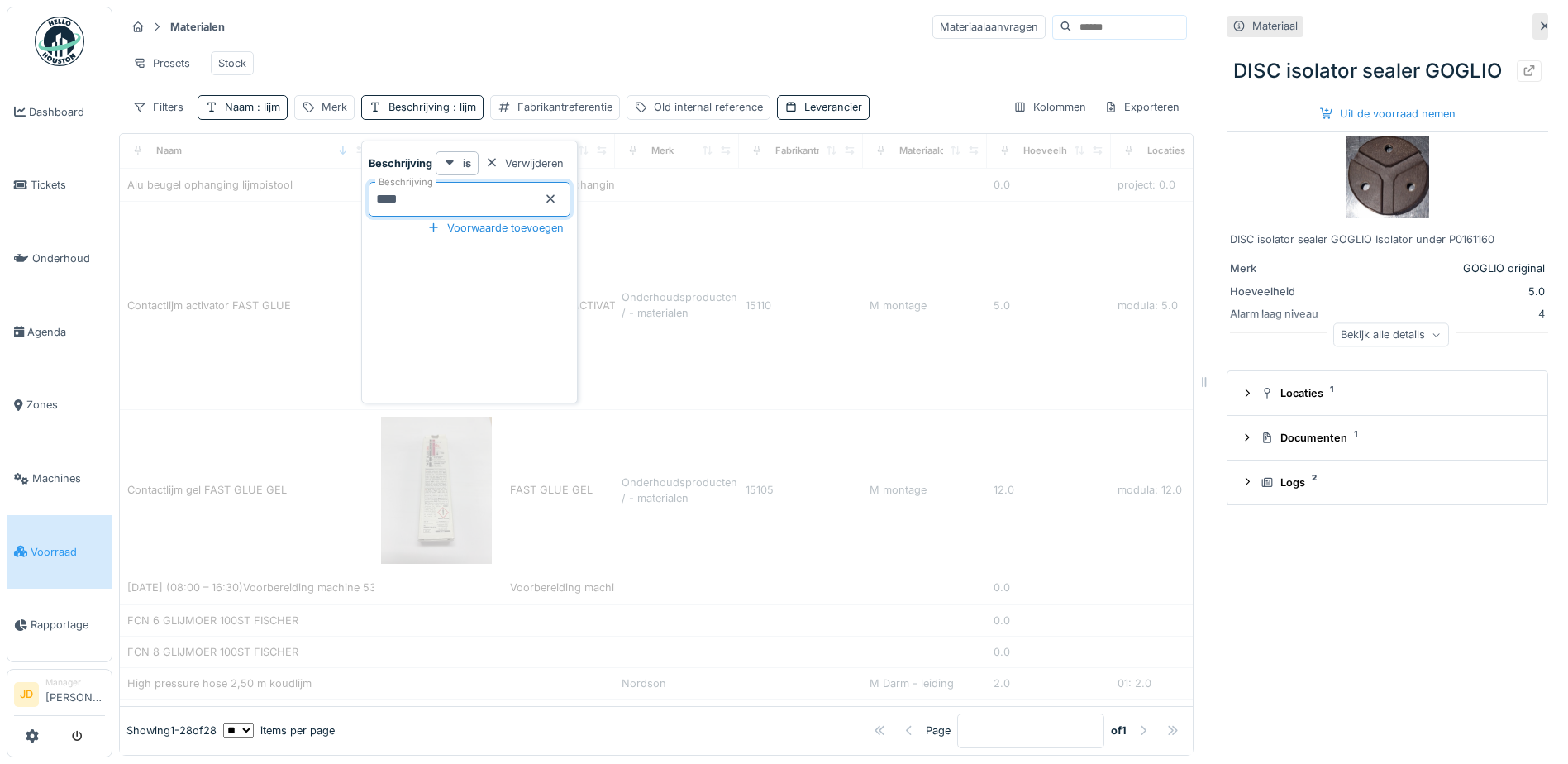
click at [503, 46] on div "Presets Stock" at bounding box center [656, 63] width 1061 height 37
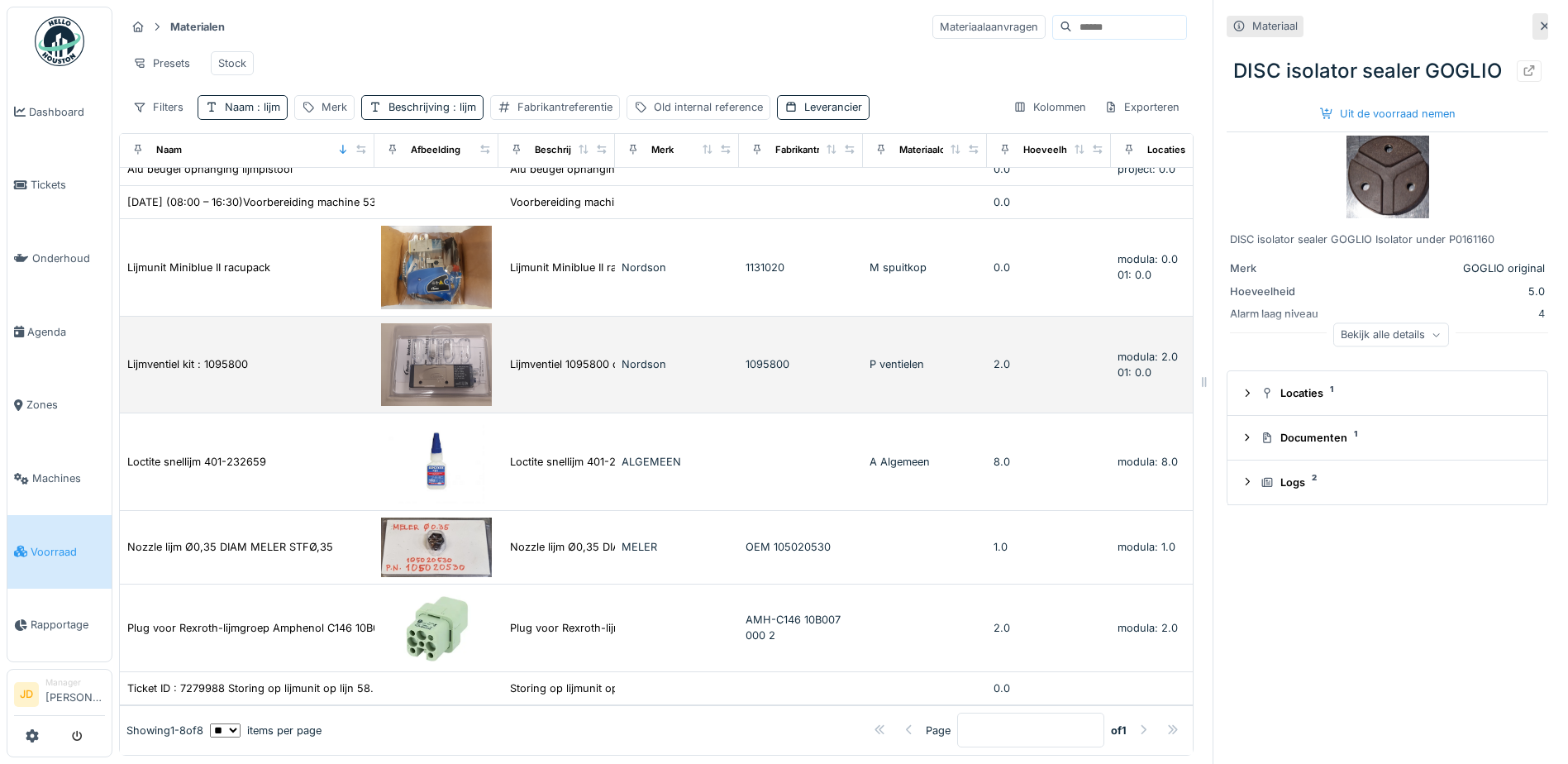
scroll to position [52, 0]
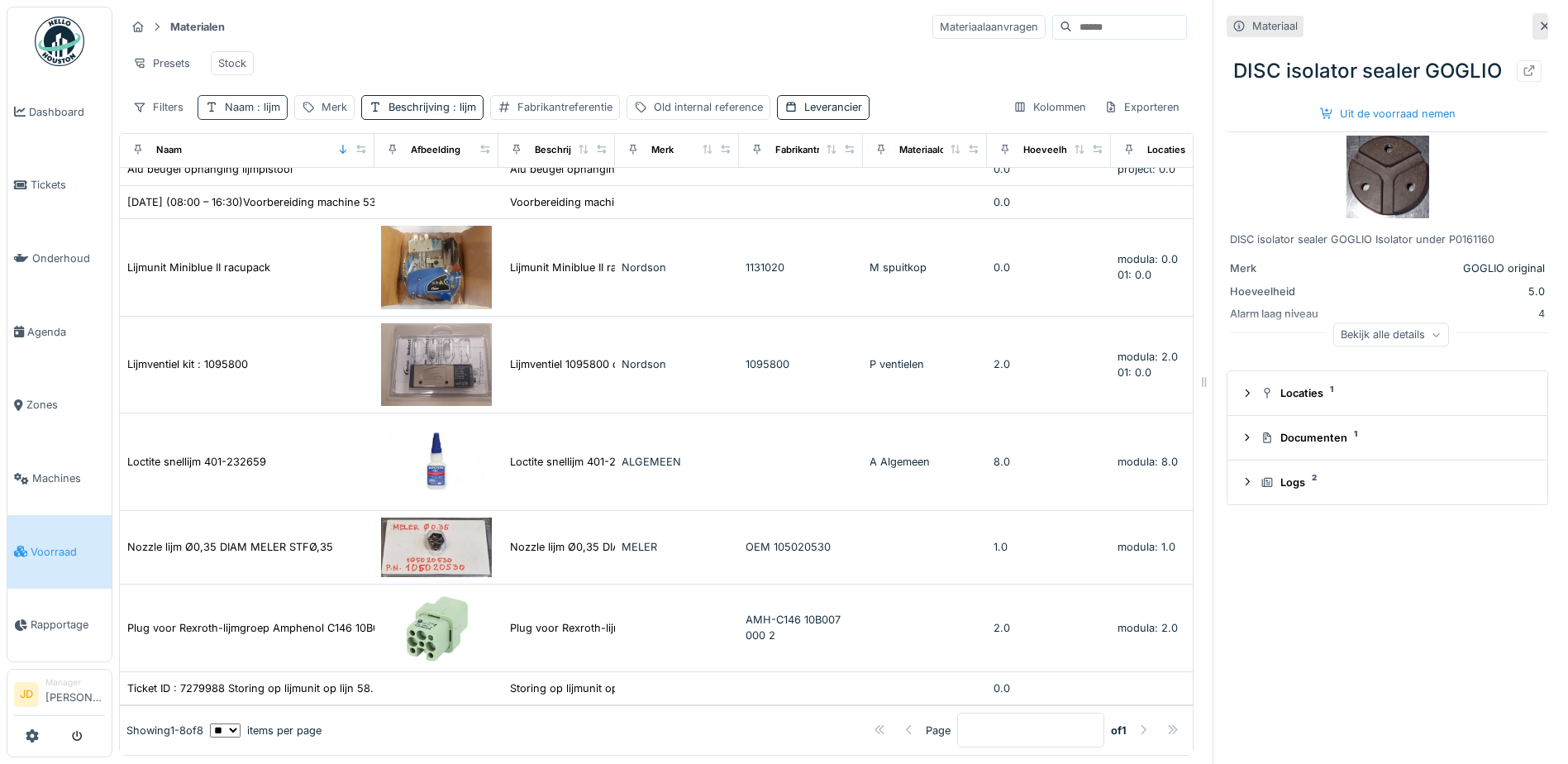
click at [274, 113] on span ": lijm" at bounding box center [266, 107] width 27 height 12
click at [357, 201] on icon at bounding box center [353, 199] width 9 height 9
click at [422, 76] on div "Presets Stock" at bounding box center [656, 63] width 1061 height 37
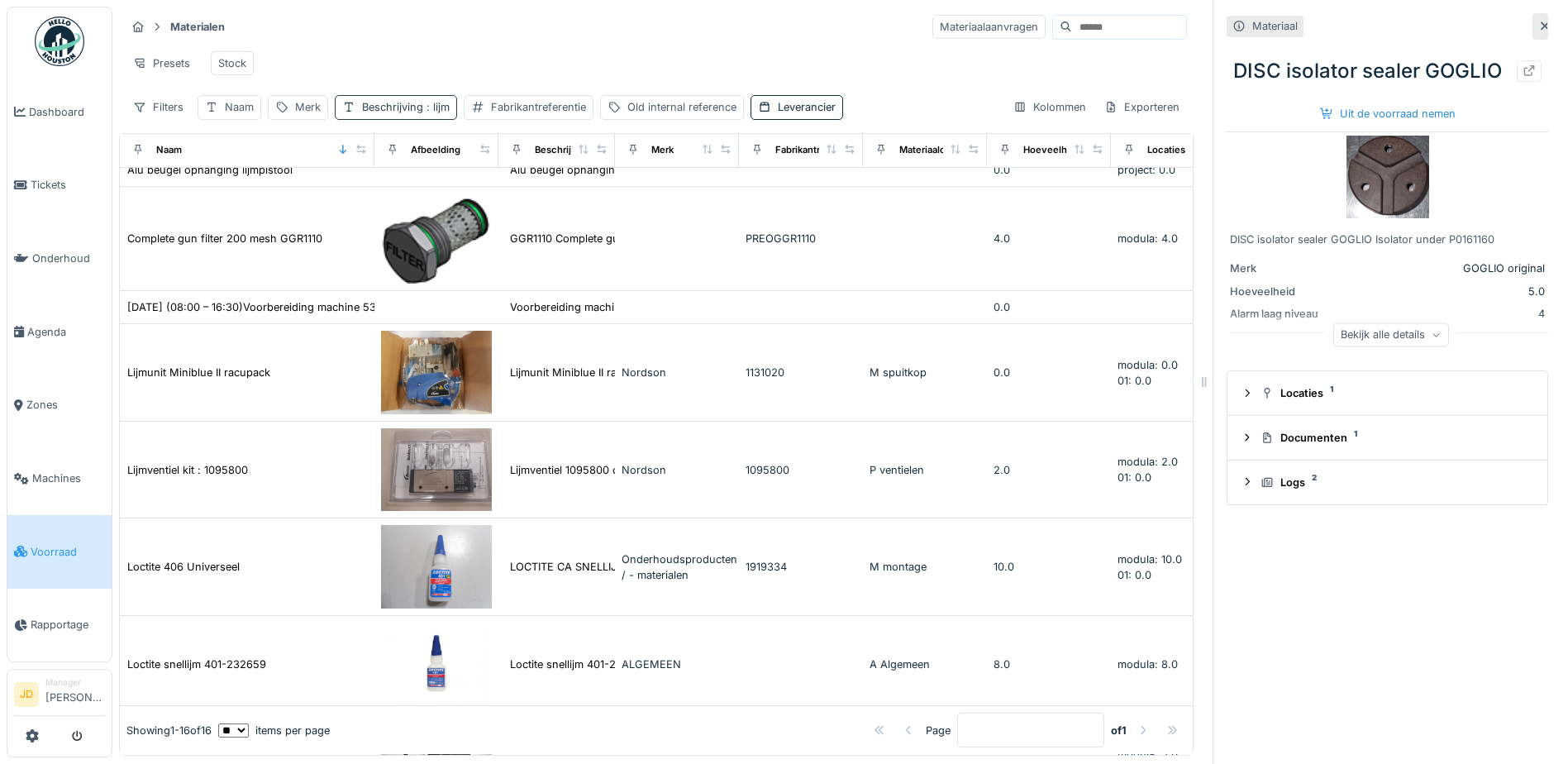
scroll to position [47, 0]
click at [445, 113] on span ": lijm" at bounding box center [436, 107] width 27 height 12
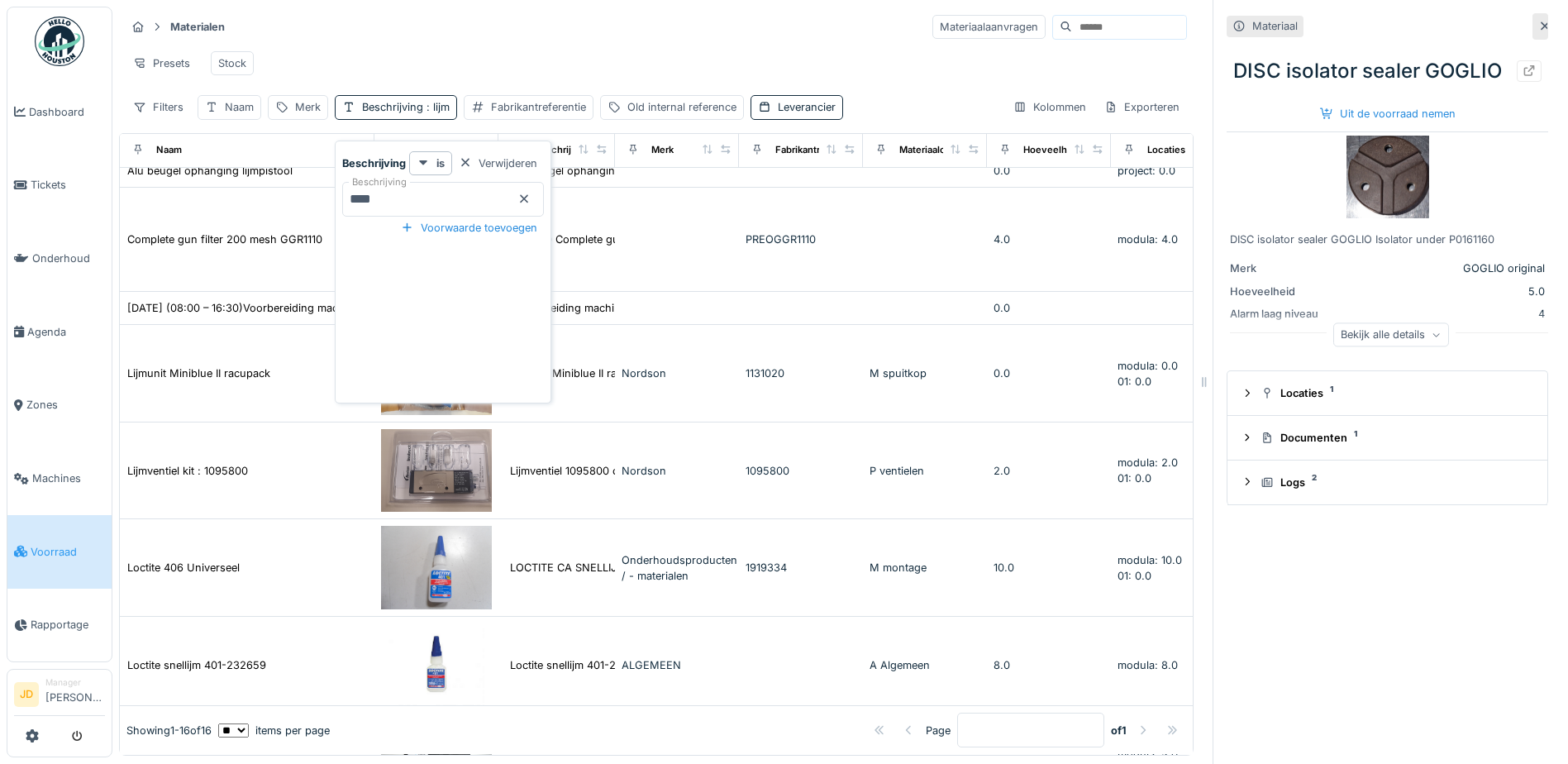
click at [529, 196] on icon at bounding box center [525, 199] width 9 height 9
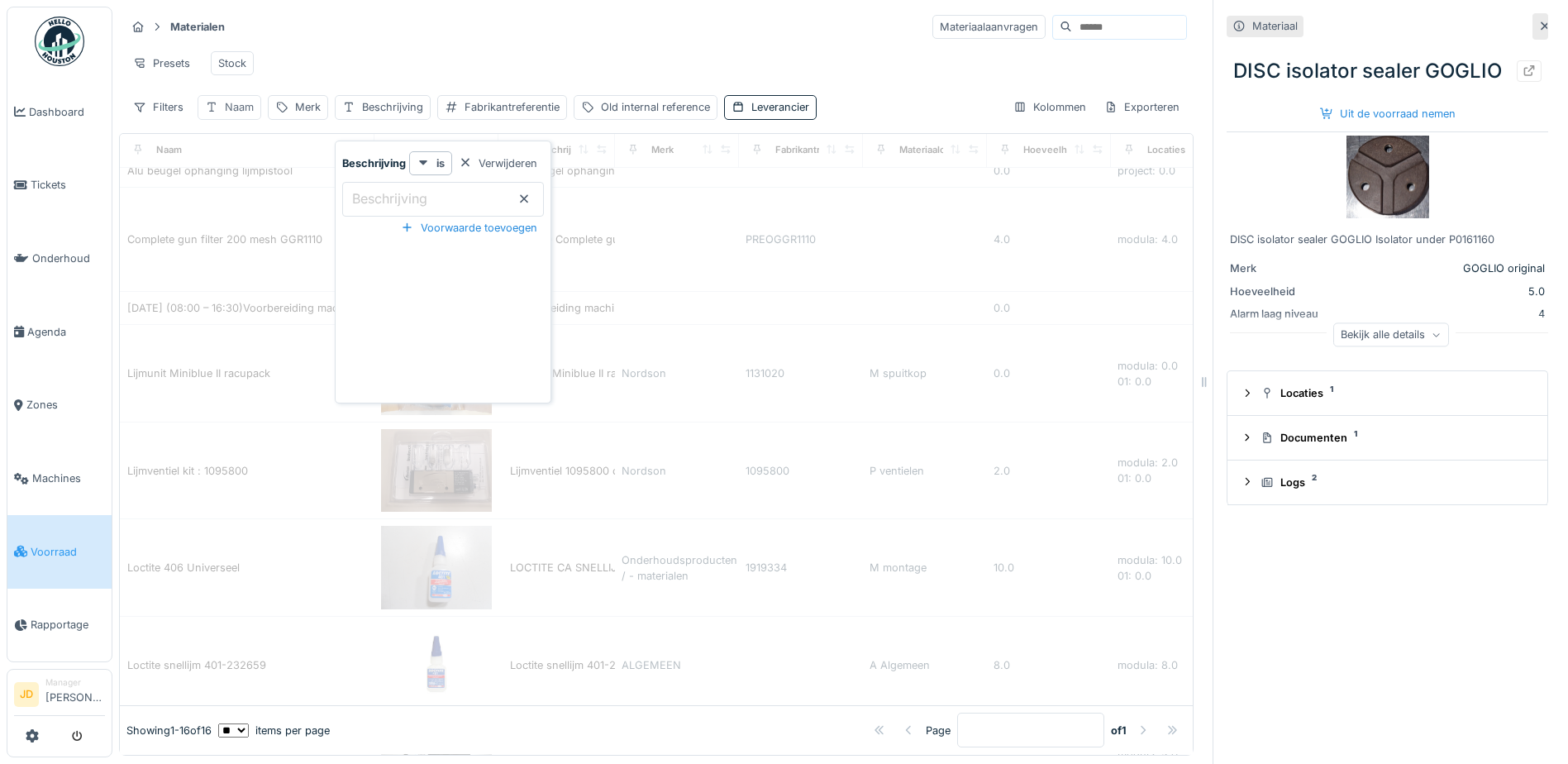
click at [232, 115] on div "Naam" at bounding box center [240, 107] width 29 height 15
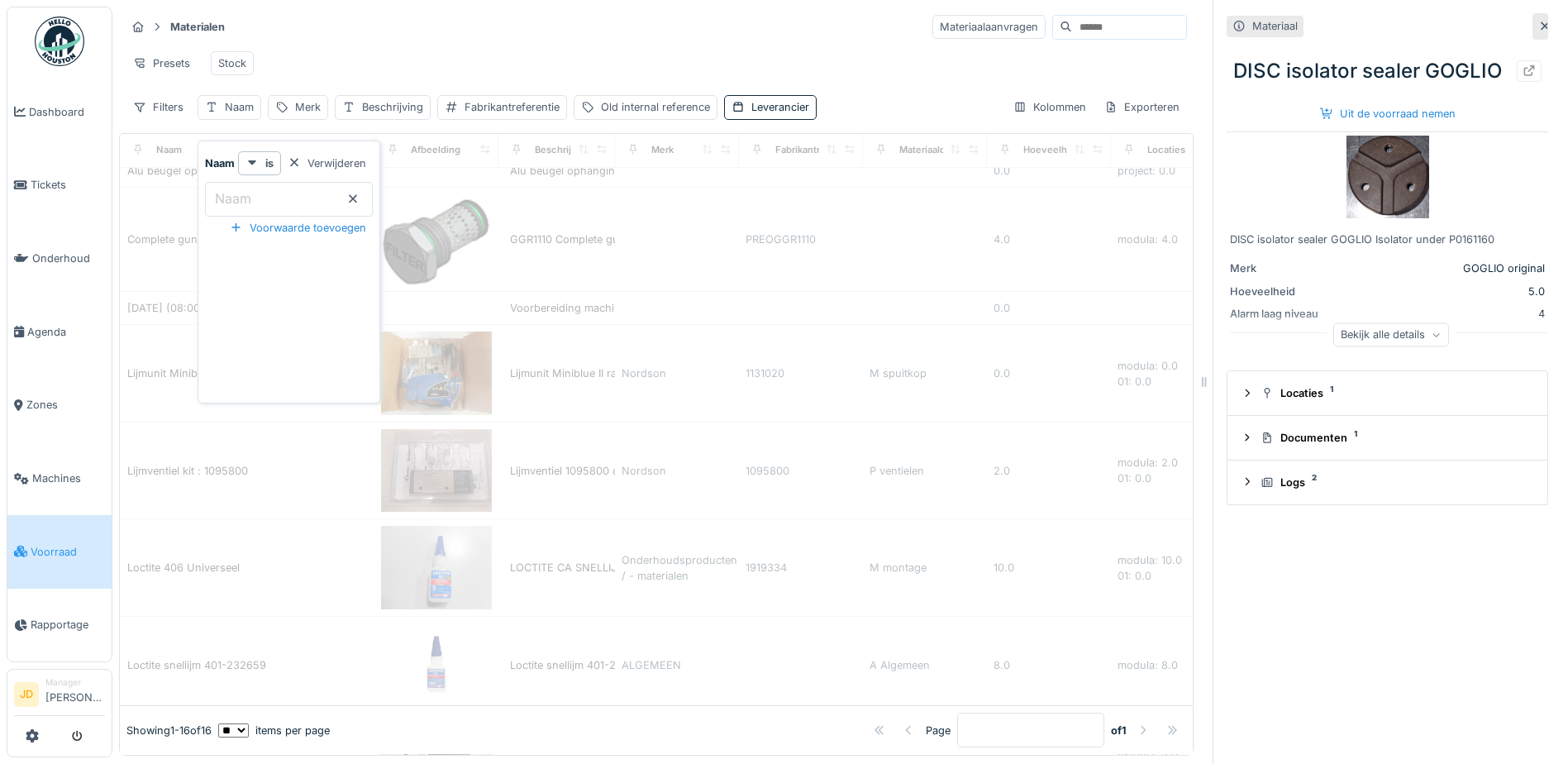
click at [251, 186] on input "Naam" at bounding box center [289, 199] width 168 height 34
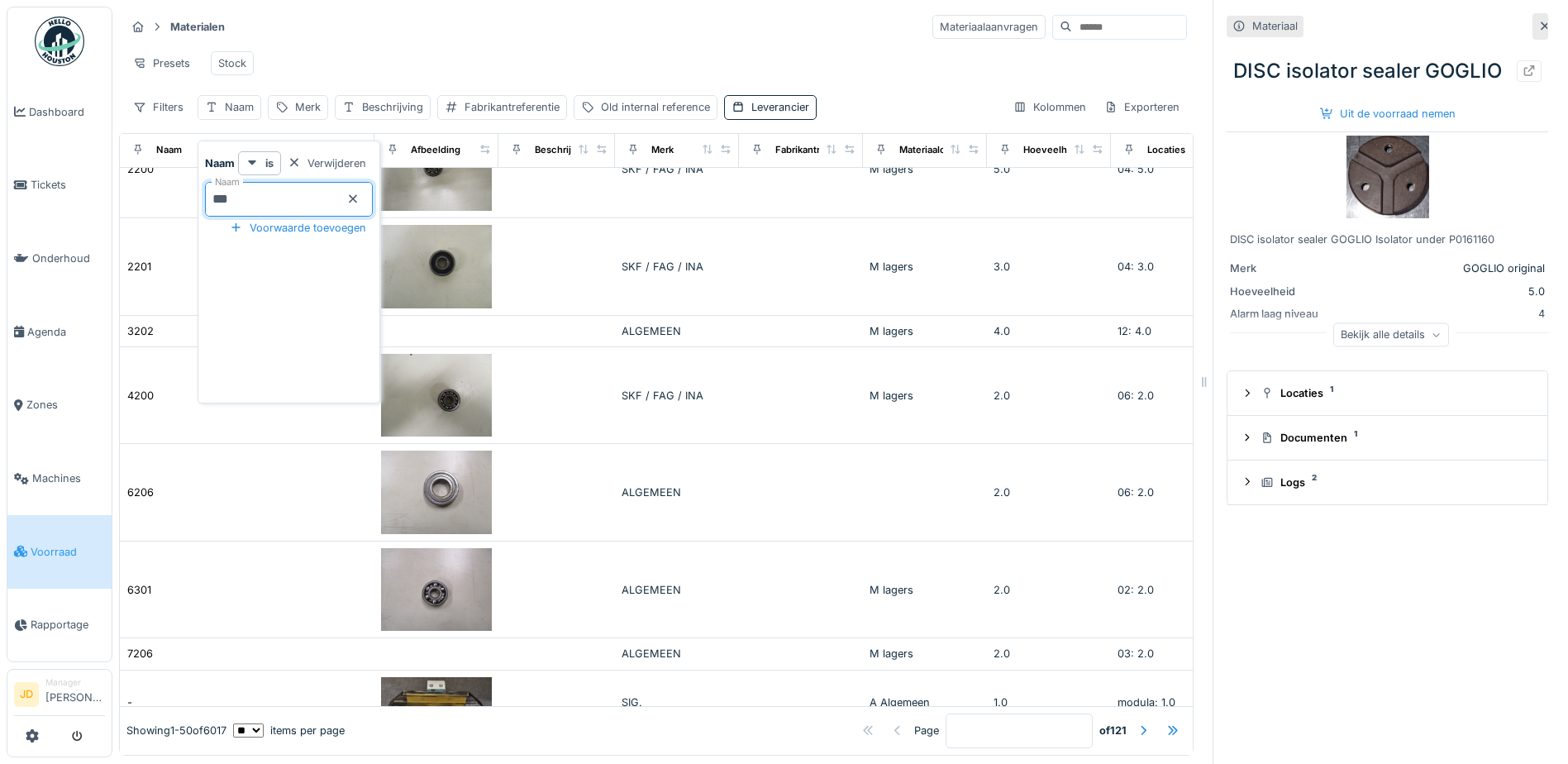
type input "****"
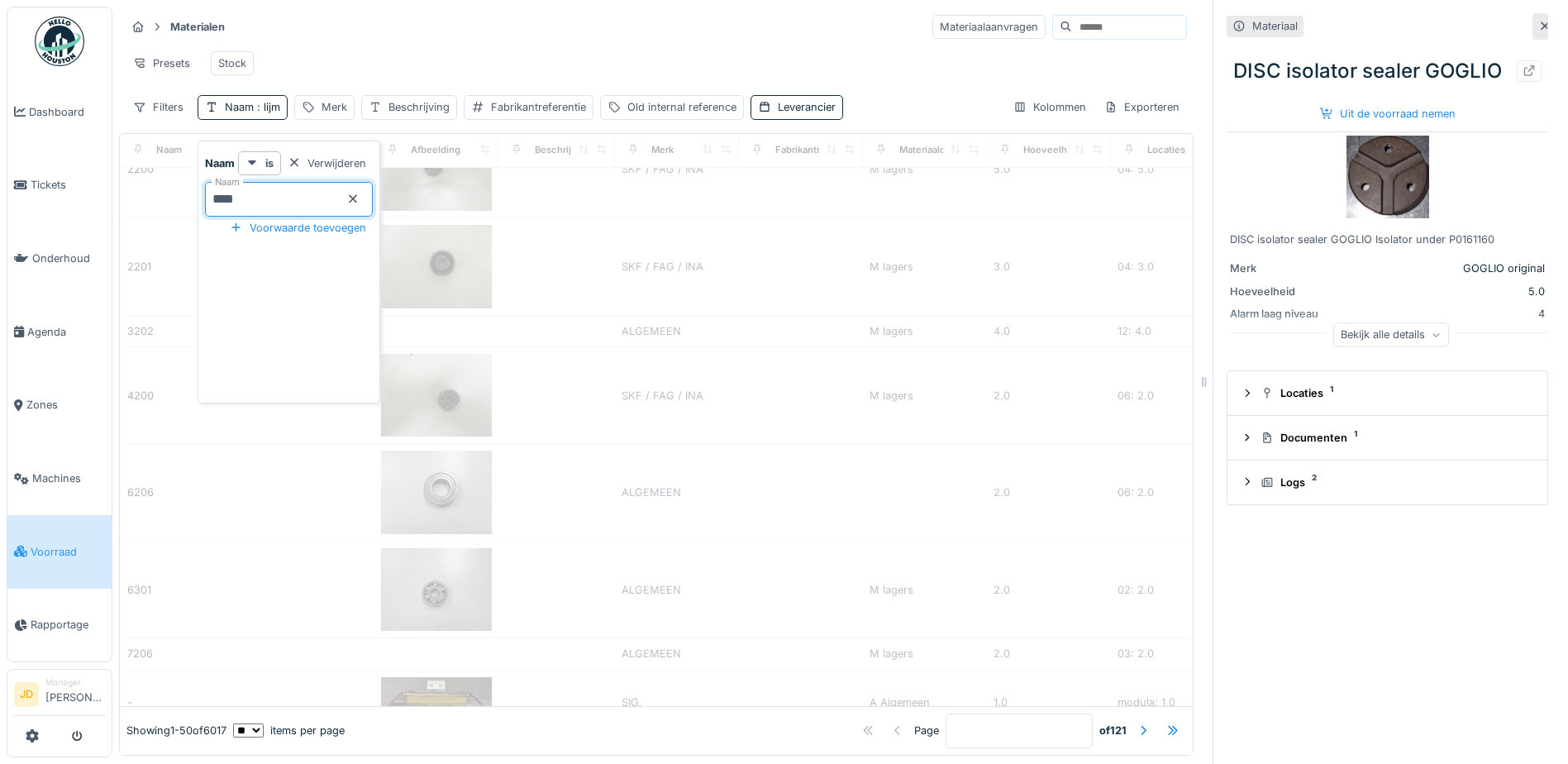
click at [364, 78] on div "Presets Stock" at bounding box center [656, 63] width 1061 height 37
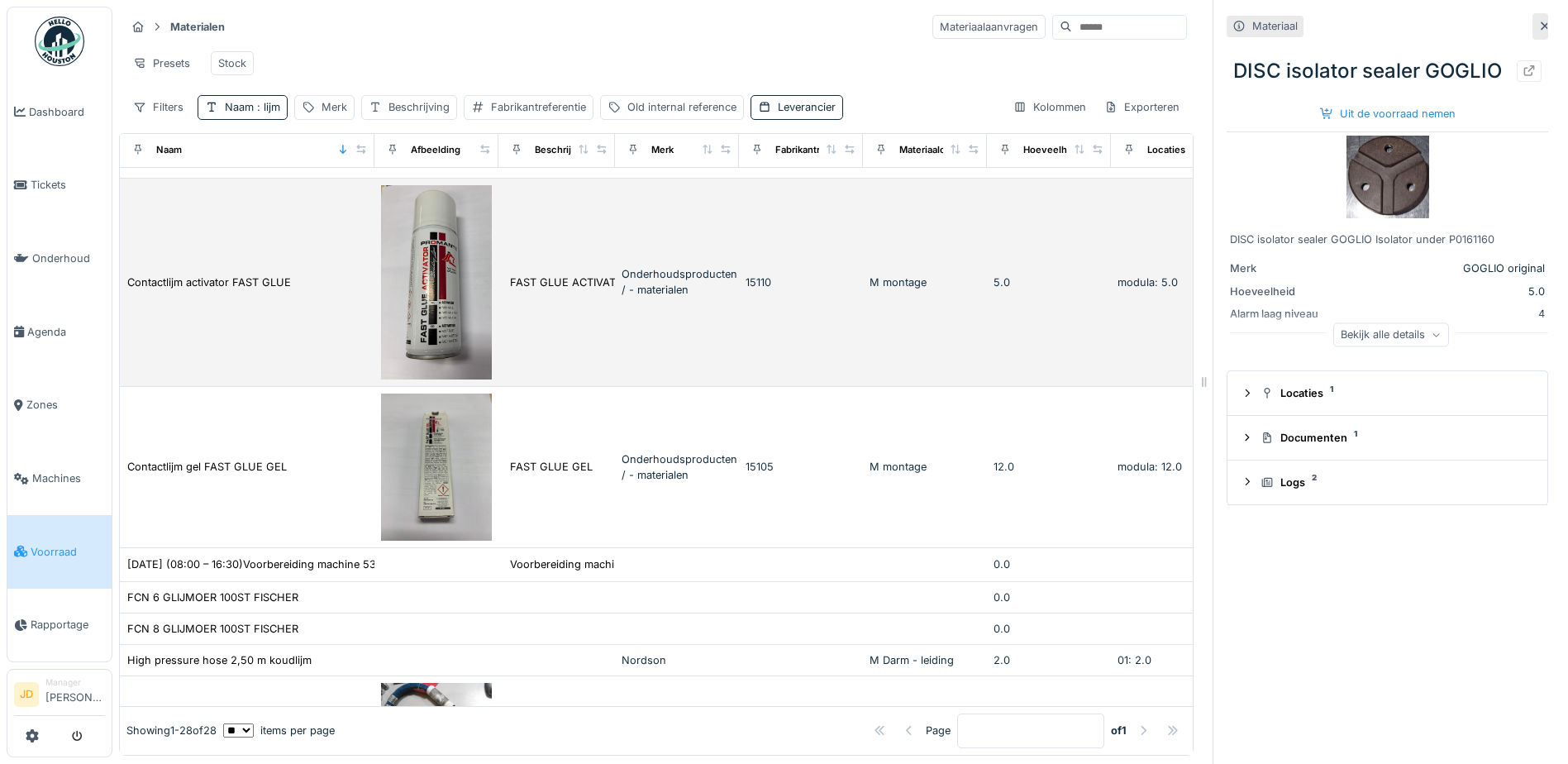
scroll to position [0, 0]
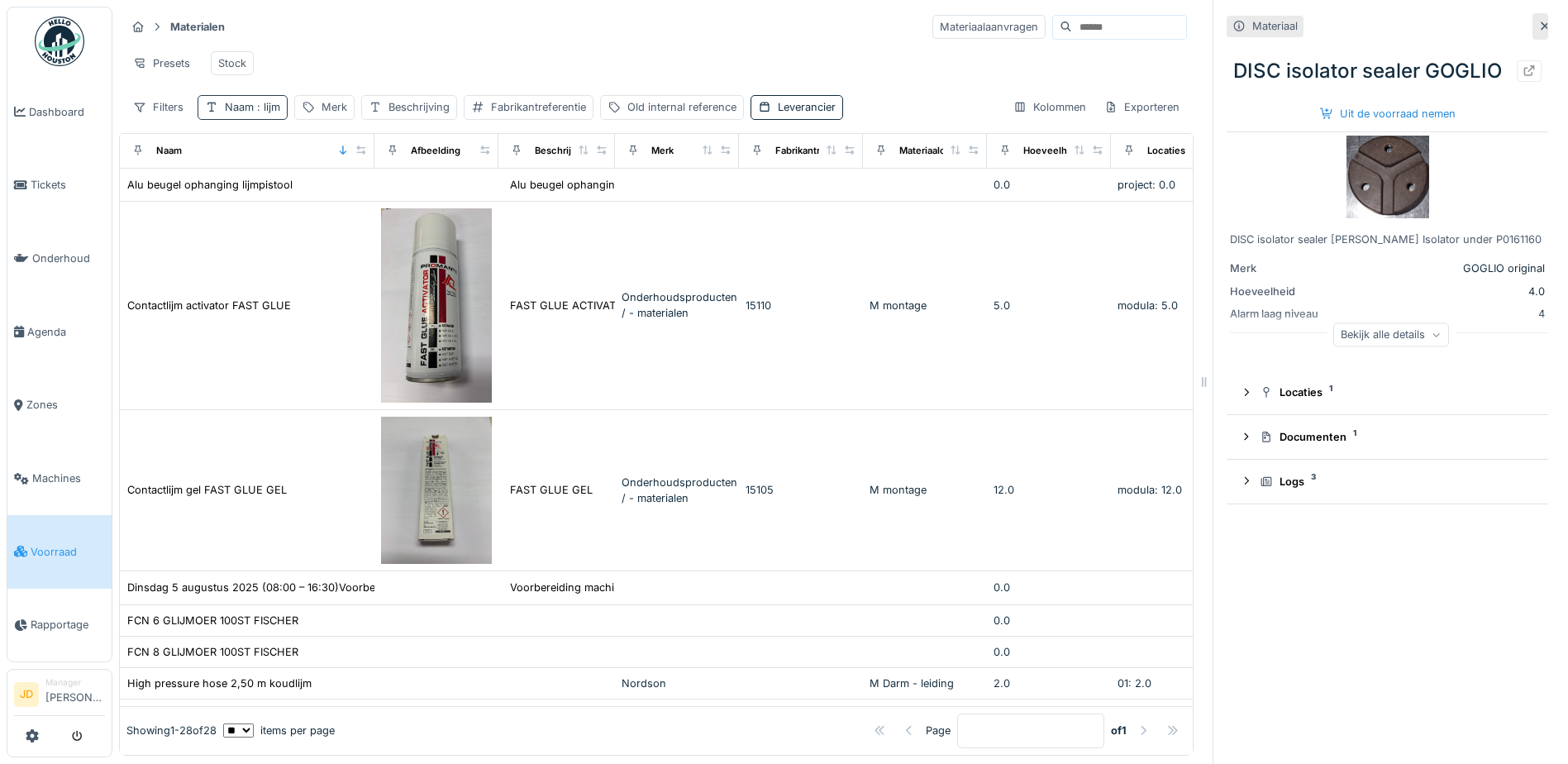
click at [263, 113] on span ": lijm" at bounding box center [266, 107] width 27 height 12
click at [309, 196] on input "****" at bounding box center [289, 199] width 168 height 34
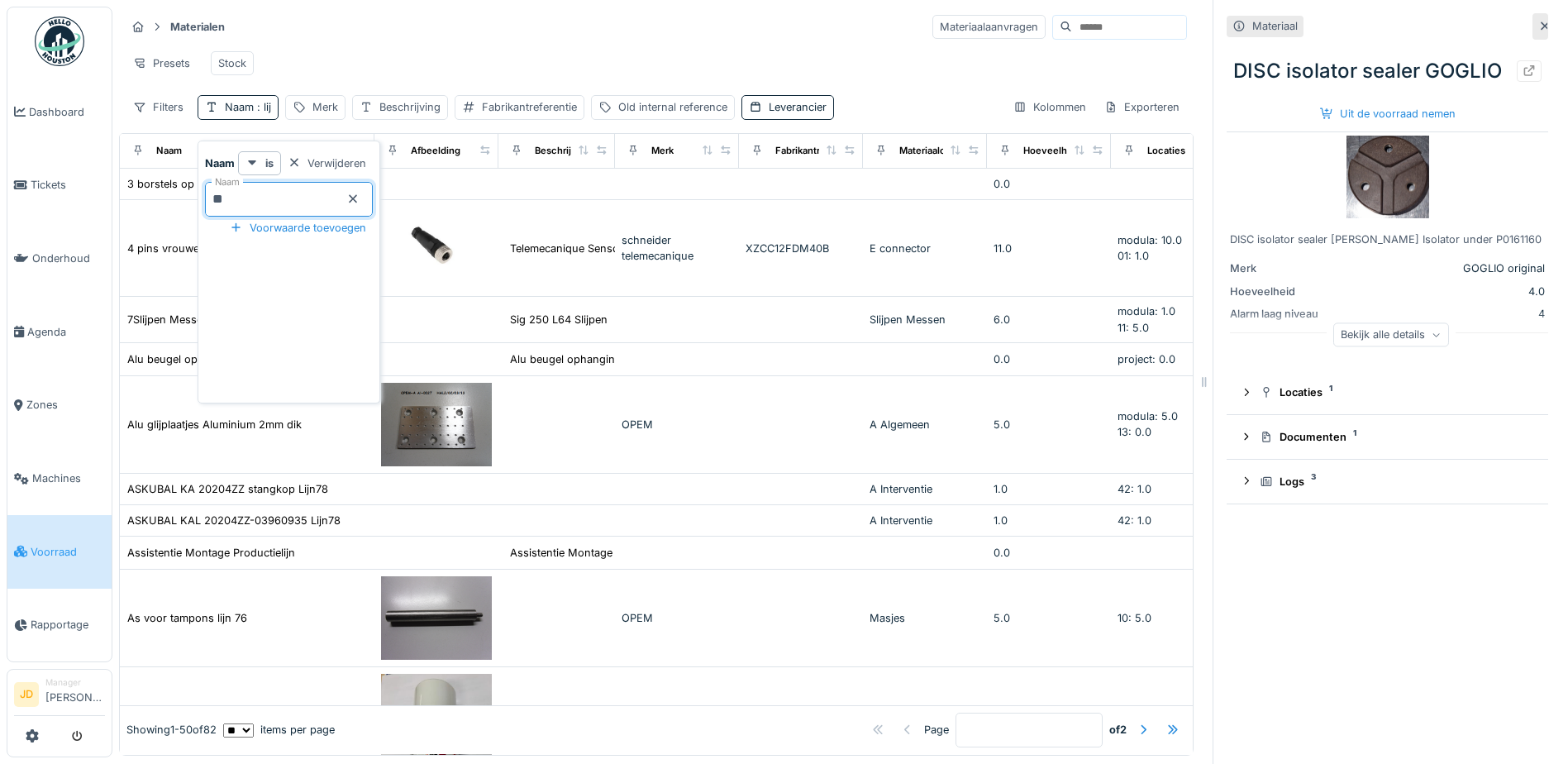
type input "*"
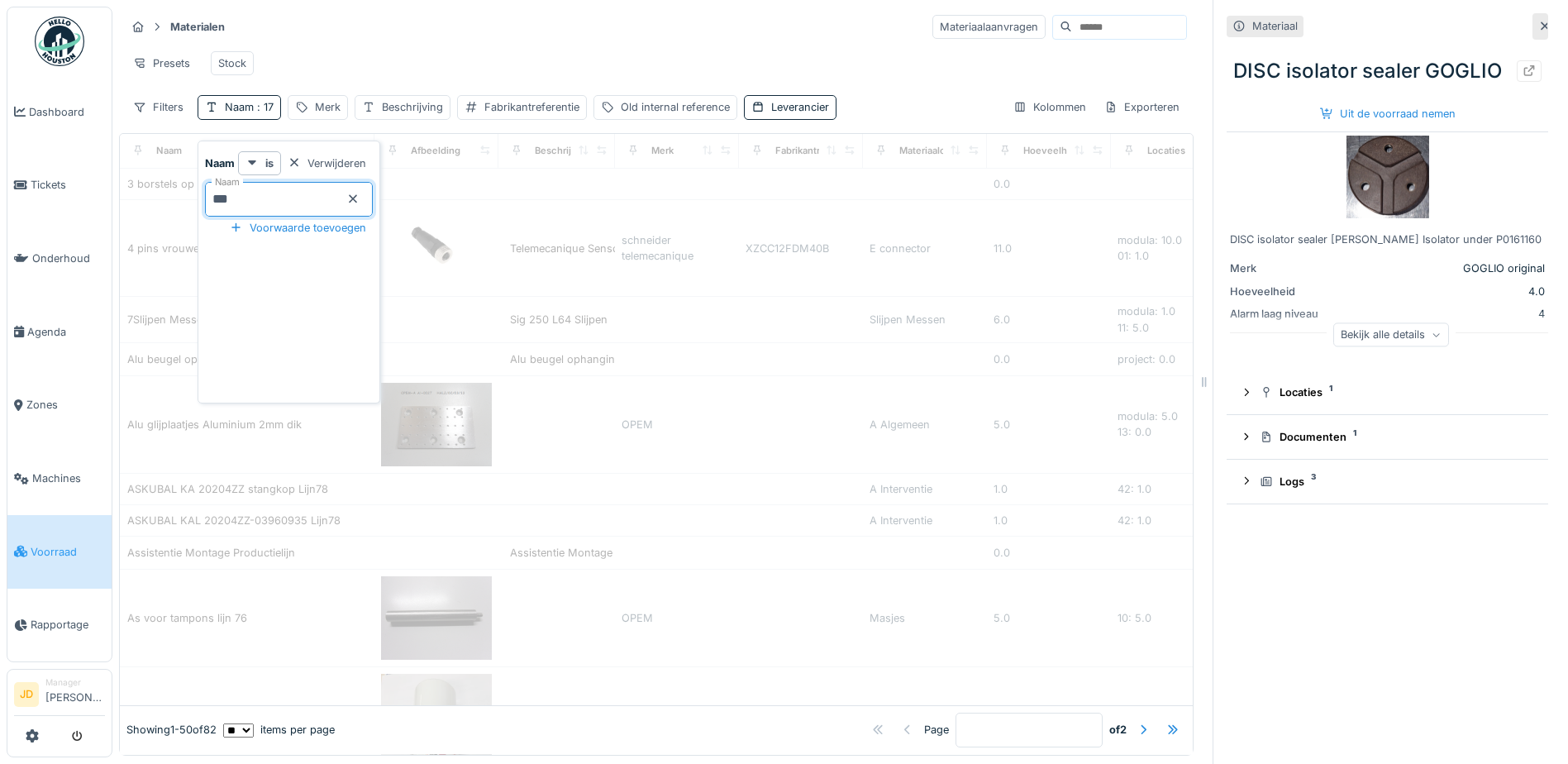
type input "****"
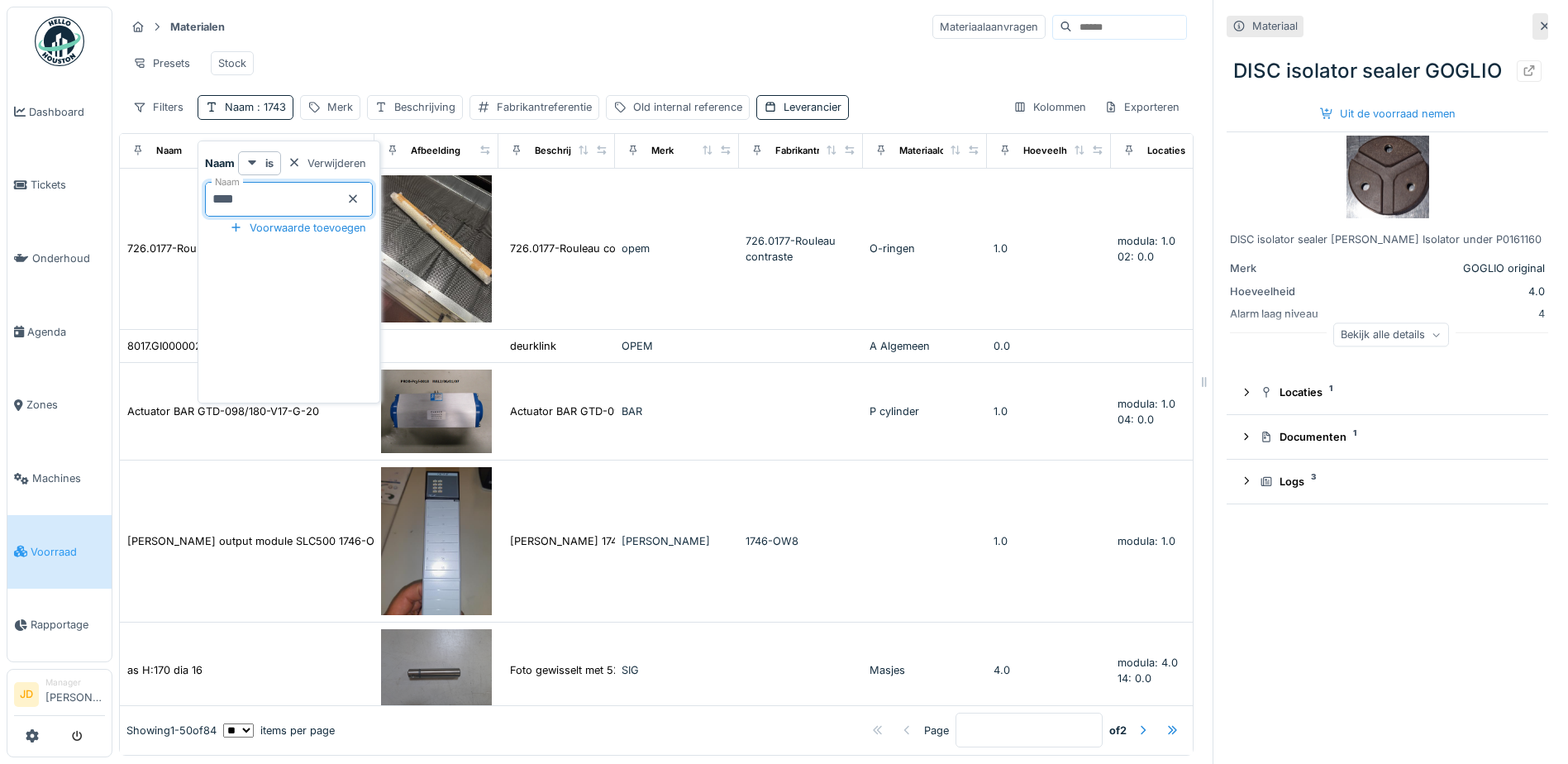
click at [549, 61] on div "Presets Stock" at bounding box center [656, 63] width 1061 height 37
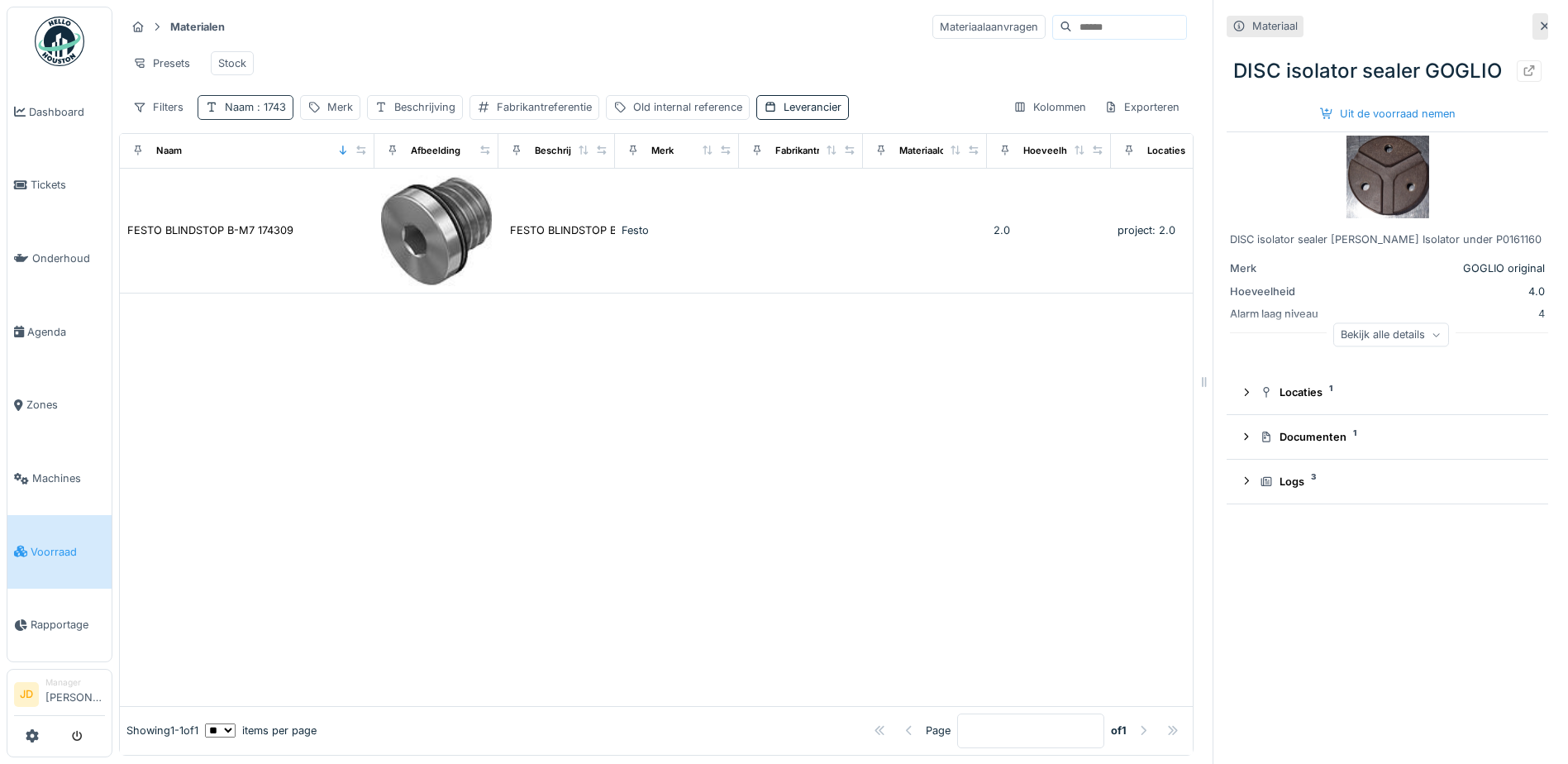
click at [273, 113] on span ": 1743" at bounding box center [270, 107] width 33 height 12
click at [359, 197] on icon at bounding box center [352, 199] width 13 height 11
click at [412, 115] on div "Beschrijving" at bounding box center [424, 107] width 61 height 15
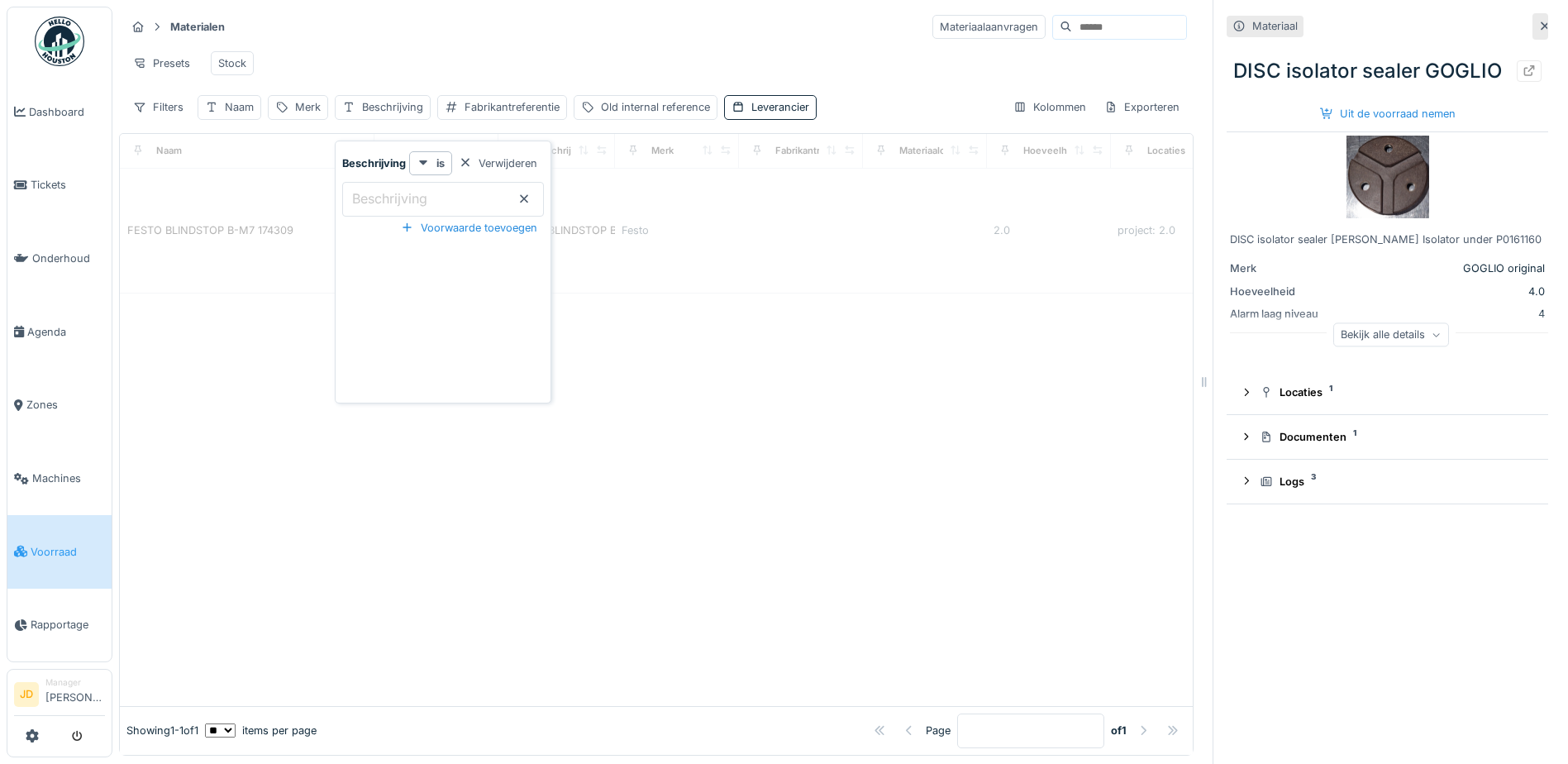
click at [381, 186] on input "Beschrijving" at bounding box center [442, 199] width 202 height 34
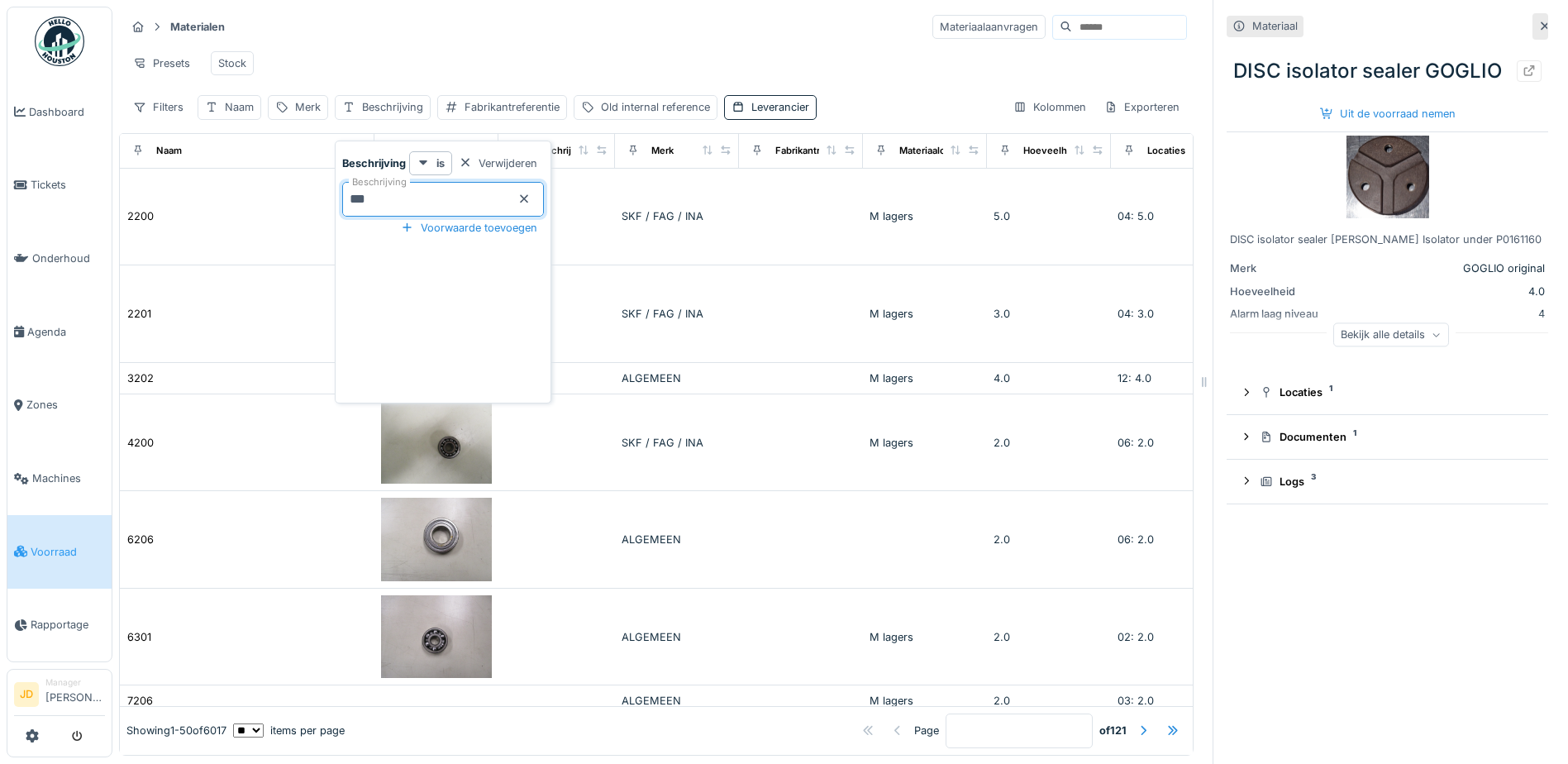
type input "****"
click at [452, 78] on div "Presets Stock" at bounding box center [656, 63] width 1061 height 37
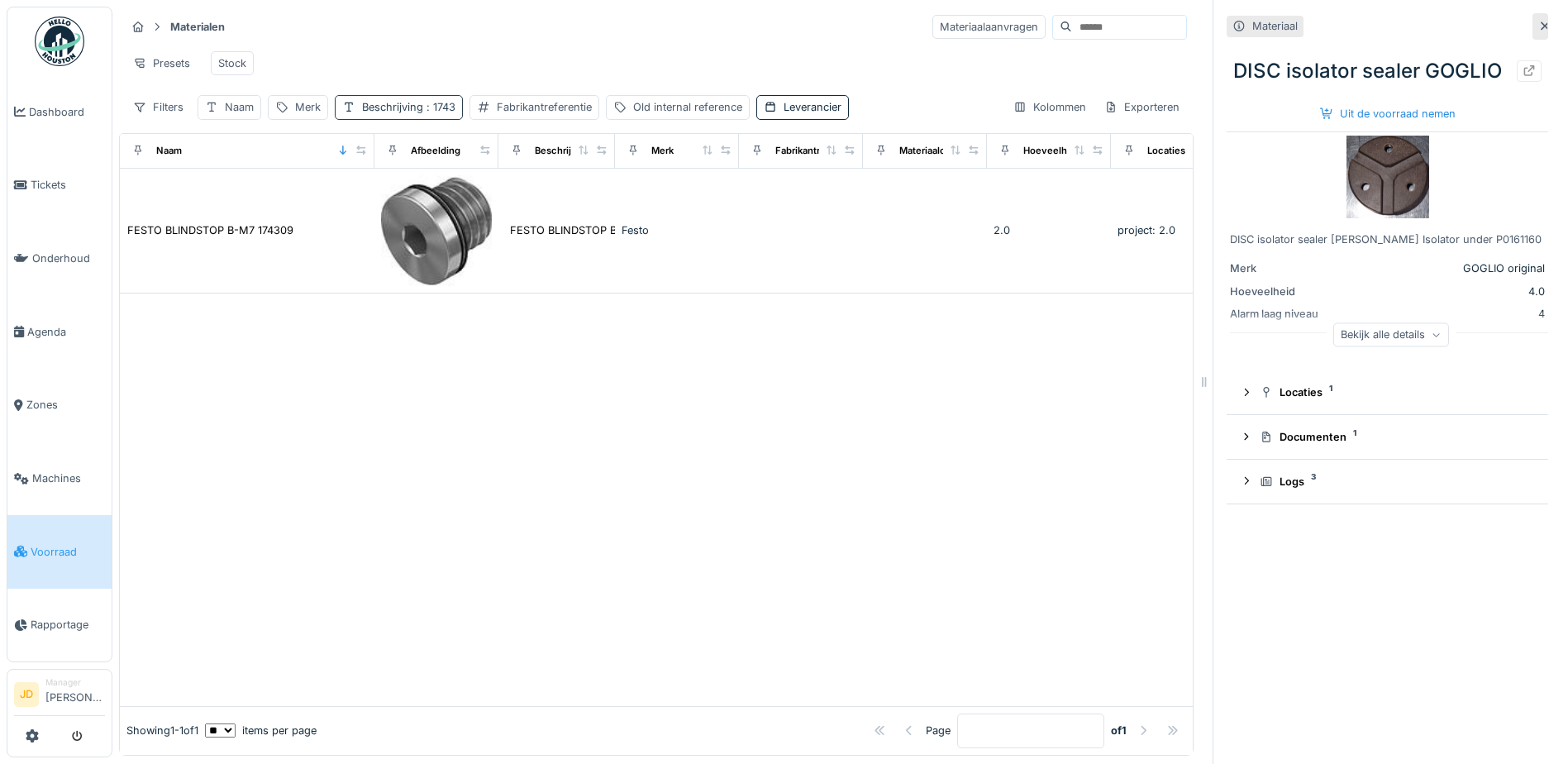
click at [425, 113] on span ": 1743" at bounding box center [439, 107] width 33 height 12
click at [530, 199] on icon at bounding box center [523, 199] width 13 height 11
click at [494, 54] on div "Presets Stock" at bounding box center [656, 63] width 1061 height 37
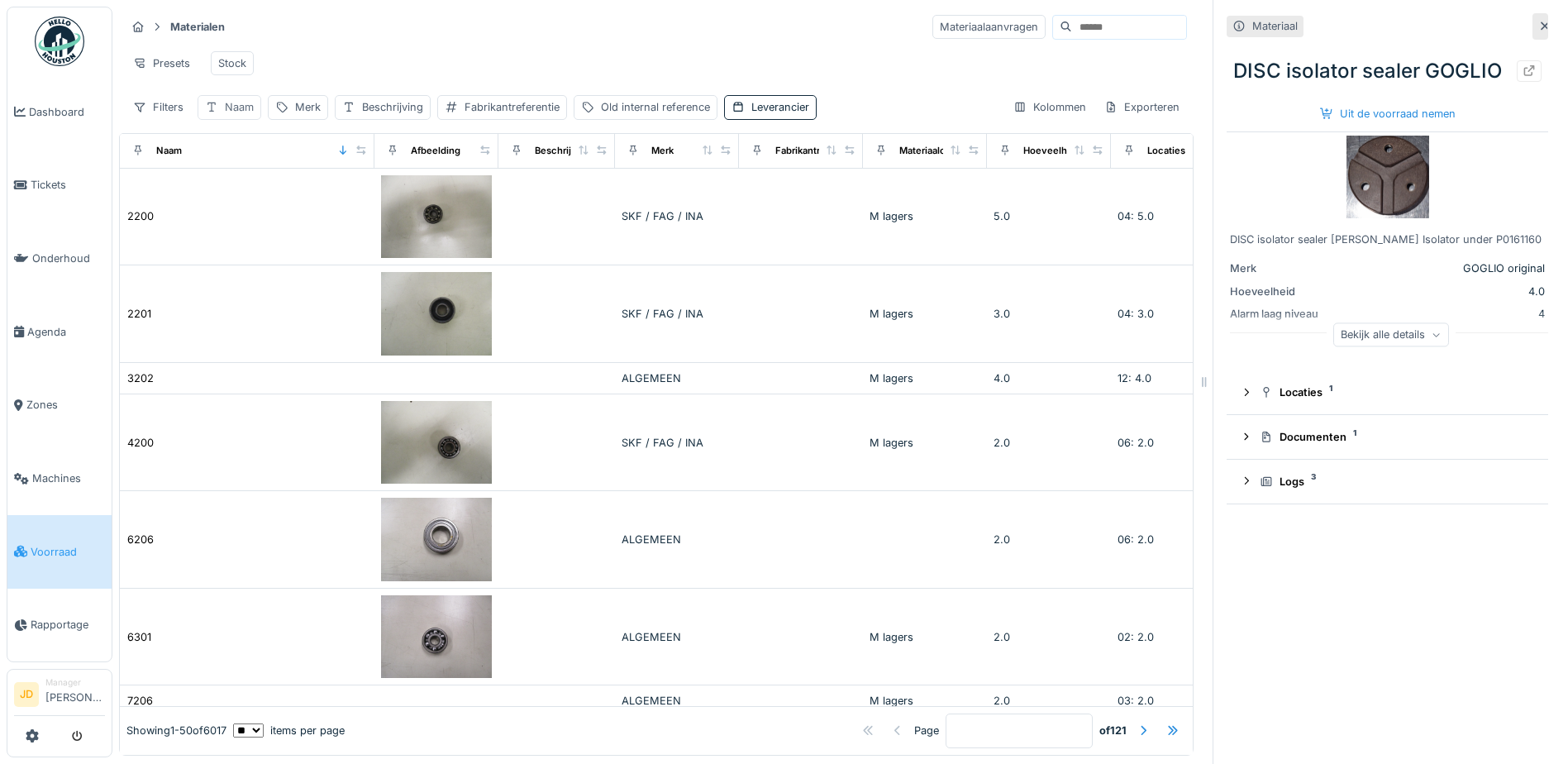
click at [243, 115] on div "Naam" at bounding box center [240, 107] width 29 height 15
click at [249, 185] on input "Naam" at bounding box center [289, 199] width 168 height 34
type input "*******"
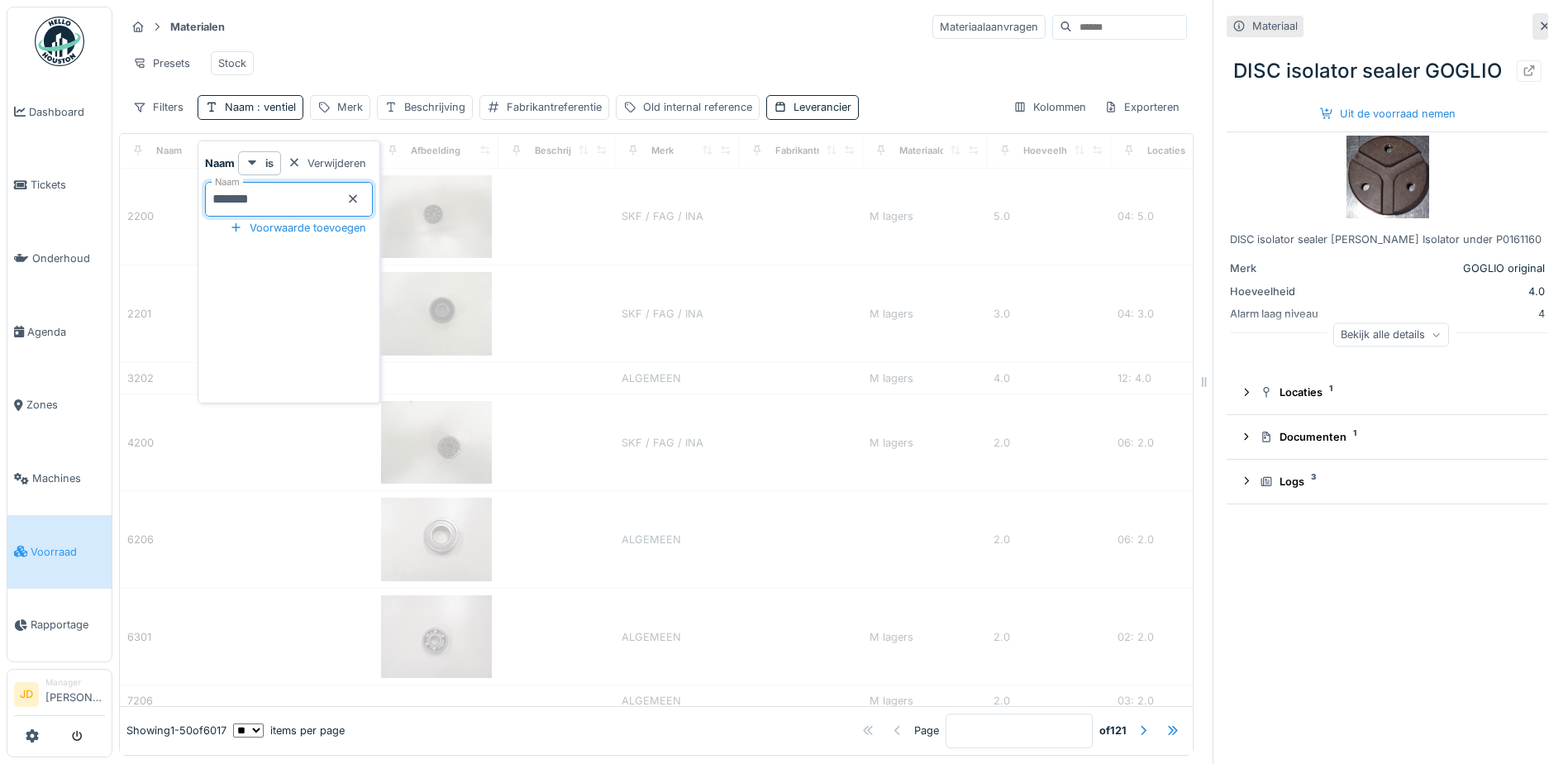
click at [321, 40] on div "Materialen Materiaalaanvragen" at bounding box center [656, 27] width 1061 height 28
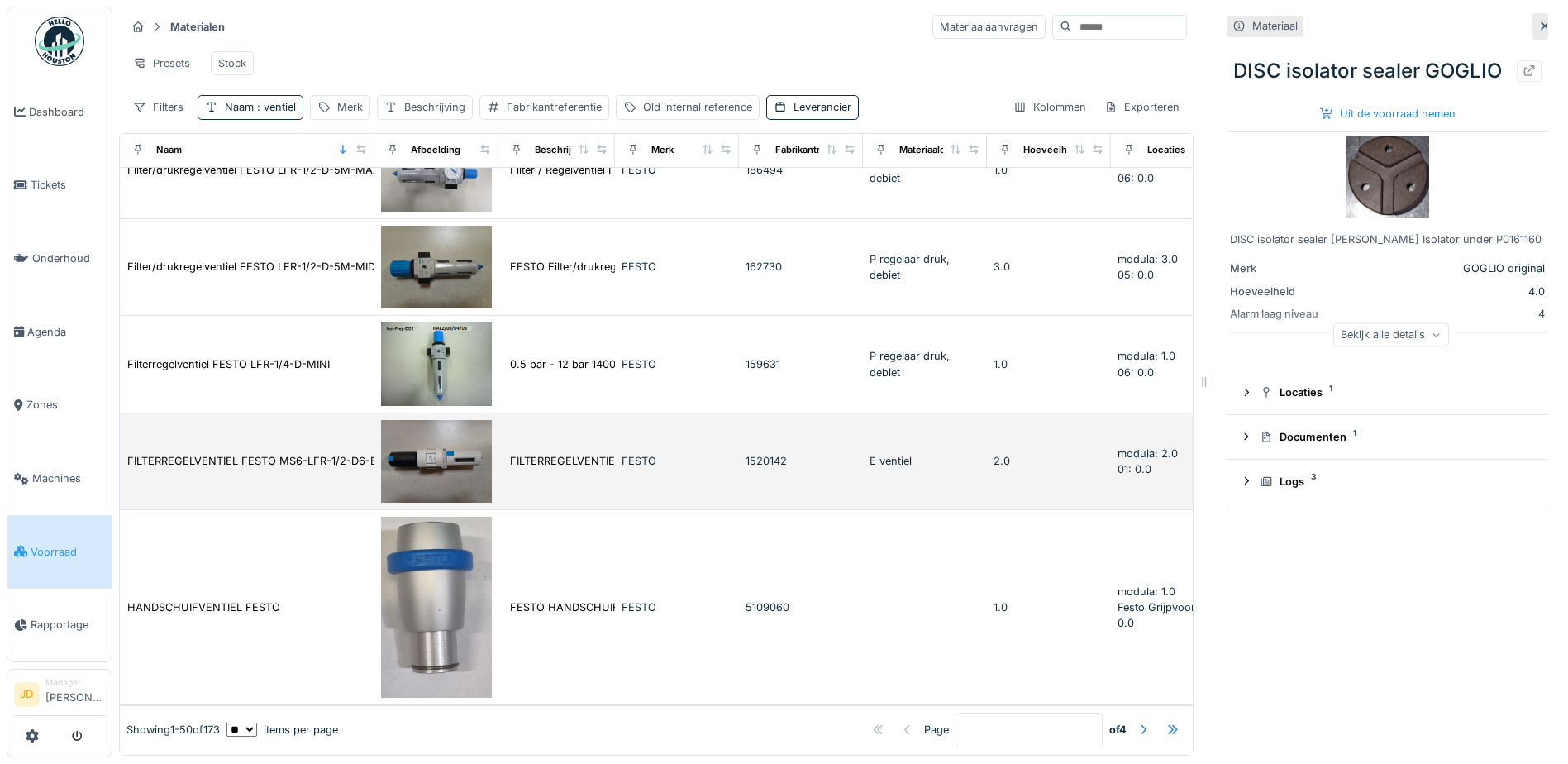
scroll to position [12, 0]
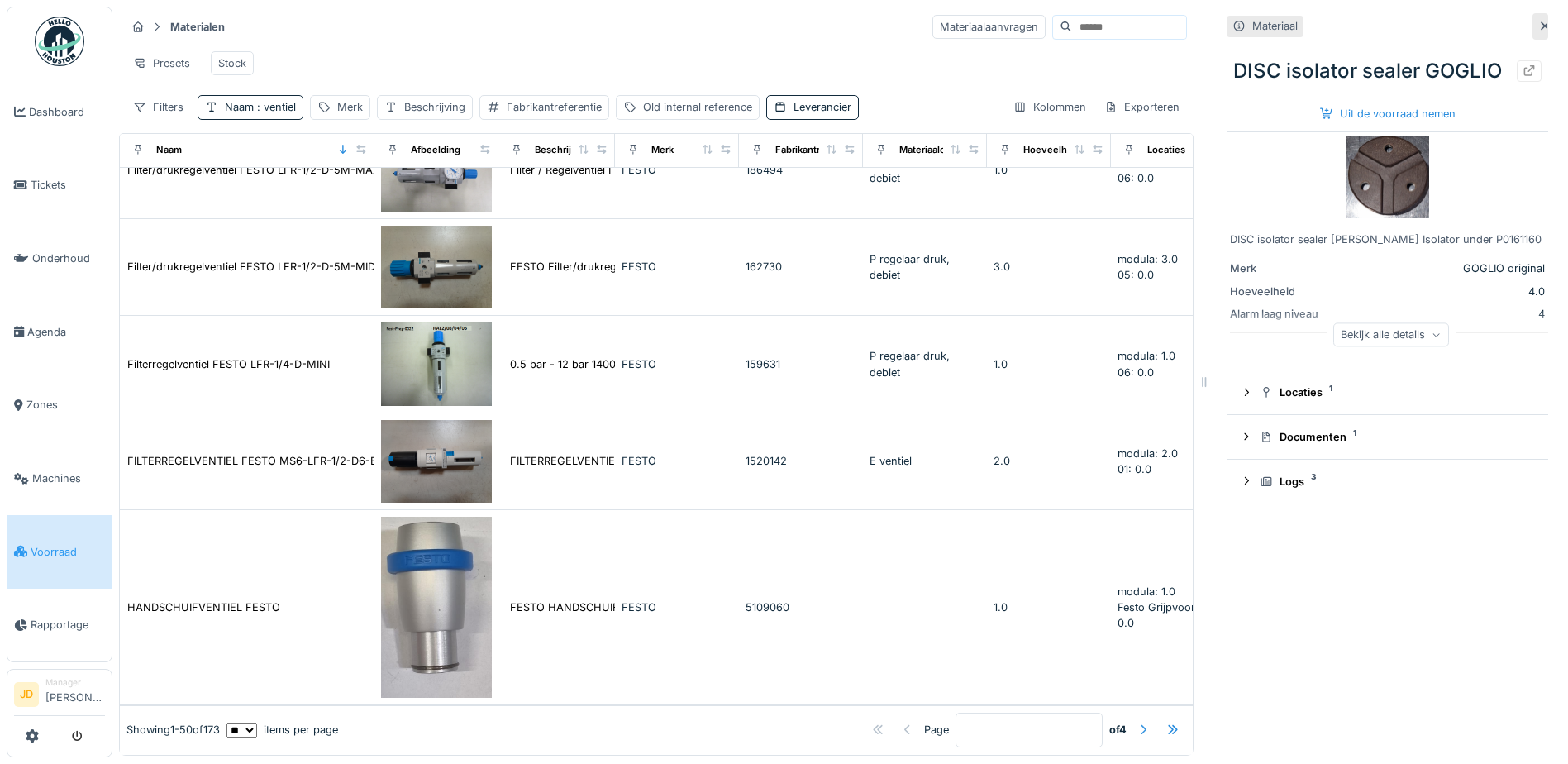
click at [1137, 722] on div at bounding box center [1143, 730] width 13 height 15
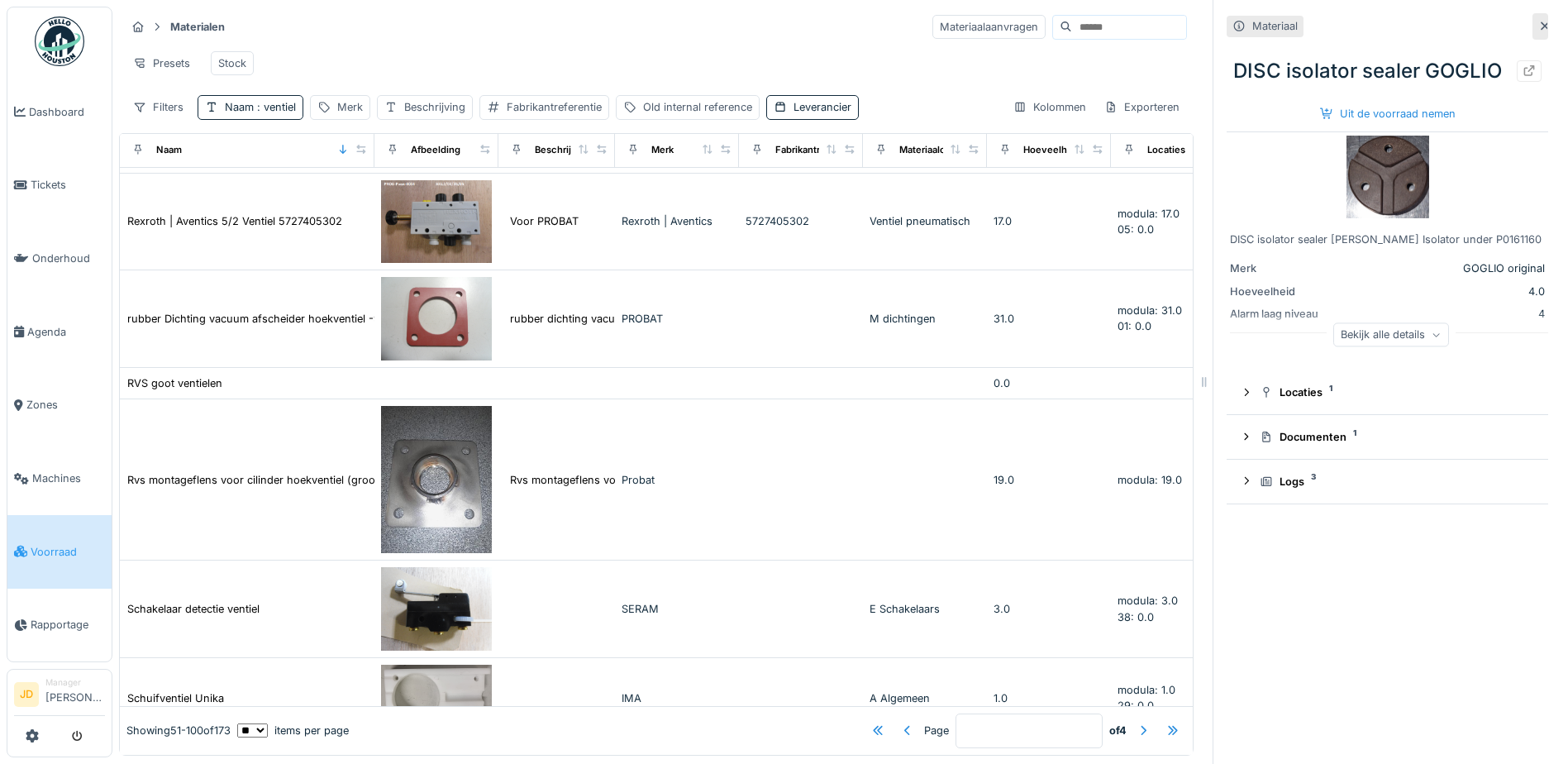
scroll to position [4845, 0]
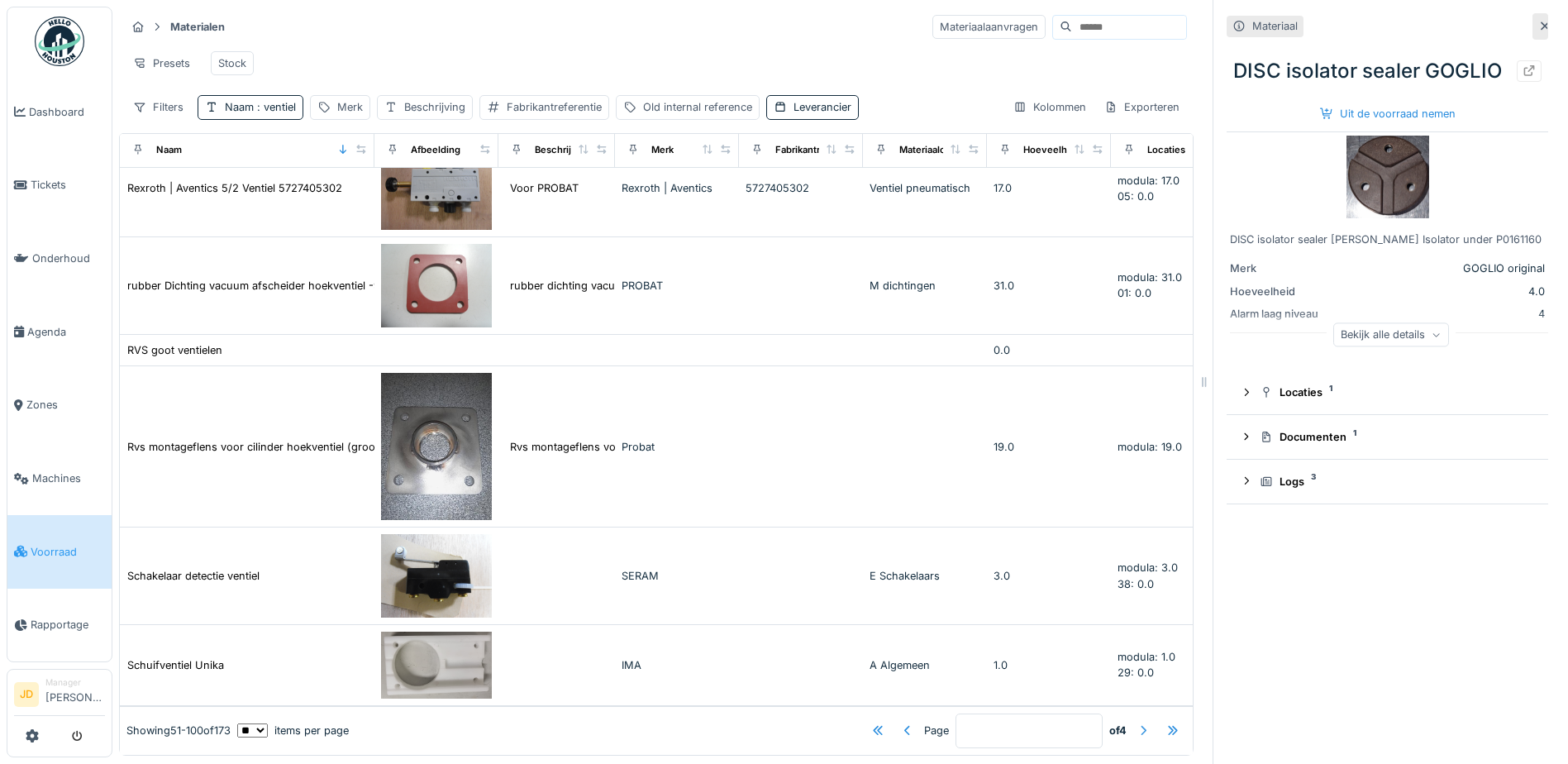
click at [1137, 723] on div at bounding box center [1143, 730] width 13 height 15
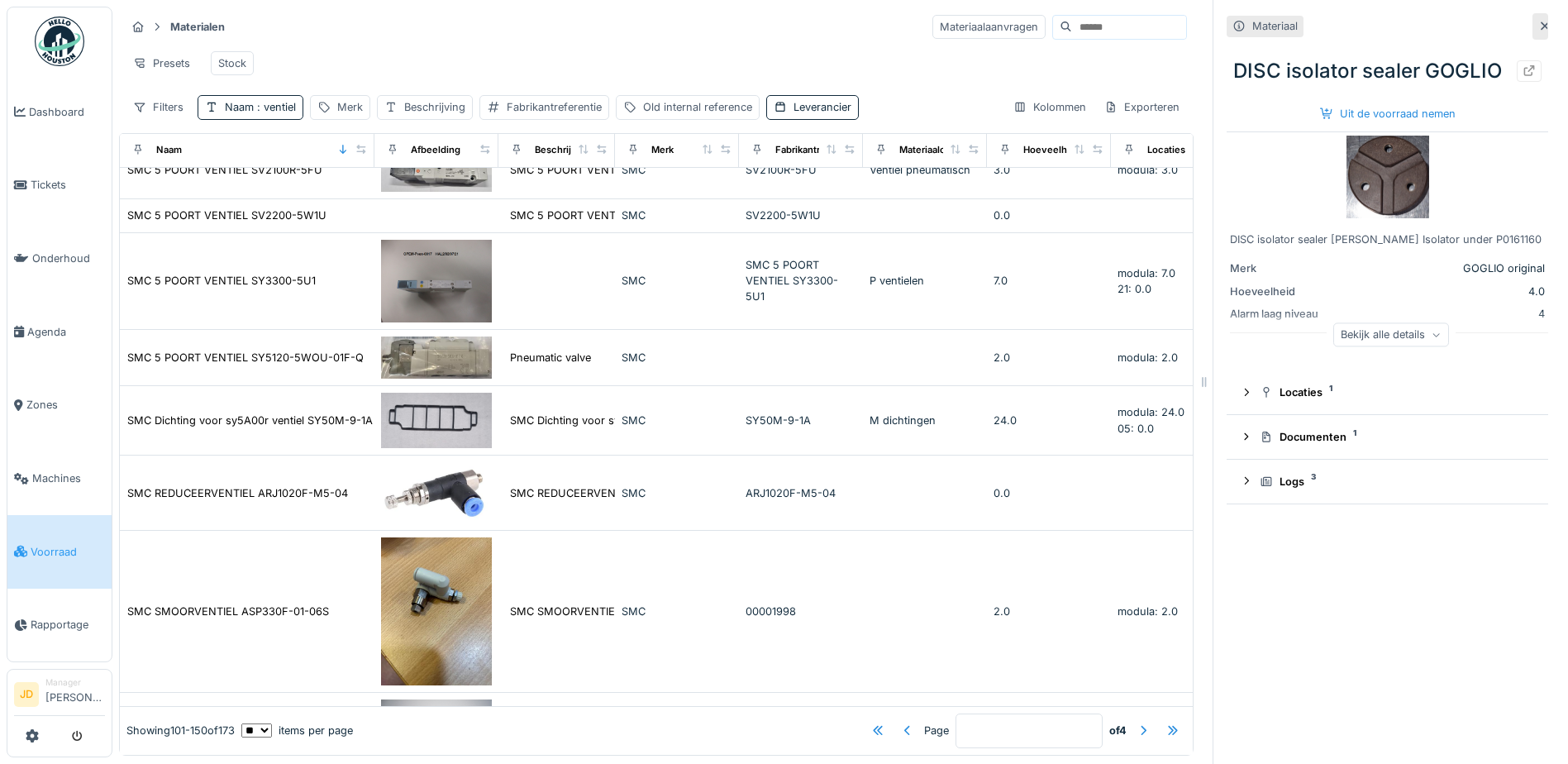
scroll to position [0, 0]
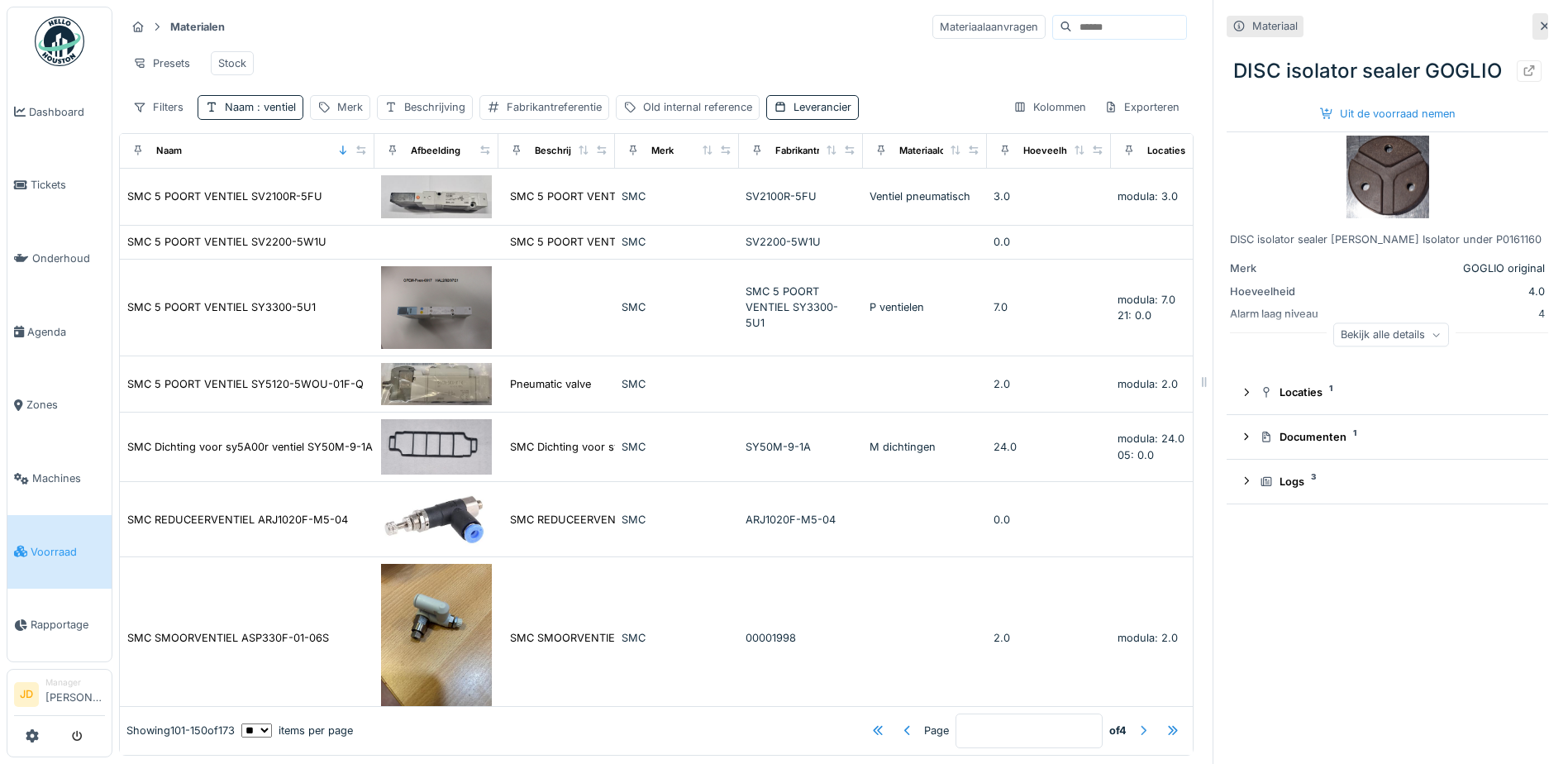
click at [1137, 723] on div at bounding box center [1143, 730] width 13 height 15
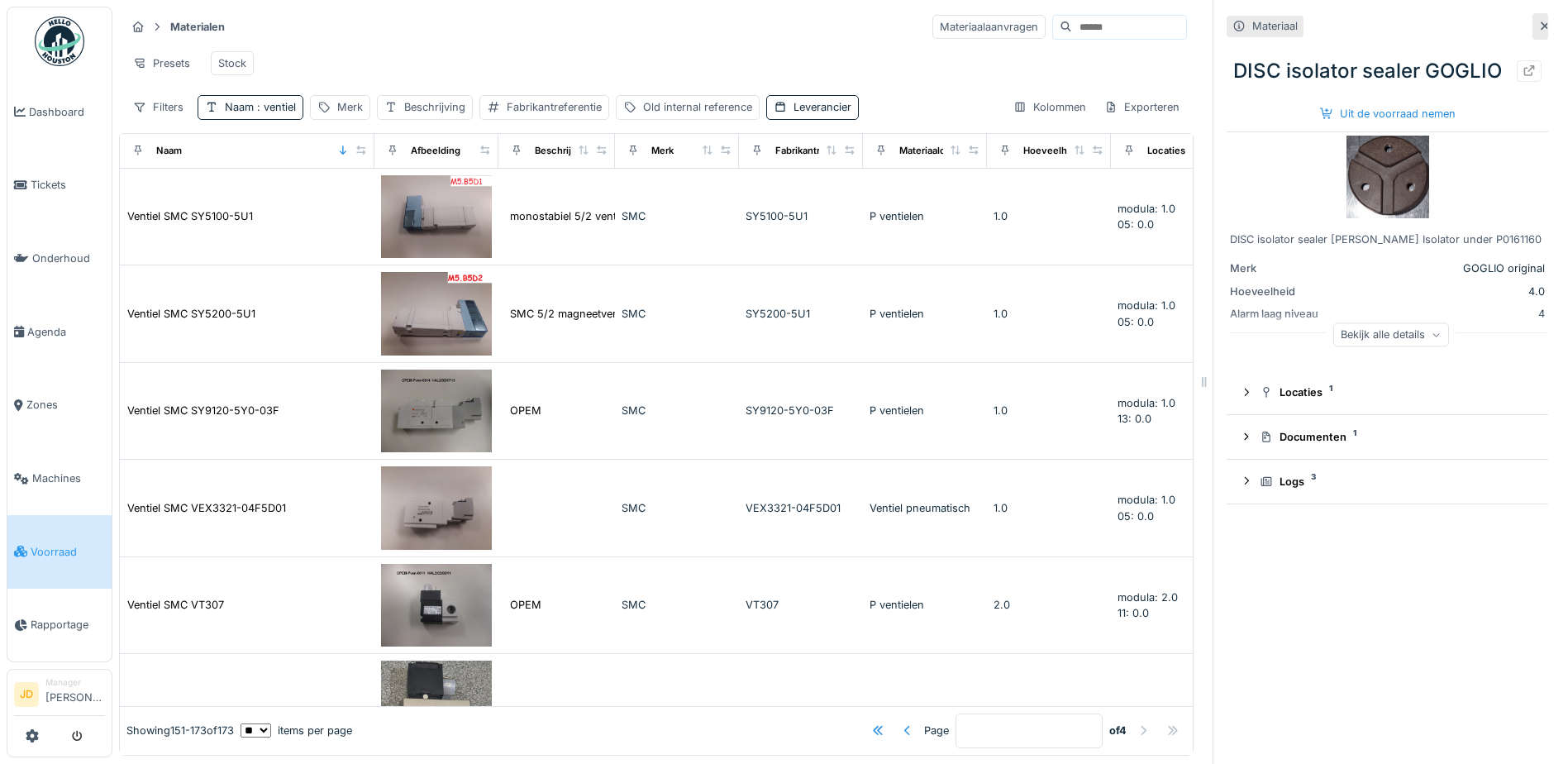
click at [900, 723] on div at bounding box center [906, 730] width 13 height 15
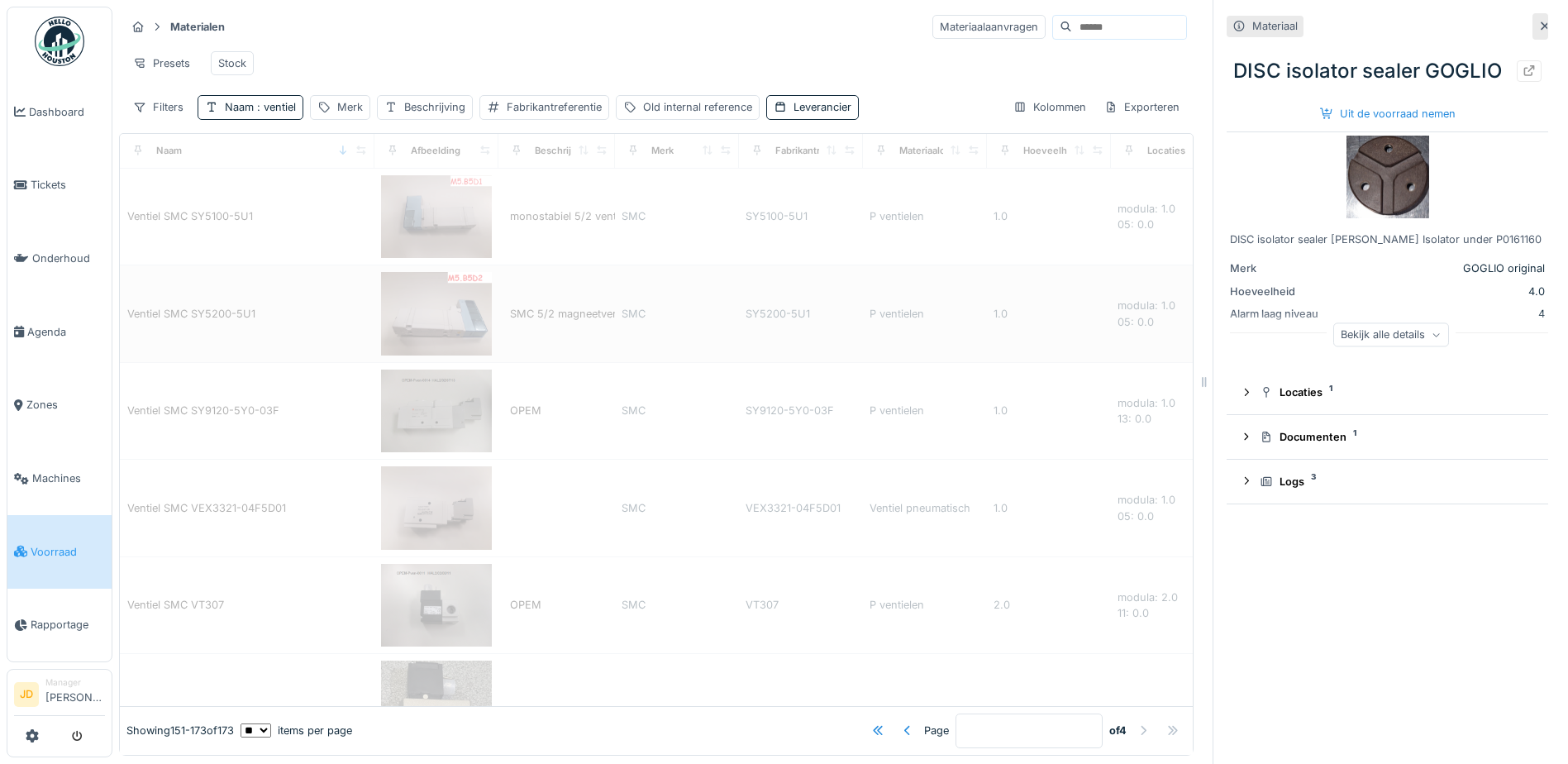
type input "*"
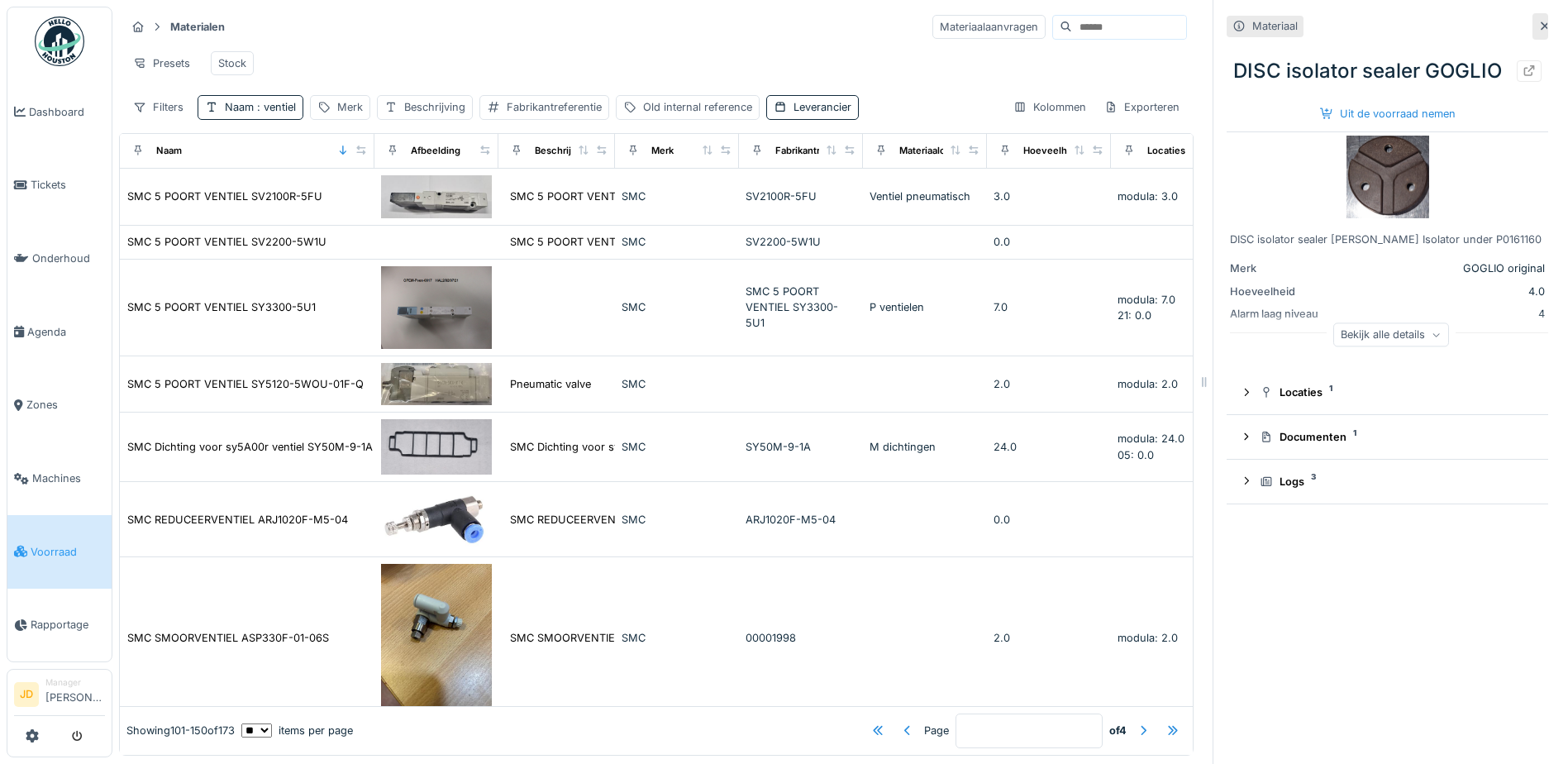
drag, startPoint x: 263, startPoint y: 120, endPoint x: 272, endPoint y: 138, distance: 20.1
click at [263, 113] on span ": ventiel" at bounding box center [274, 107] width 42 height 12
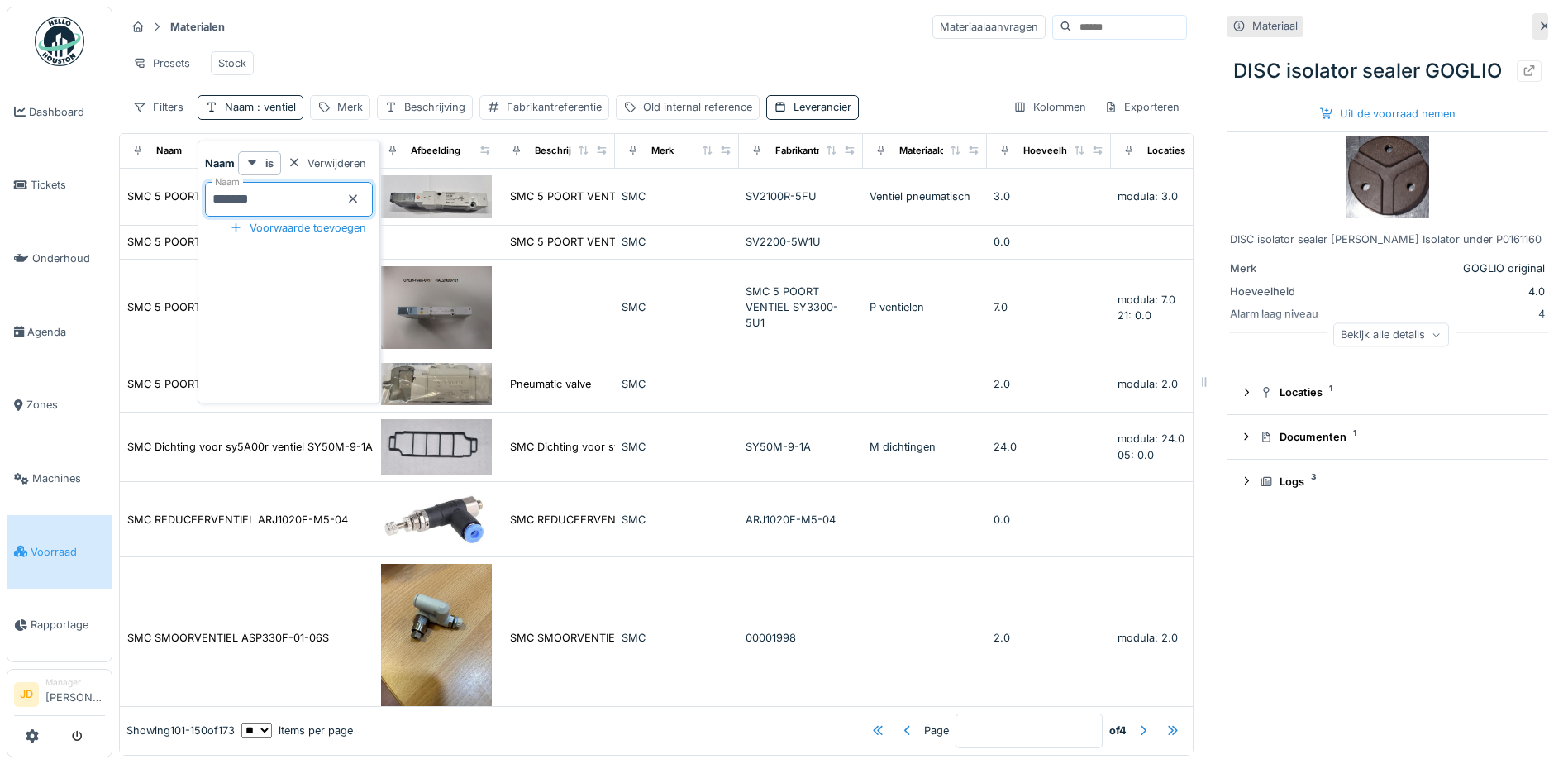
click at [308, 197] on input "*******" at bounding box center [289, 199] width 168 height 34
type input "*"
type input "****"
type input "*"
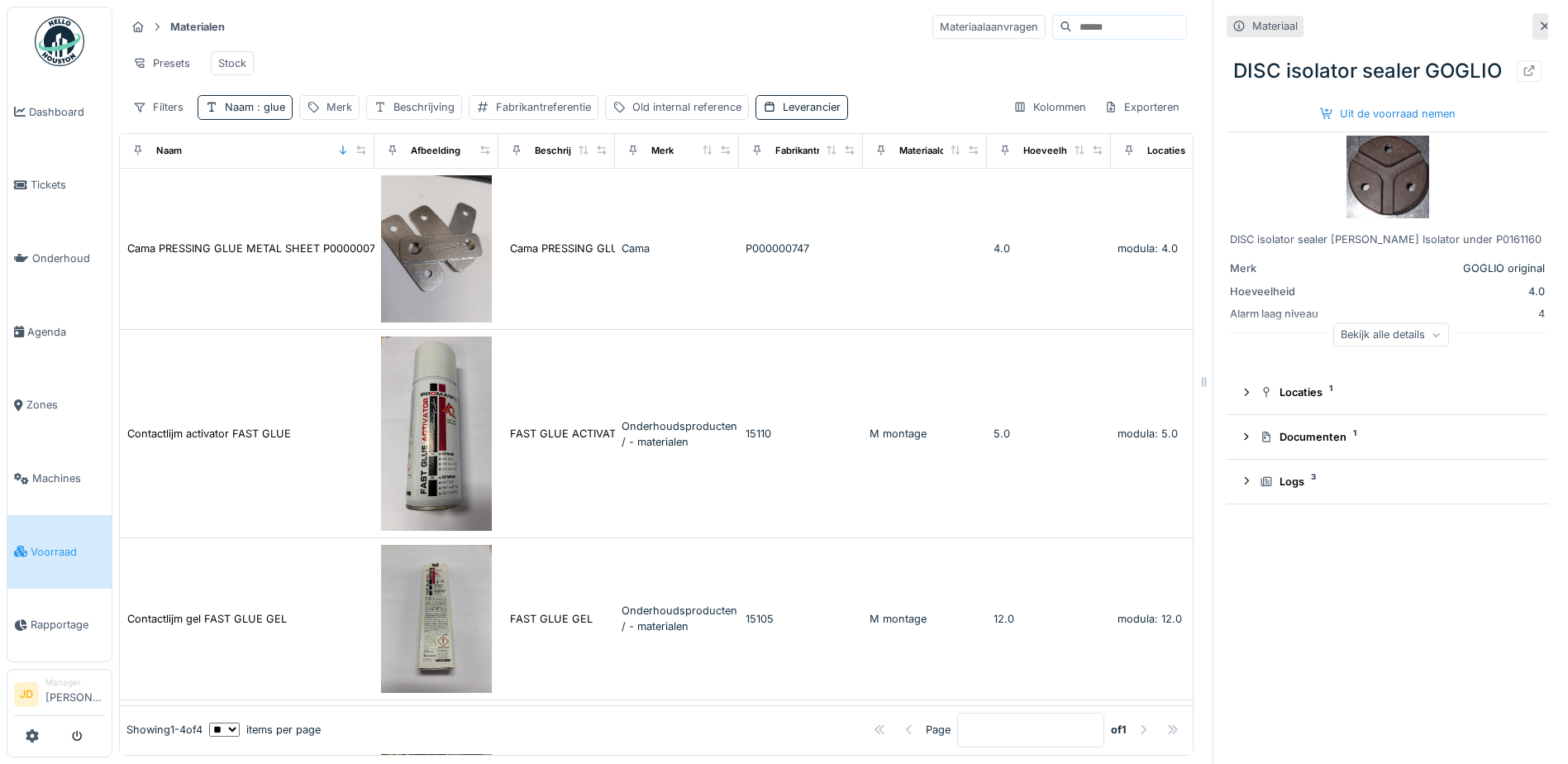
click at [331, 28] on div "Materialen Materiaalaanvragen" at bounding box center [656, 27] width 1061 height 28
